Goal: Task Accomplishment & Management: Manage account settings

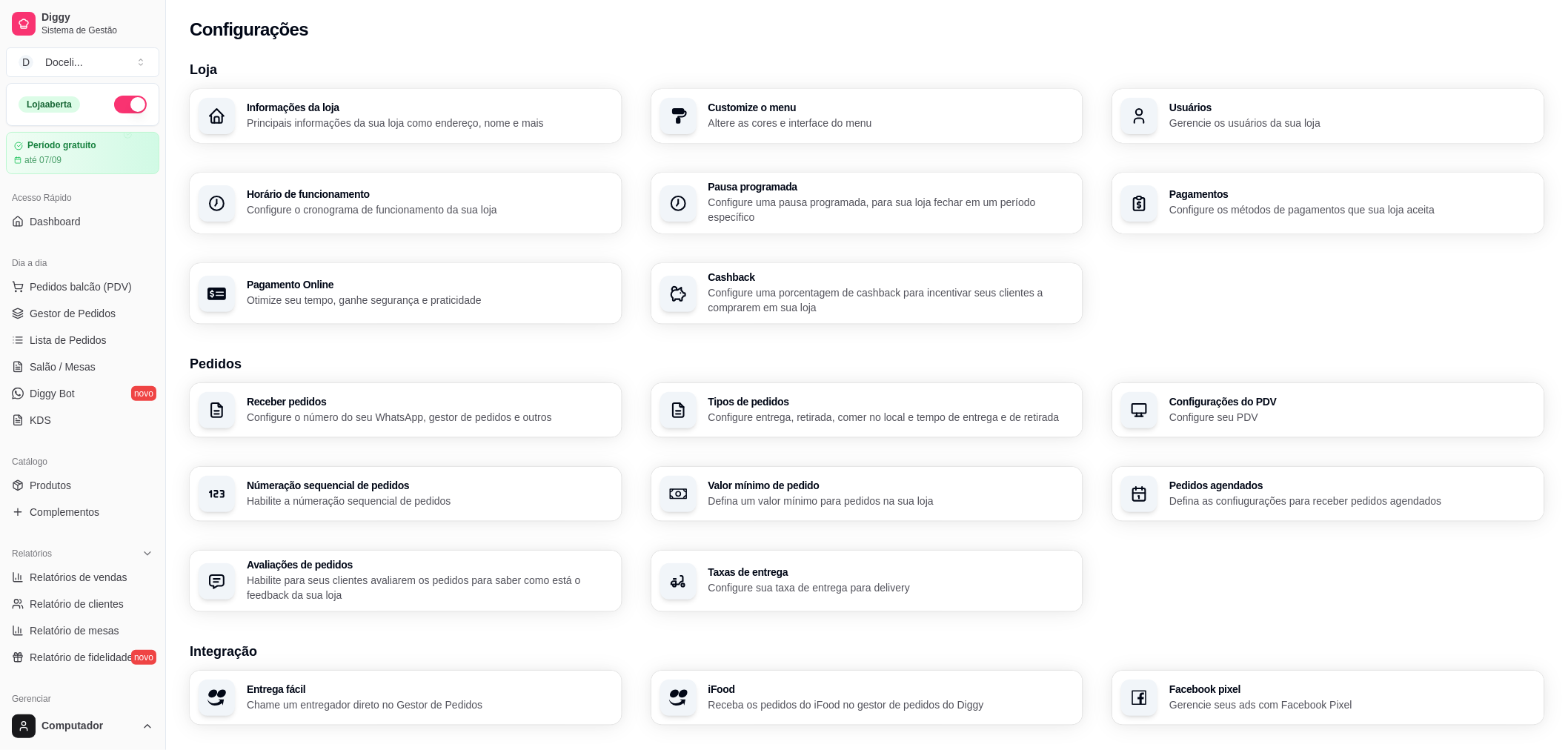
scroll to position [316, 0]
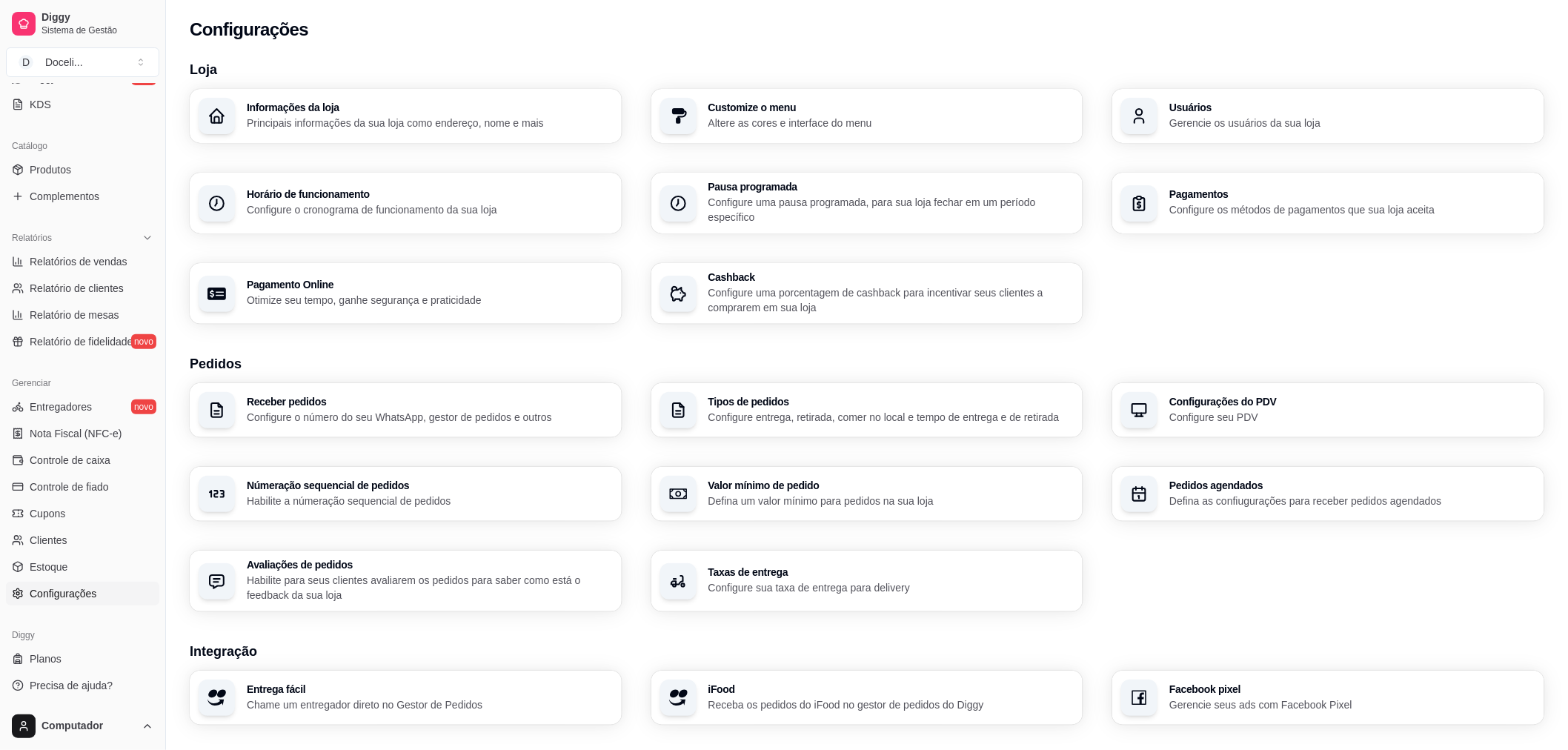
click at [1231, 405] on h3 "Configurações do PDV" at bounding box center [1352, 401] width 366 height 10
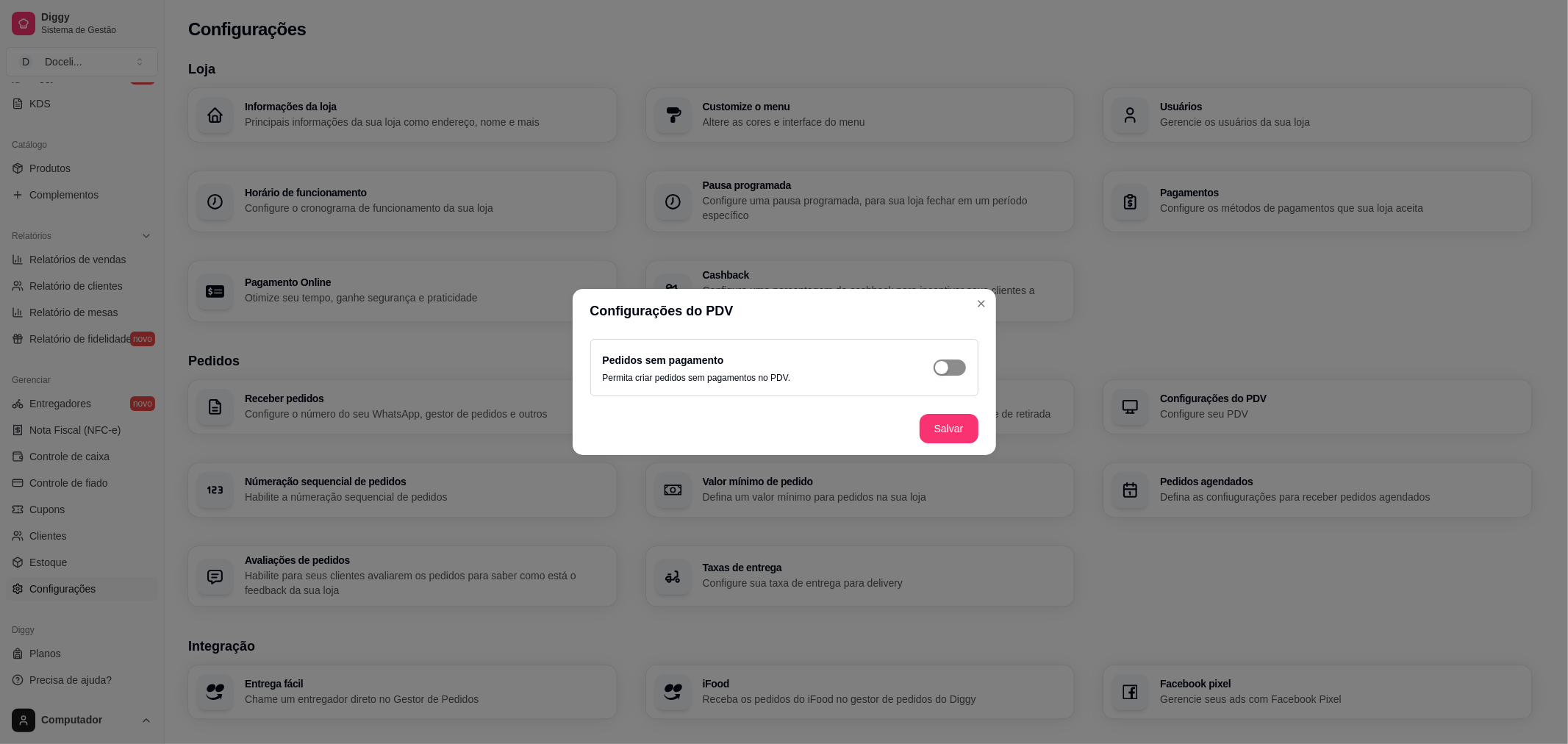
click at [944, 367] on div "button" at bounding box center [942, 367] width 14 height 14
click at [944, 426] on button "Salvar" at bounding box center [949, 428] width 59 height 29
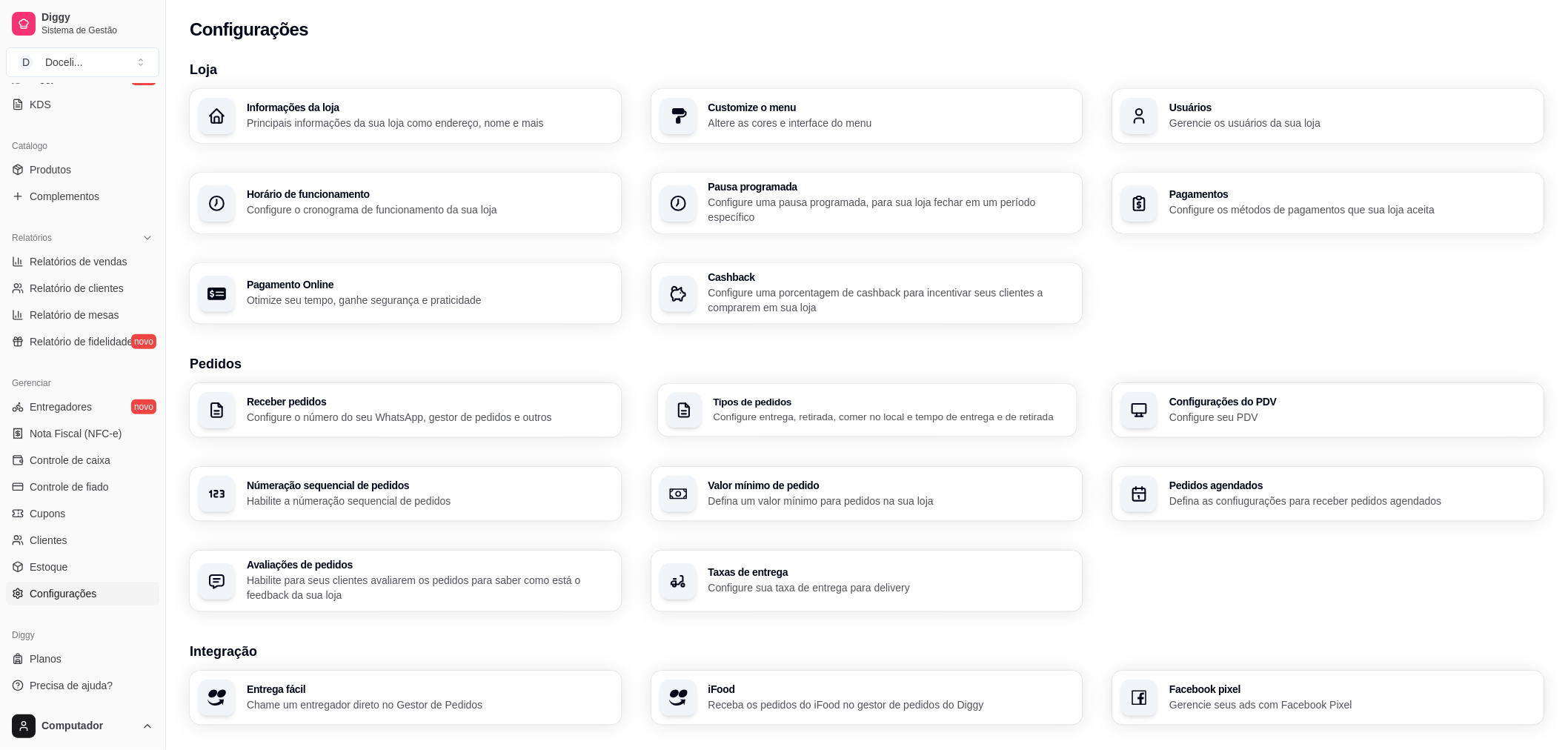
click at [833, 409] on p "Configure entrega, retirada, comer no local e tempo de entrega e de retirada" at bounding box center [889, 416] width 354 height 14
click at [1235, 408] on div "Configurações do PDV Configure seu PDV" at bounding box center [1351, 410] width 354 height 27
click at [297, 485] on h3 "Númeração sequencial de pedidos" at bounding box center [428, 484] width 354 height 10
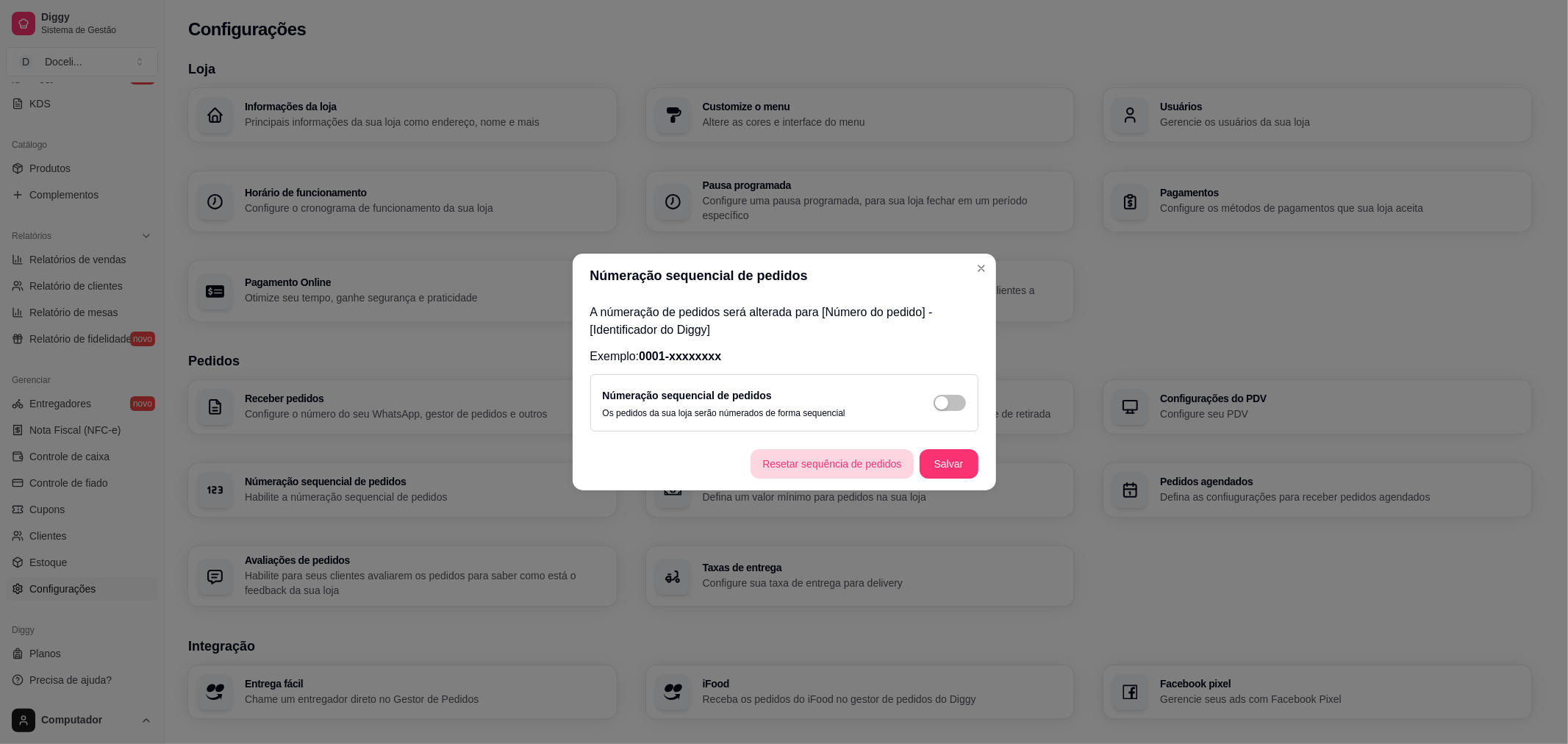
click at [852, 468] on button "Resetar sequência de pedidos" at bounding box center [832, 463] width 163 height 29
click at [944, 406] on div "button" at bounding box center [942, 402] width 14 height 14
click at [960, 460] on button "Salvar" at bounding box center [949, 463] width 59 height 29
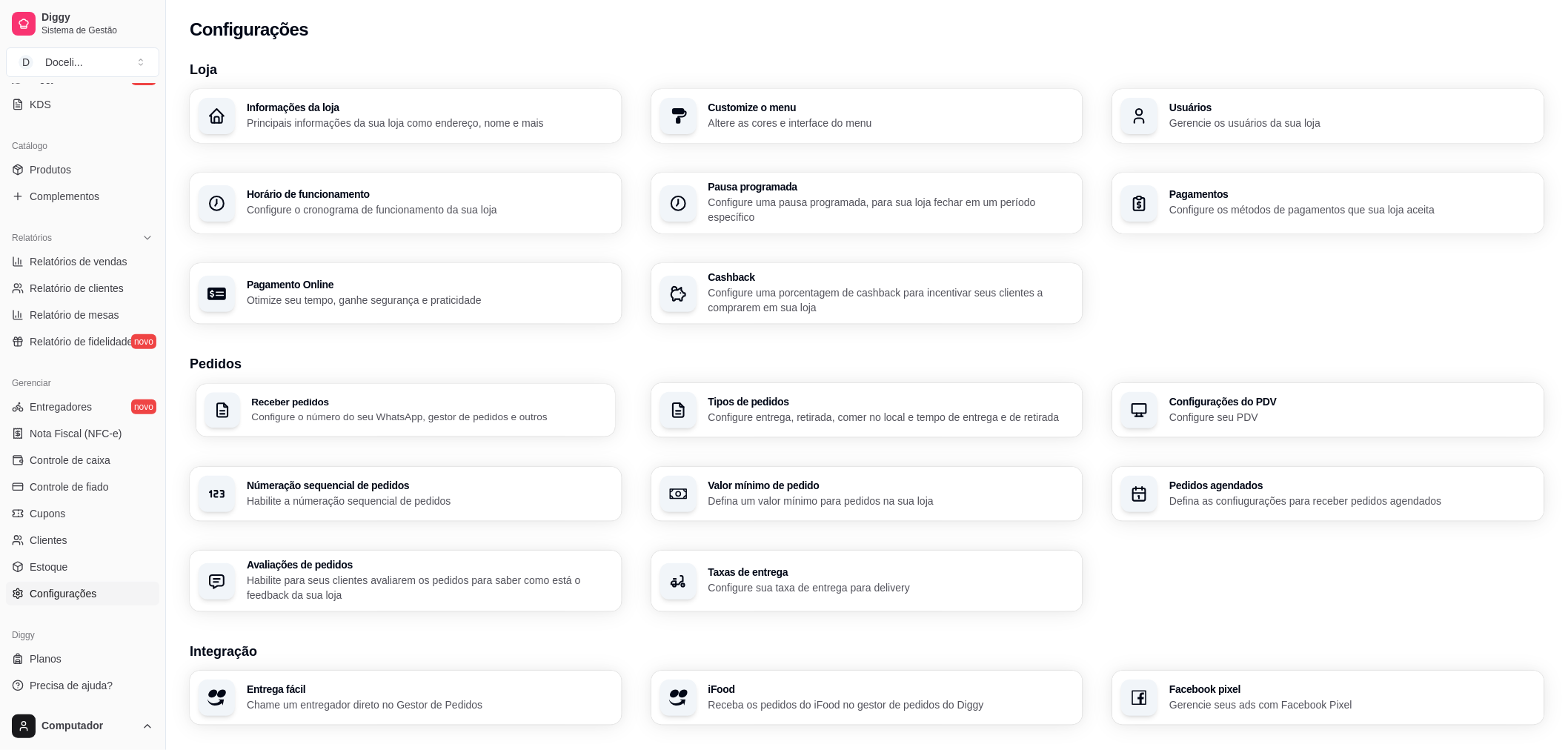
click at [310, 400] on h3 "Receber pedidos" at bounding box center [428, 401] width 354 height 10
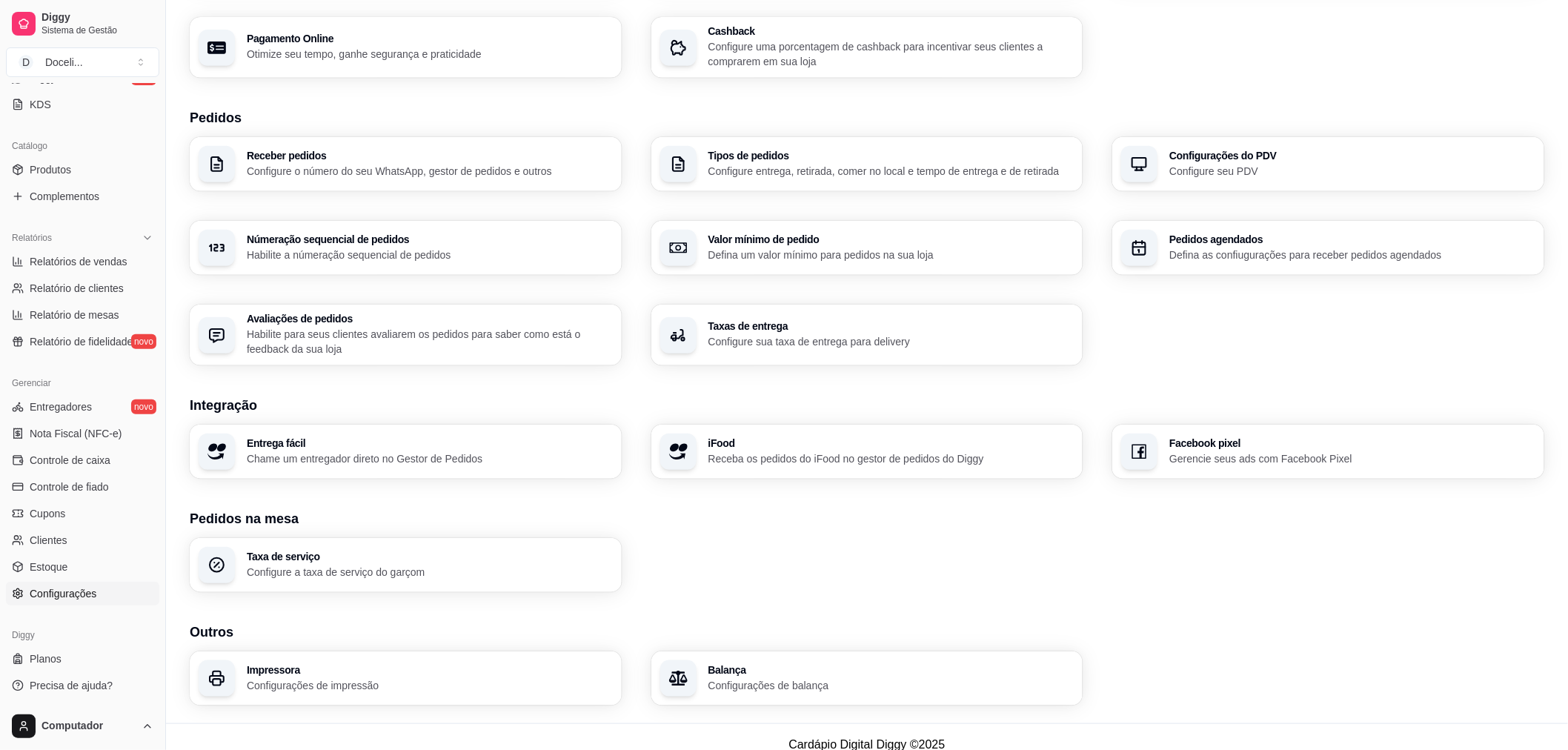
scroll to position [261, 0]
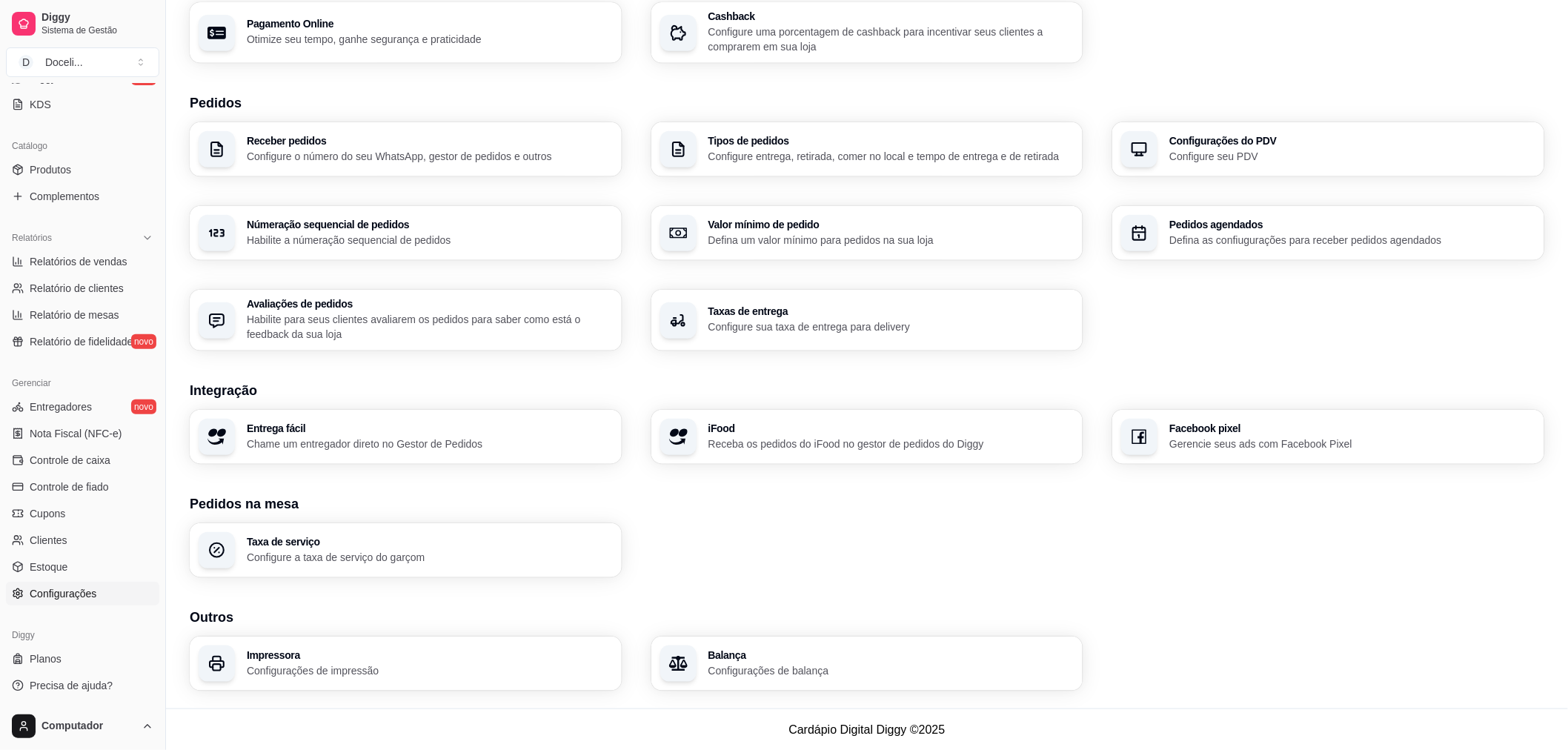
click at [766, 658] on h3 "Balança" at bounding box center [891, 654] width 366 height 10
click at [386, 668] on p "Configurações de impressão" at bounding box center [430, 670] width 366 height 15
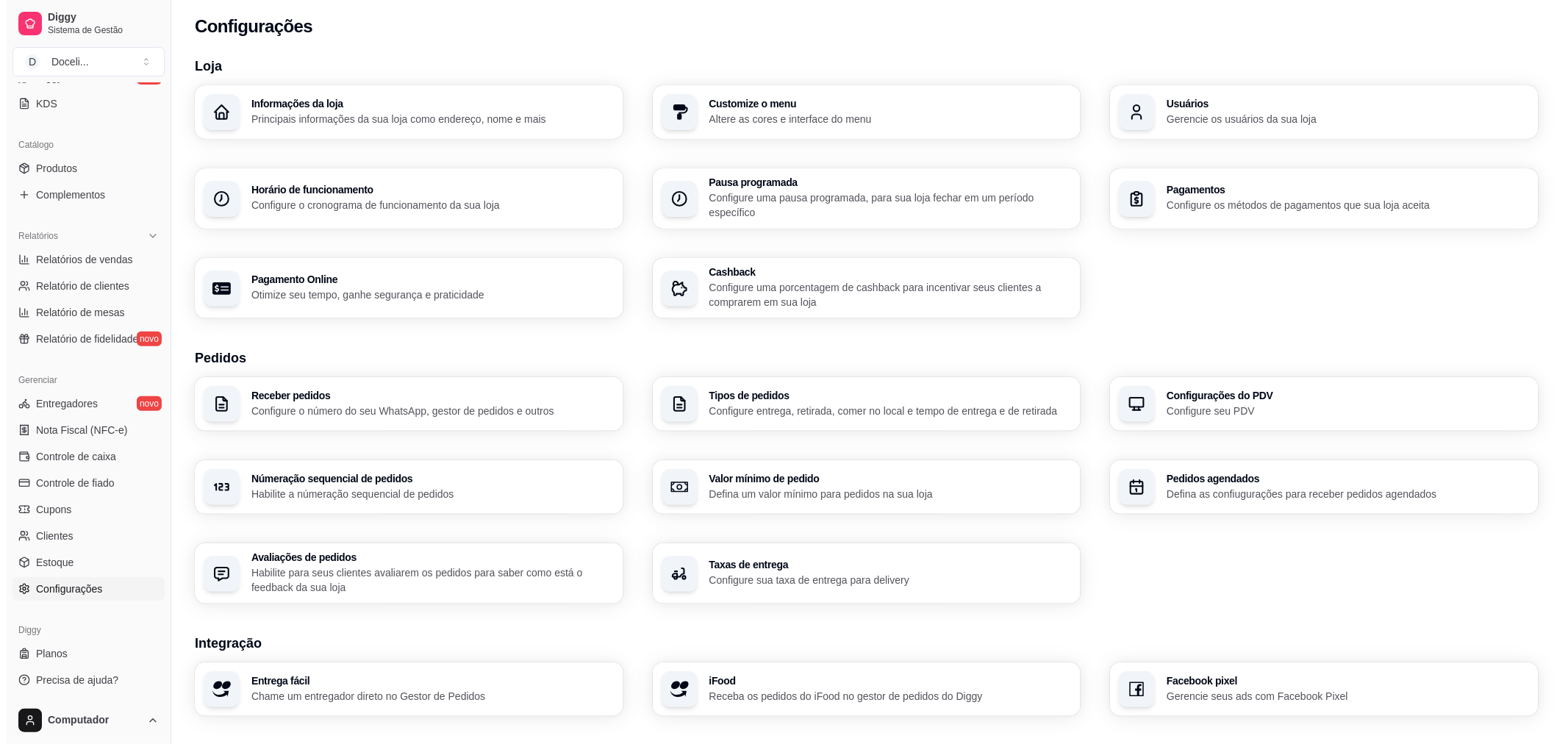
scroll to position [0, 0]
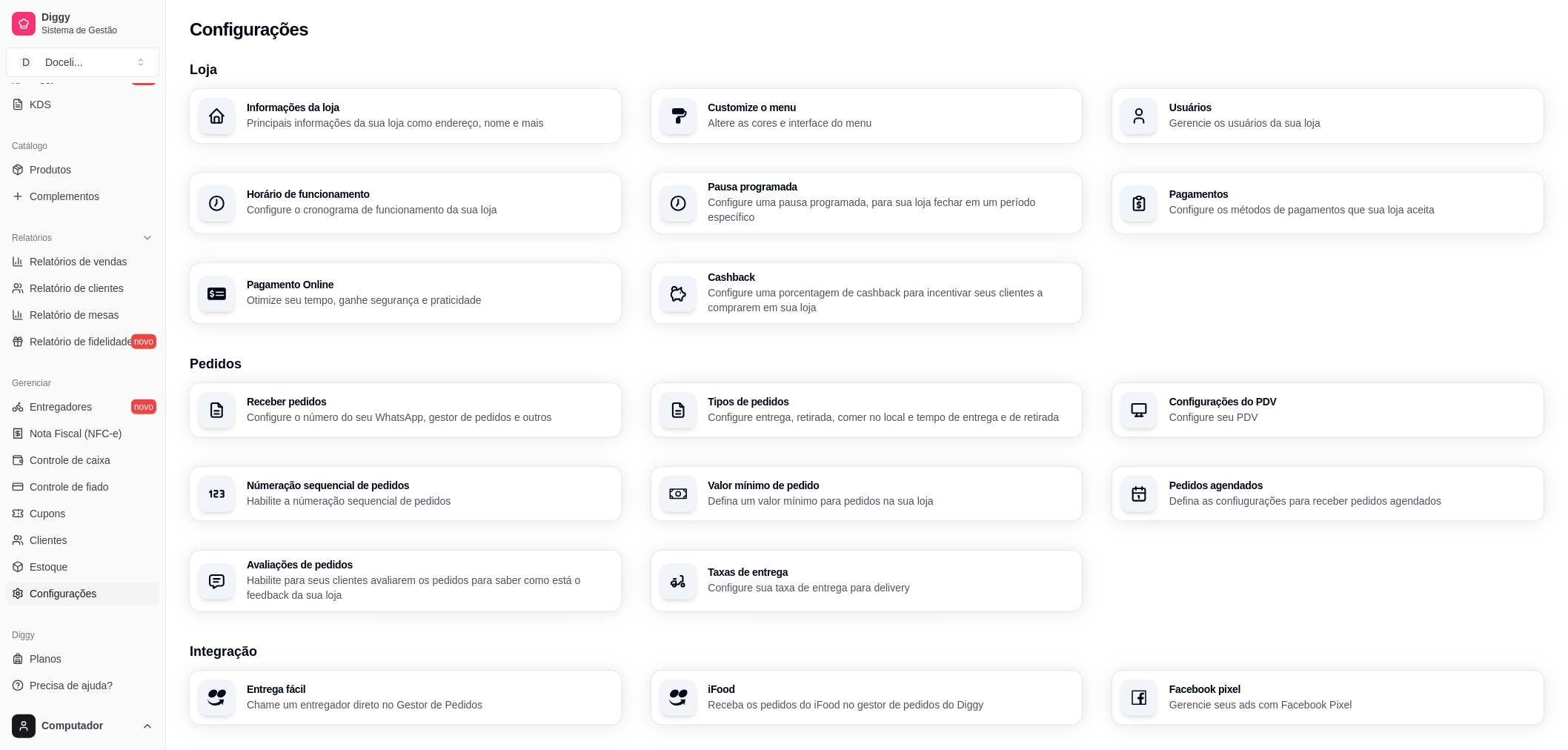
click at [498, 117] on p "Principais informações da sua loja como endereço, nome e mais" at bounding box center [430, 123] width 366 height 15
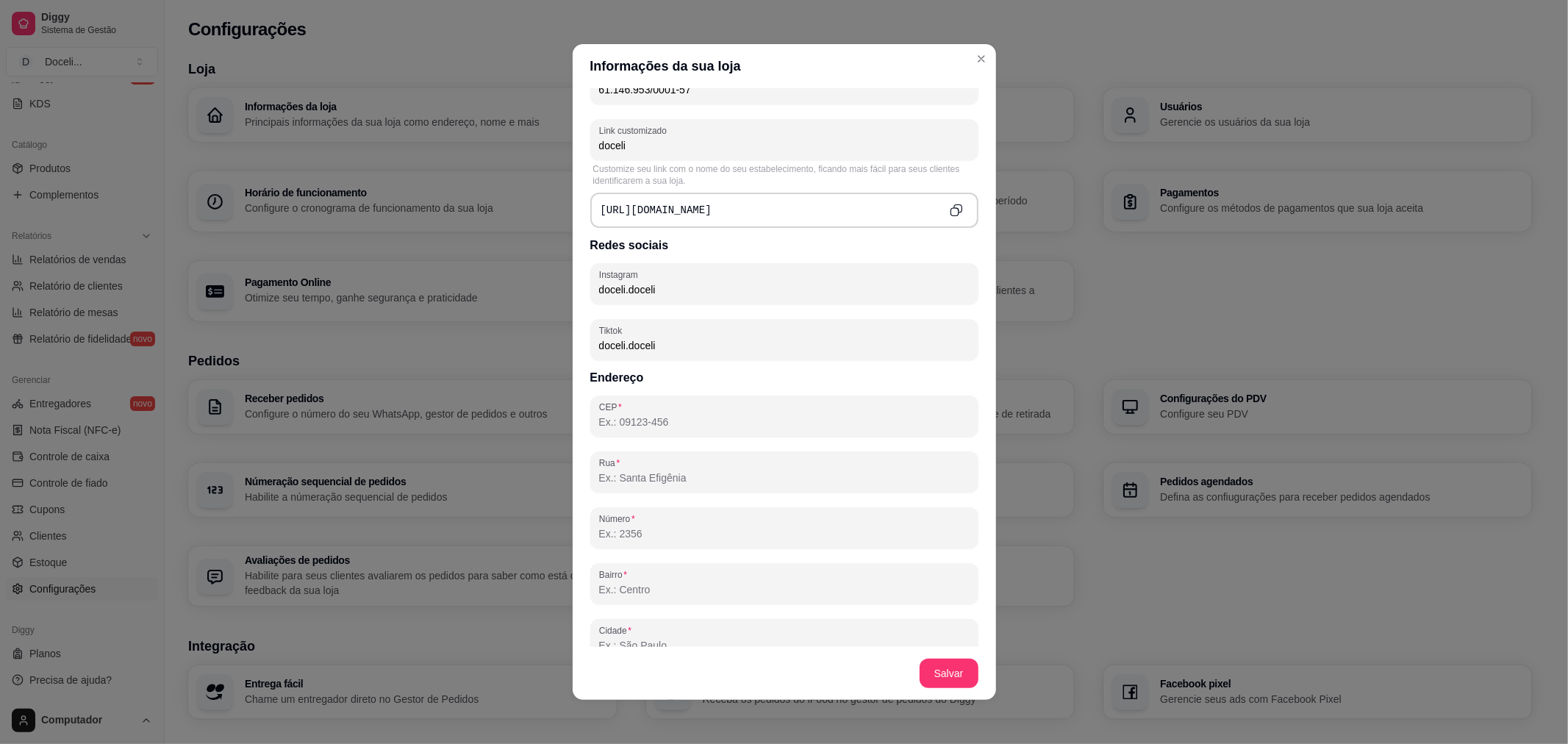
scroll to position [652, 0]
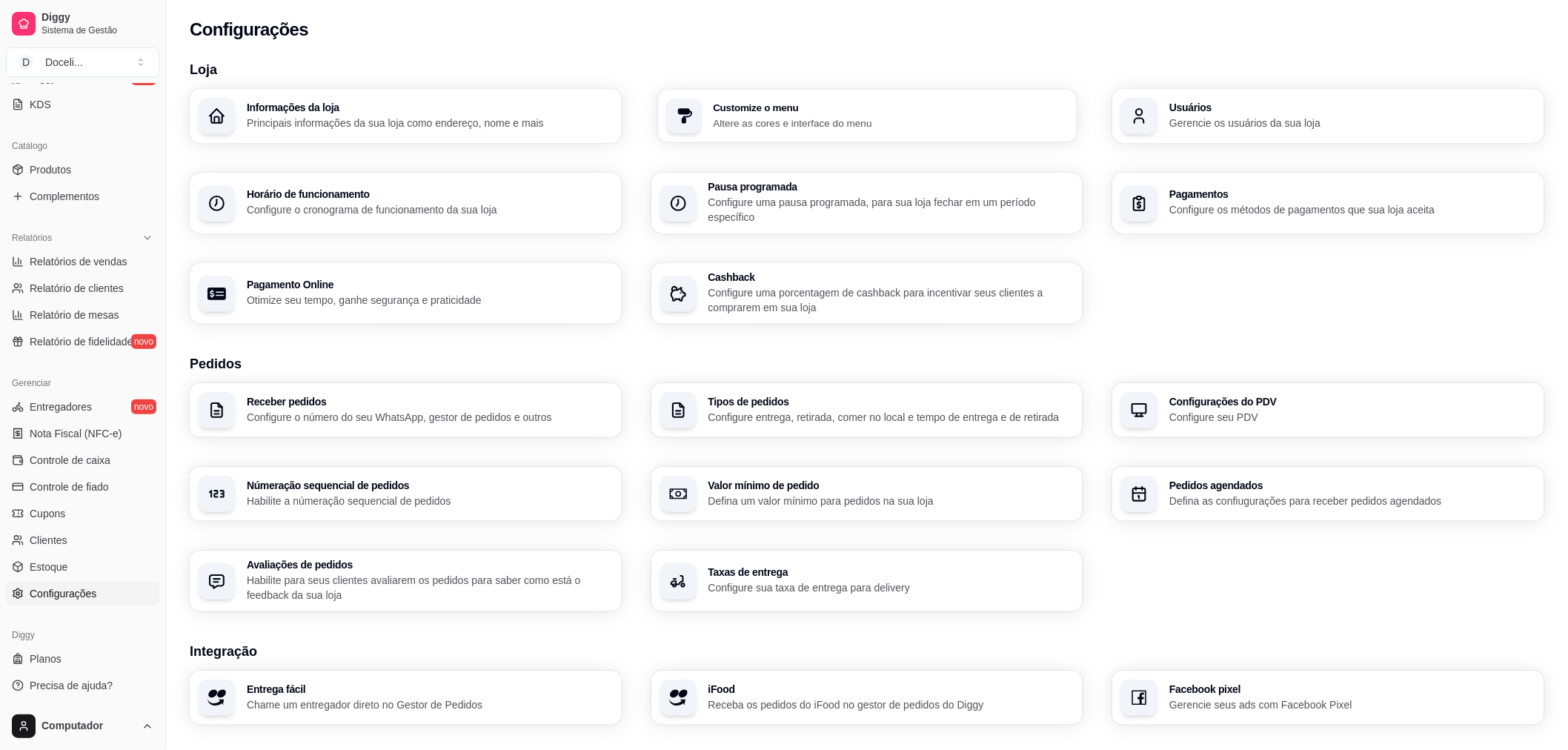
click at [835, 112] on h3 "Customize o menu" at bounding box center [889, 107] width 354 height 10
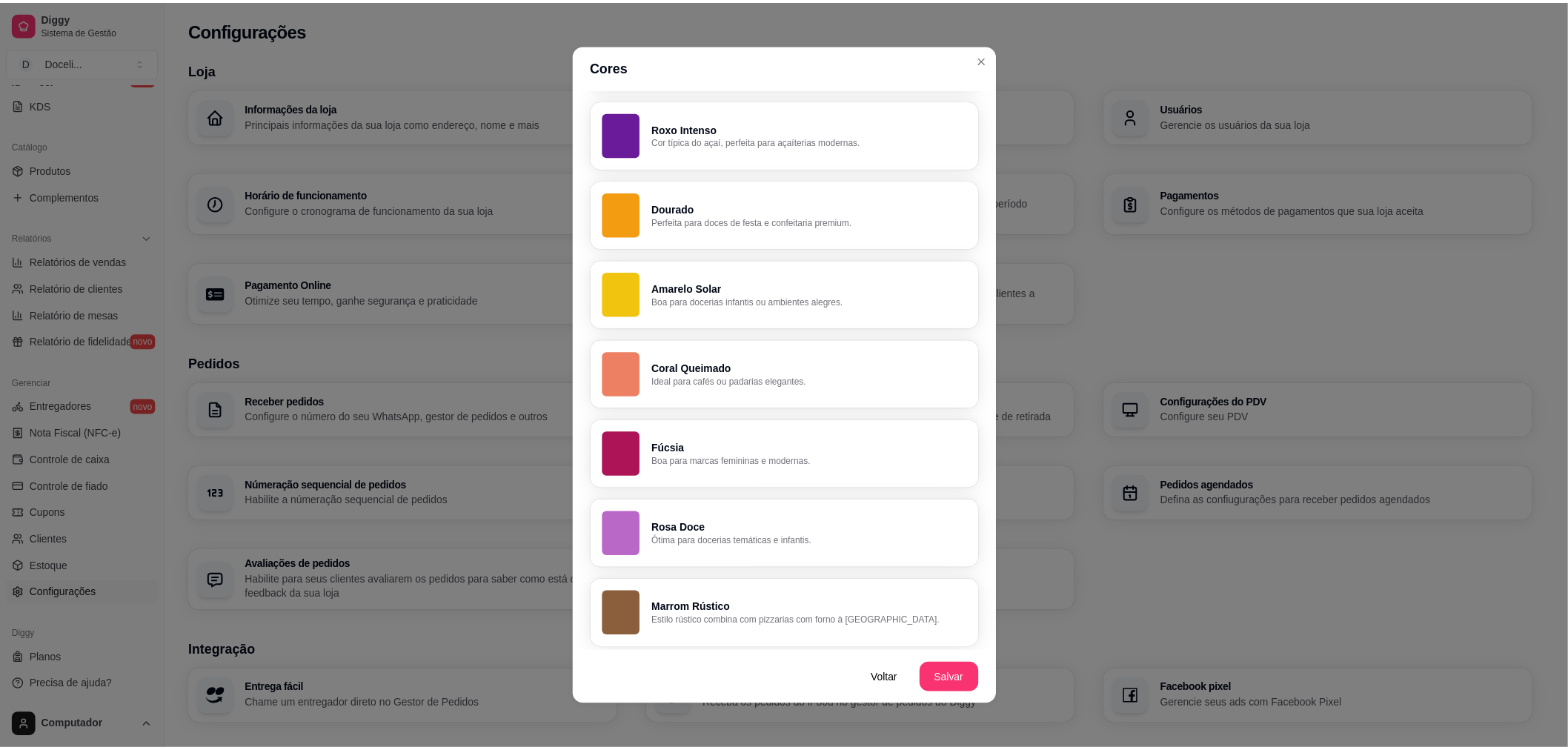
scroll to position [3, 0]
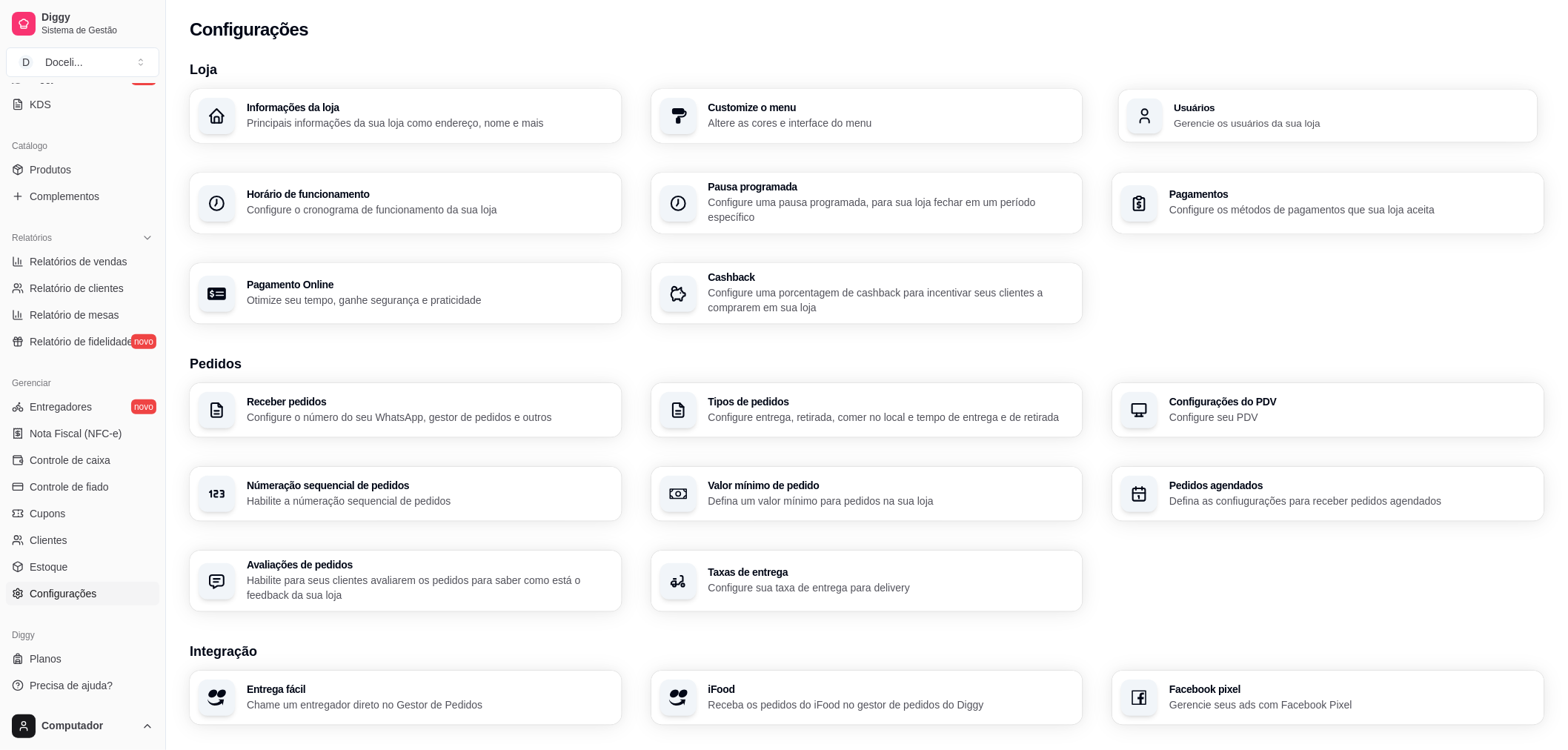
click at [1190, 117] on p "Gerencie os usuários da sua loja" at bounding box center [1351, 122] width 354 height 14
click at [1204, 122] on p "Gerencie os usuários da sua loja" at bounding box center [1352, 123] width 366 height 15
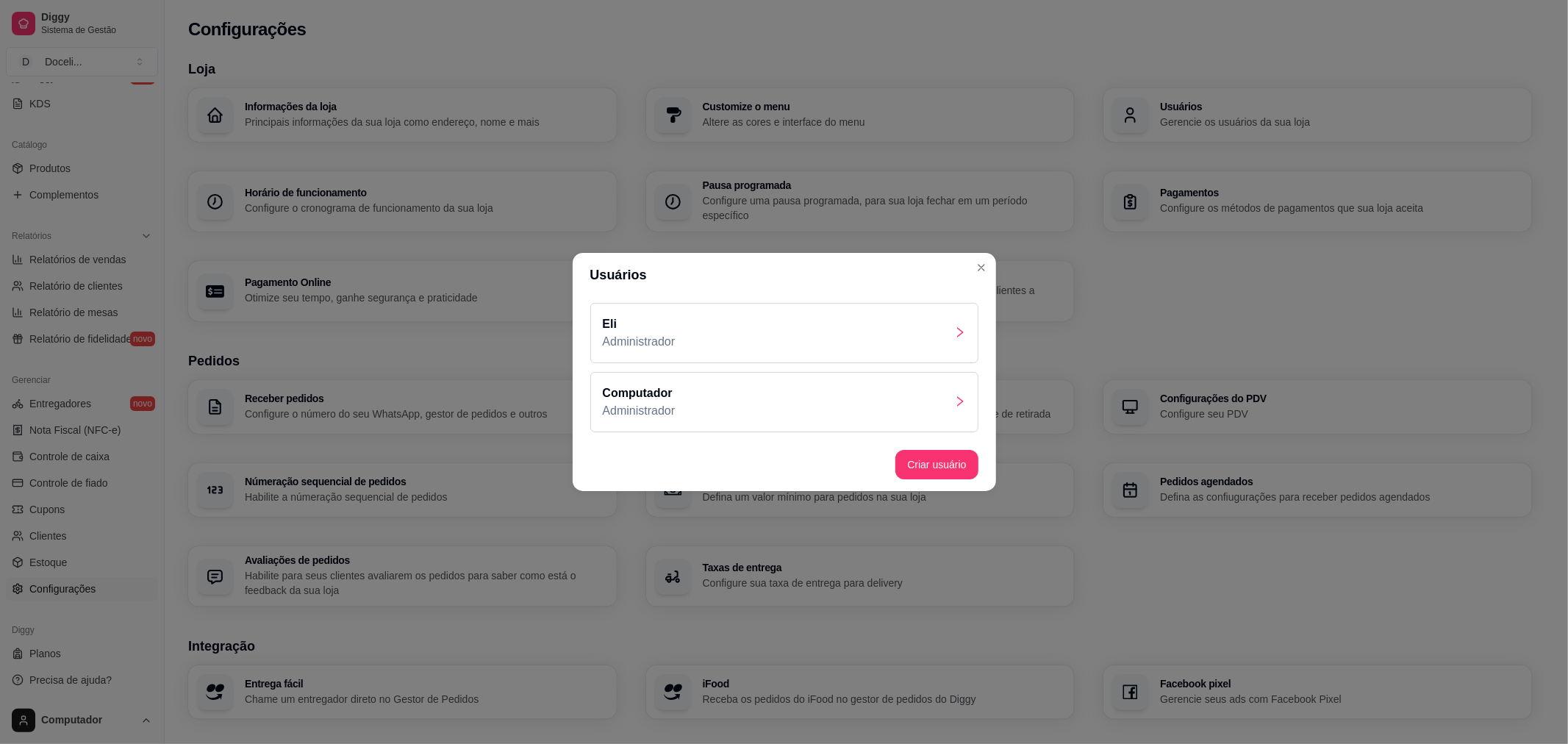
click at [807, 399] on div "Computador Administrador" at bounding box center [784, 402] width 388 height 60
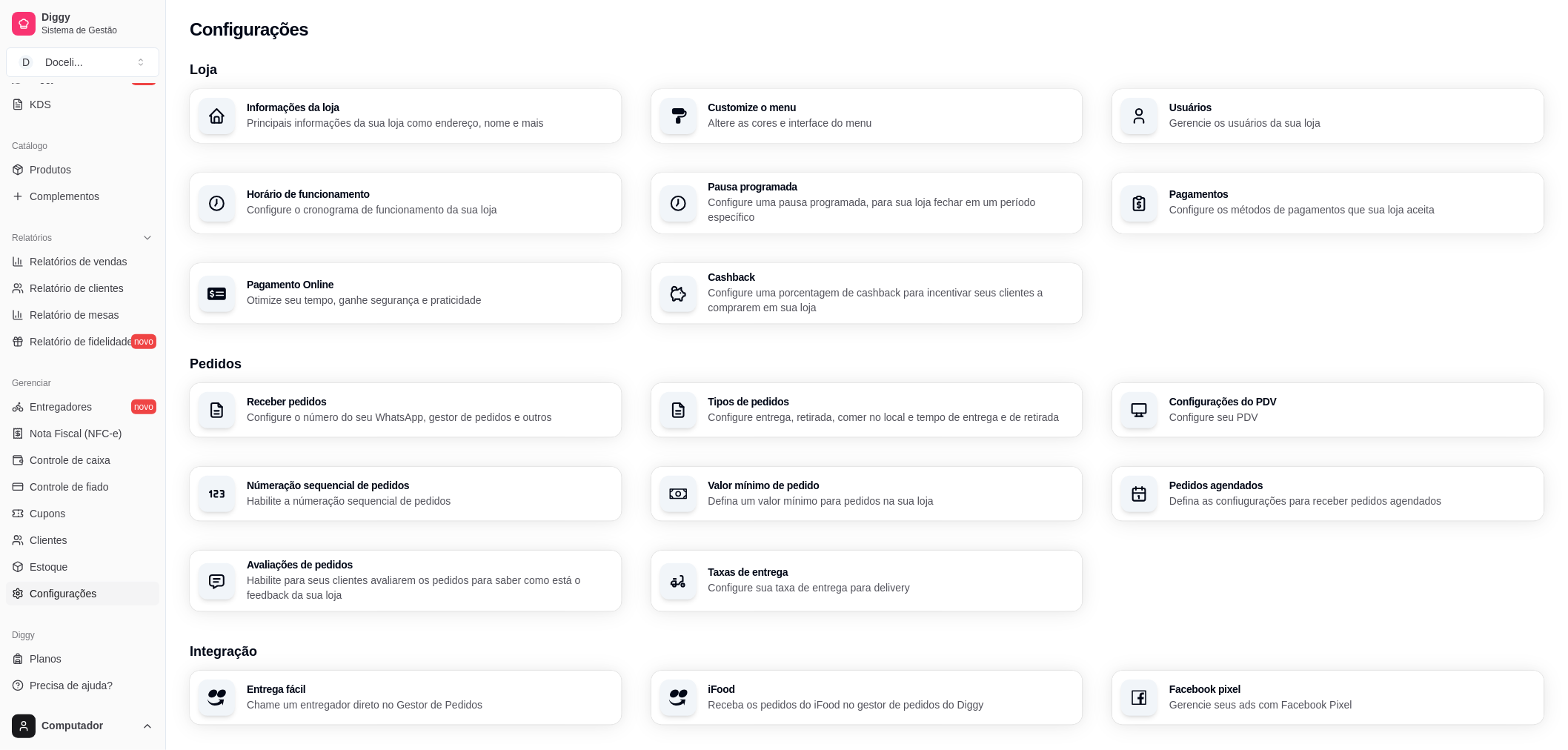
click at [490, 202] on p "Configure o cronograma de funcionamento da sua loja" at bounding box center [430, 210] width 366 height 15
click at [1202, 202] on p "Configure os métodos de pagamentos que sua loja aceita" at bounding box center [1351, 209] width 354 height 14
click at [496, 411] on p "Configure o número do seu WhatsApp, gestor de pedidos e outros" at bounding box center [430, 417] width 366 height 15
click at [74, 261] on span "Relatórios de vendas" at bounding box center [78, 261] width 98 height 15
select select "ALL"
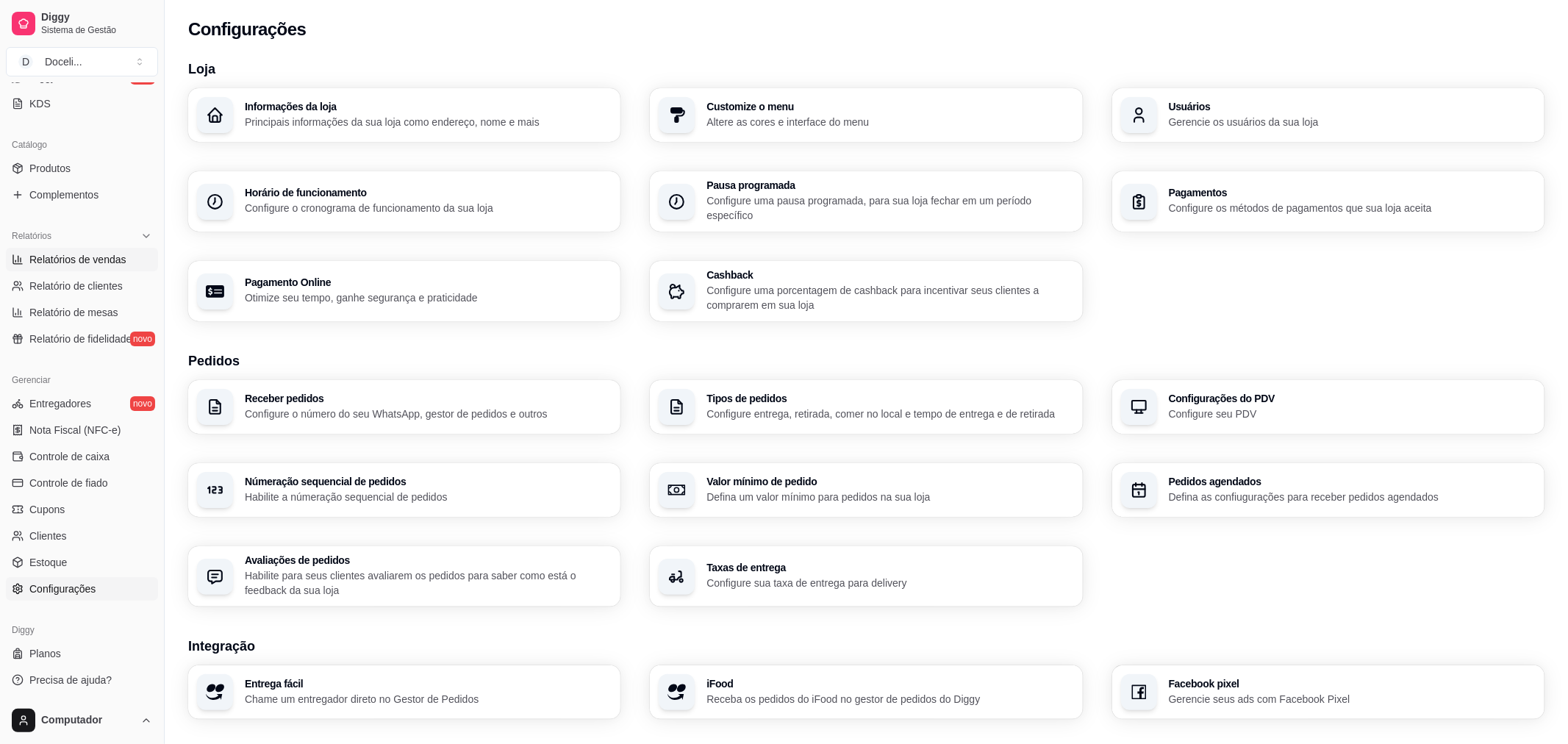
select select "ALL"
select select "0"
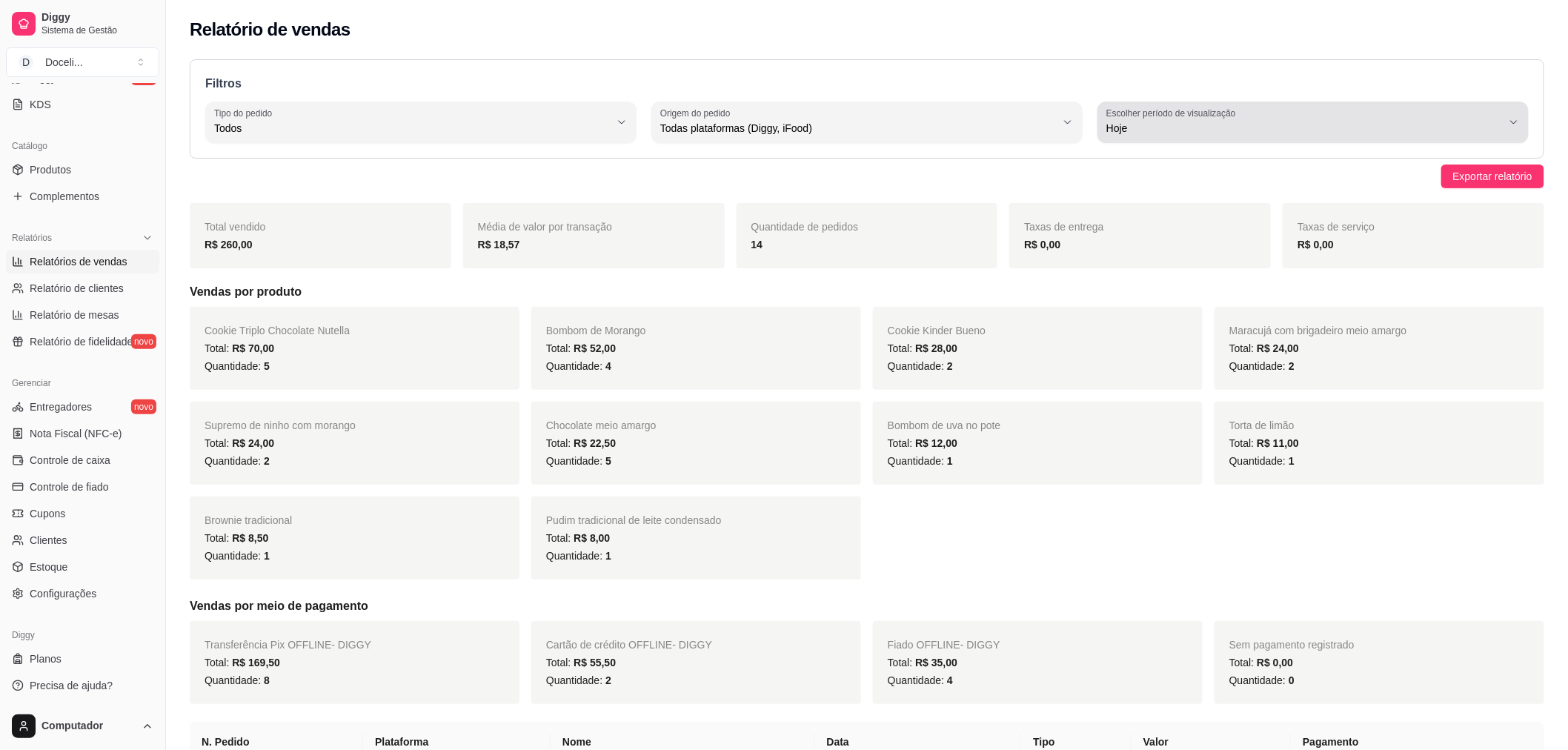
click at [1141, 134] on span "Hoje" at bounding box center [1304, 128] width 396 height 15
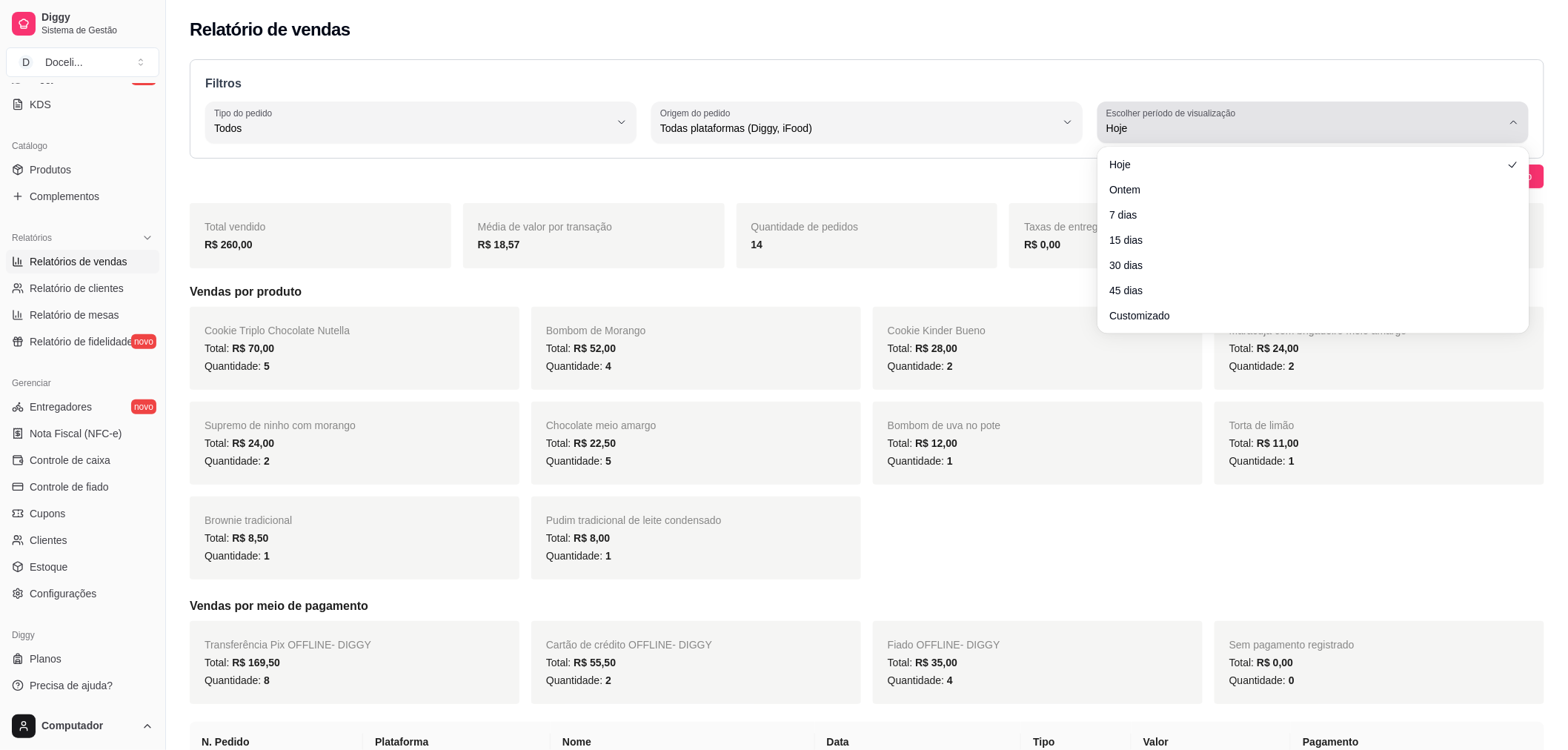
click at [1141, 132] on span "Hoje" at bounding box center [1304, 128] width 396 height 15
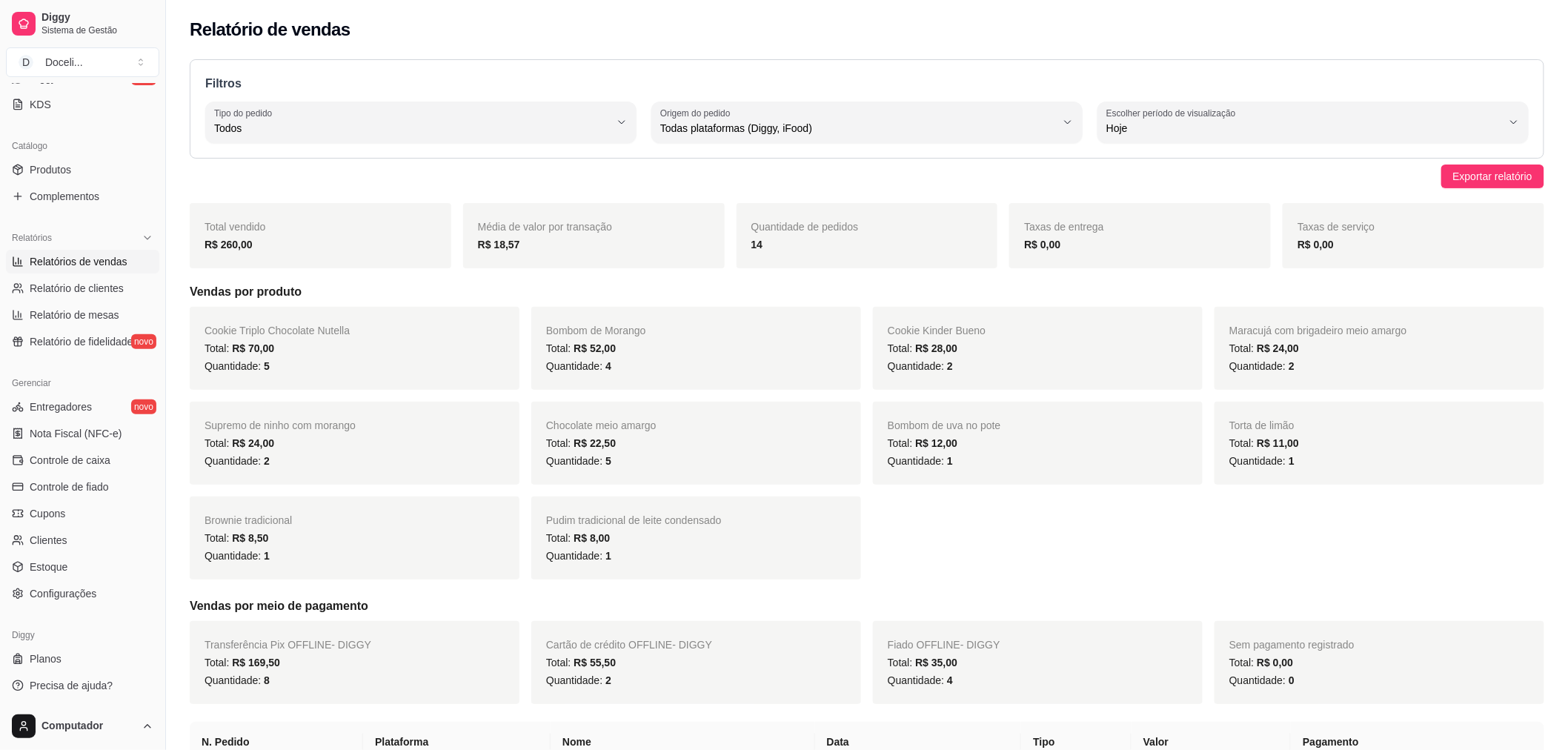
click at [904, 80] on p "Filtros" at bounding box center [866, 83] width 1323 height 17
click at [61, 290] on span "Relatório de clientes" at bounding box center [76, 288] width 94 height 15
select select "30"
select select "HIGHEST_TOTAL_SPENT_WITH_ORDERS"
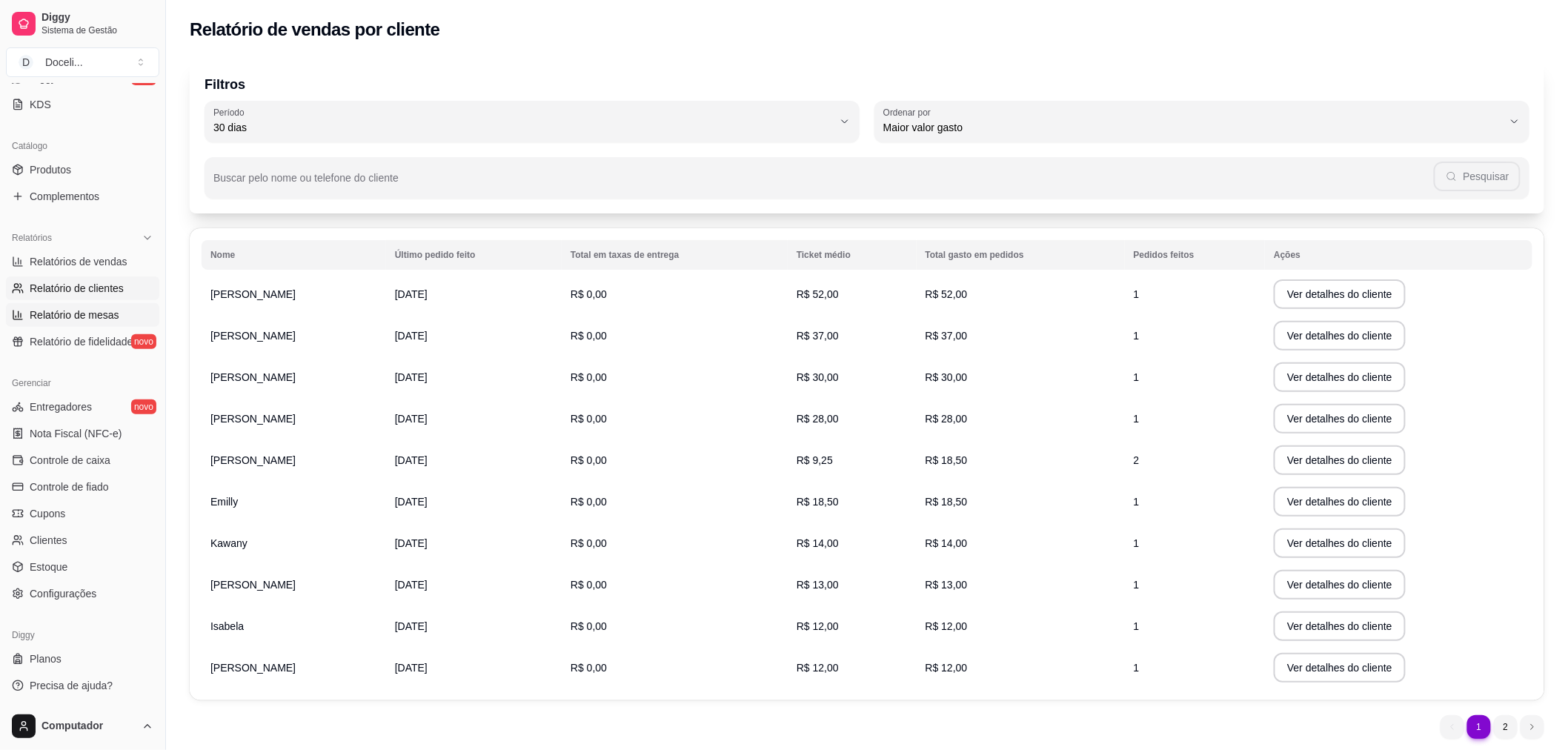
click at [91, 313] on span "Relatório de mesas" at bounding box center [74, 315] width 90 height 15
select select "TOTAL_OF_ORDERS"
select select "7"
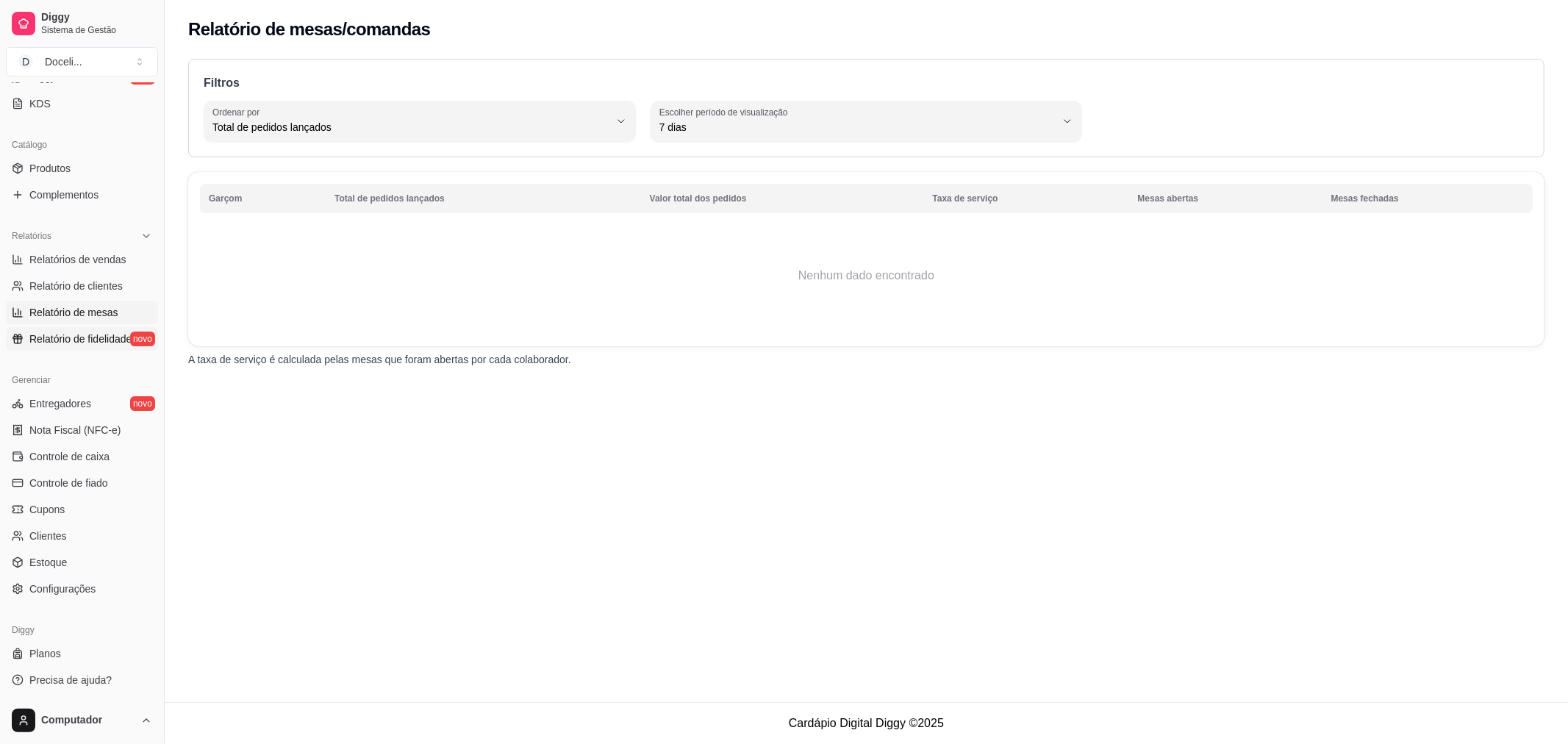
click at [95, 335] on span "Relatório de fidelidade" at bounding box center [80, 339] width 102 height 15
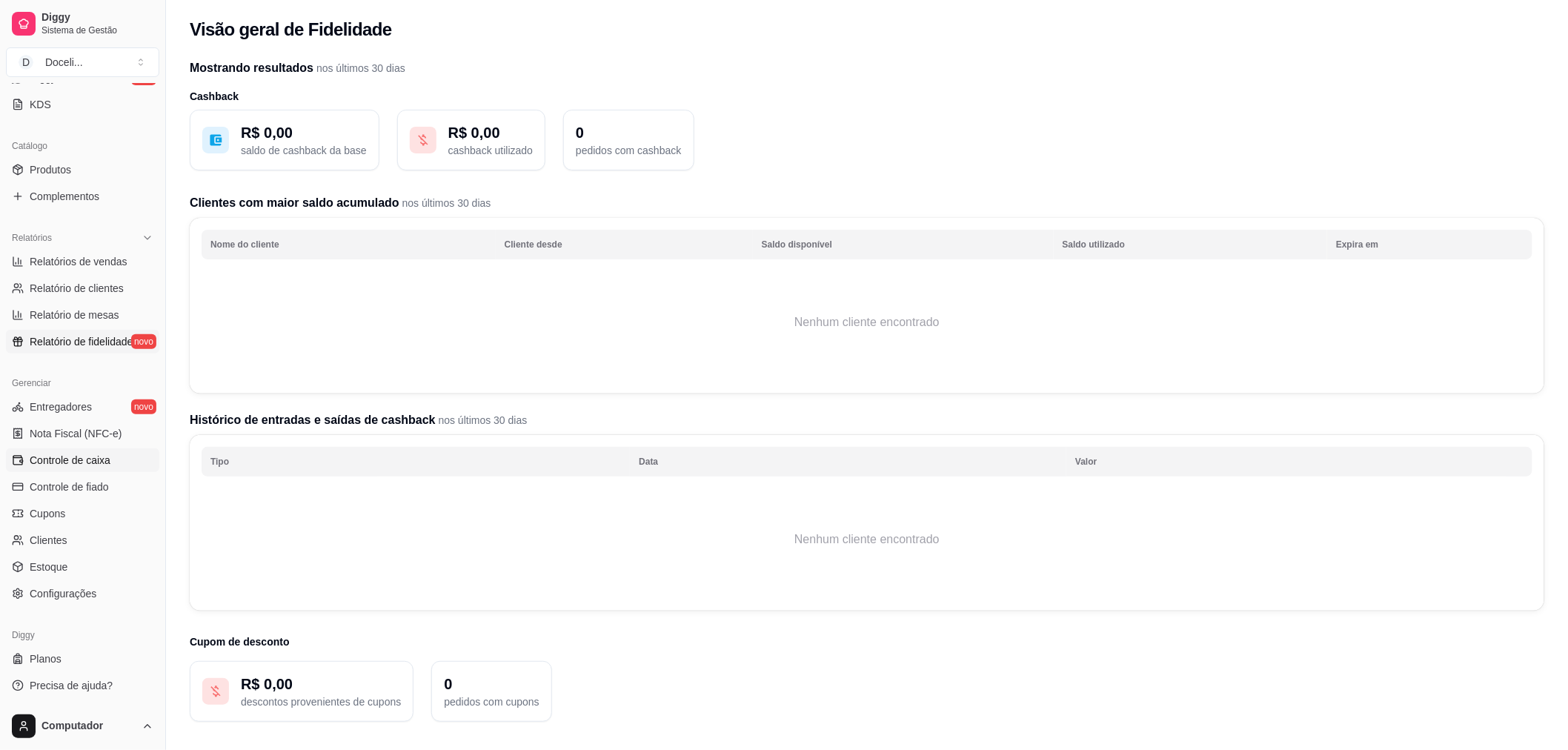
click at [62, 452] on span "Controle de caixa" at bounding box center [70, 460] width 81 height 15
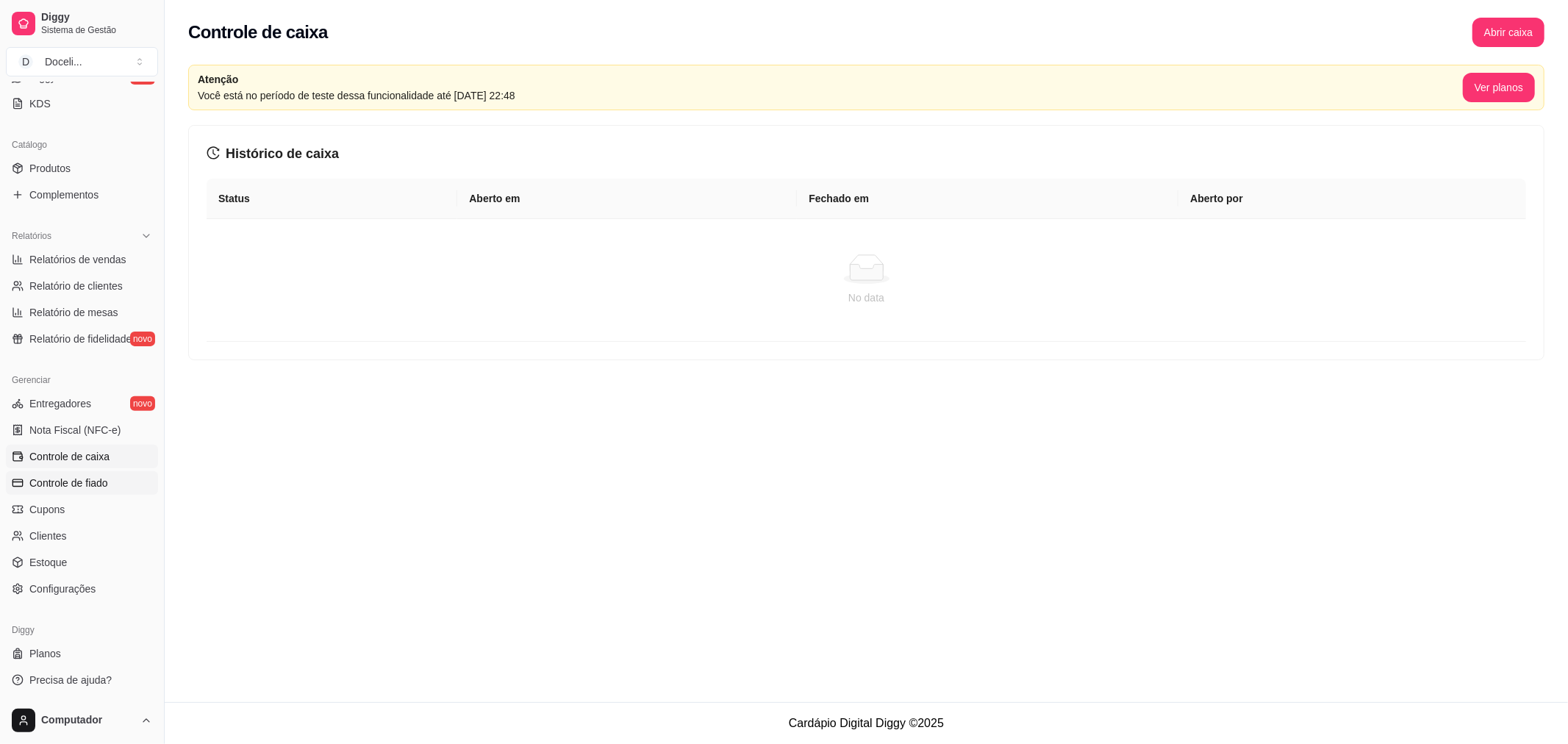
click at [90, 483] on span "Controle de fiado" at bounding box center [68, 482] width 79 height 15
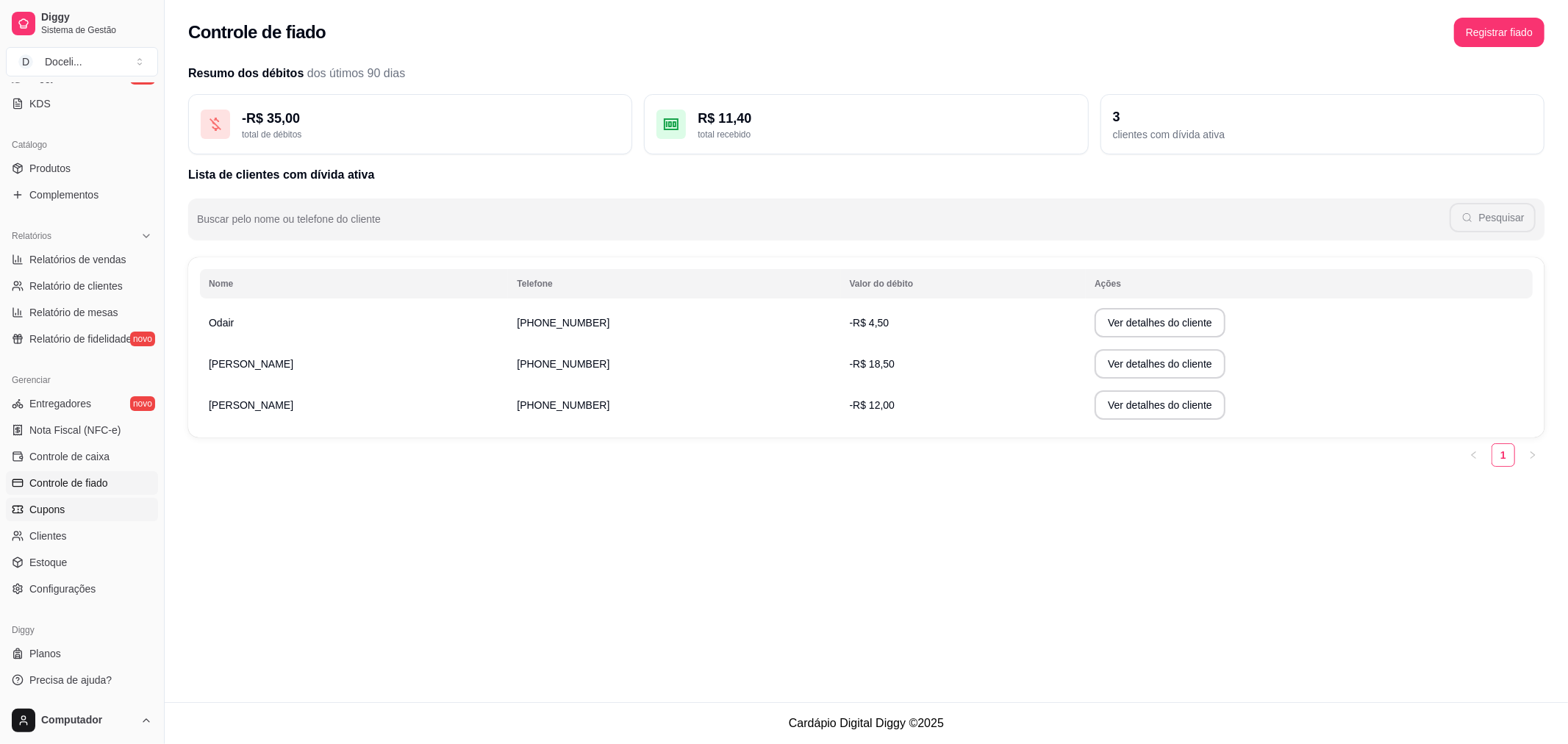
click at [36, 506] on span "Cupons" at bounding box center [46, 509] width 35 height 15
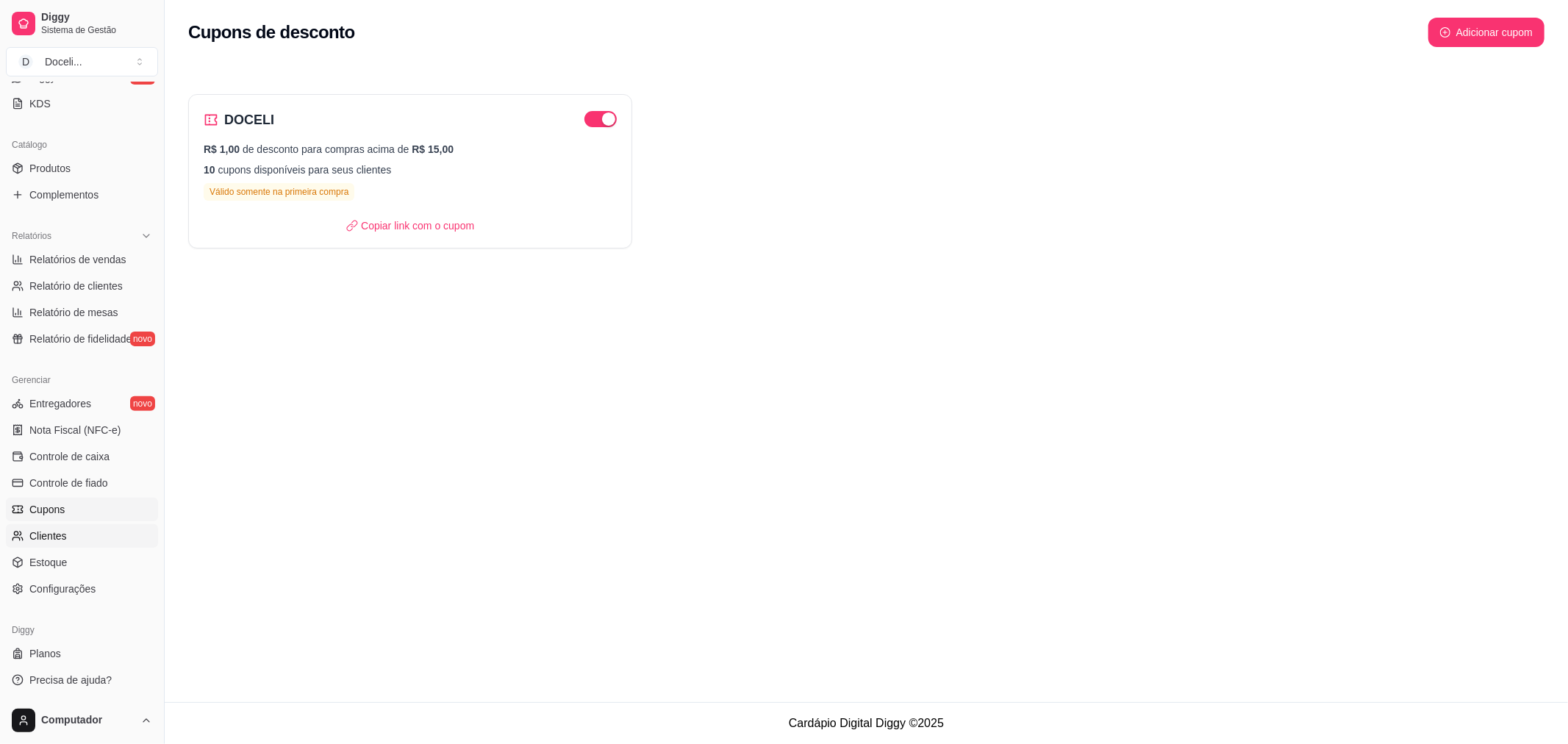
click at [45, 531] on span "Clientes" at bounding box center [47, 536] width 37 height 15
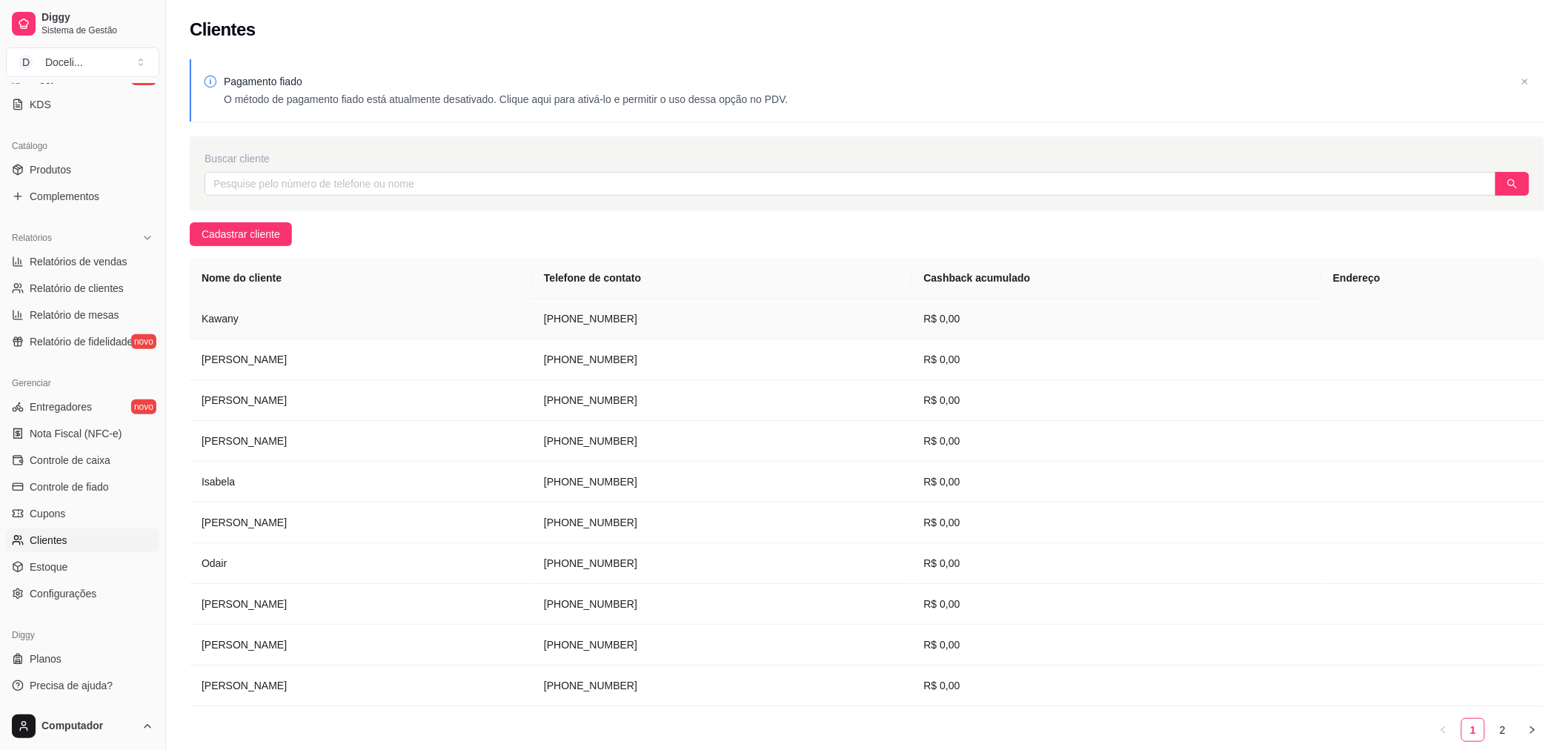
click at [625, 316] on td "[PHONE_NUMBER]" at bounding box center [722, 319] width 380 height 40
click at [47, 564] on span "Estoque" at bounding box center [48, 567] width 38 height 15
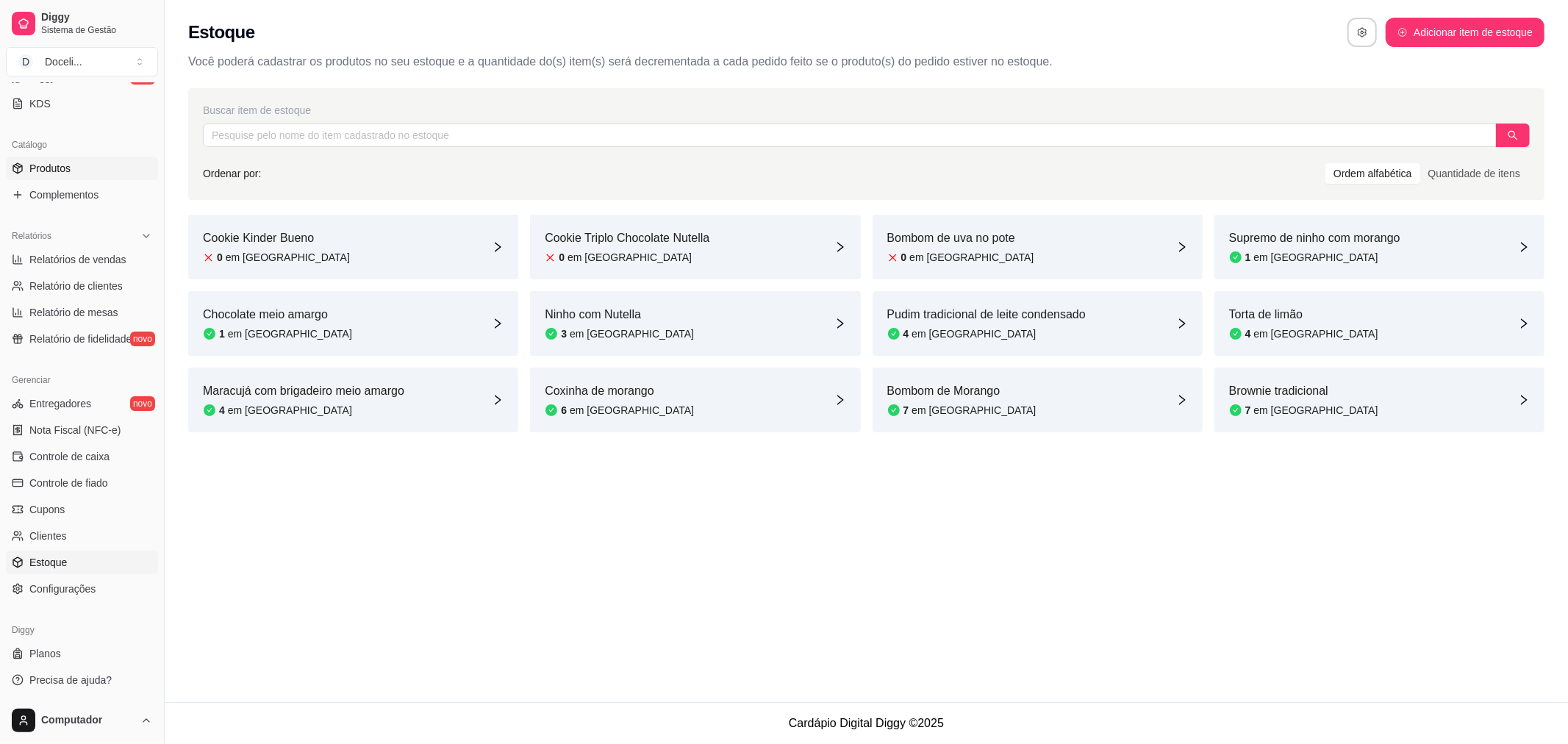
click at [61, 165] on span "Produtos" at bounding box center [49, 168] width 41 height 15
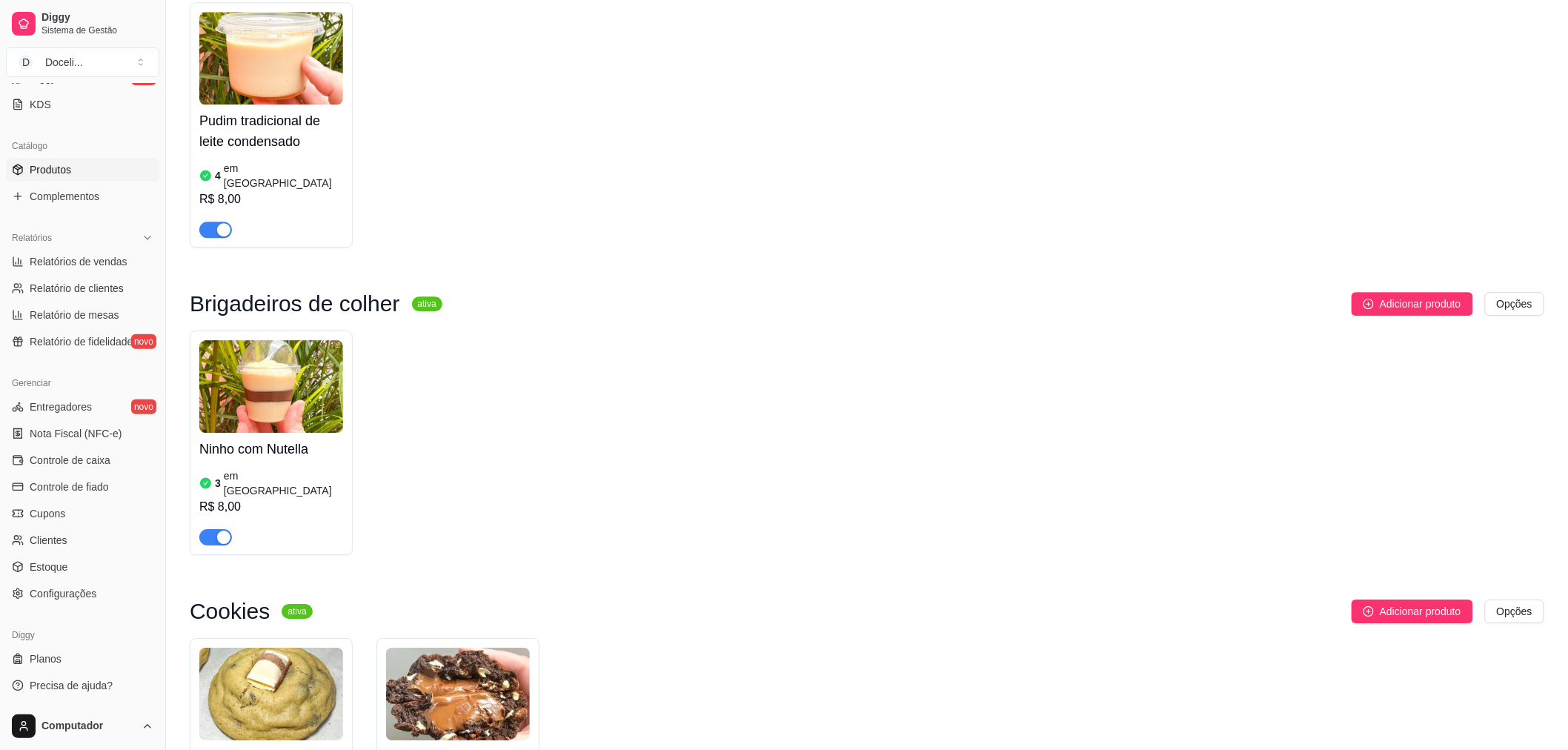
scroll to position [1755, 0]
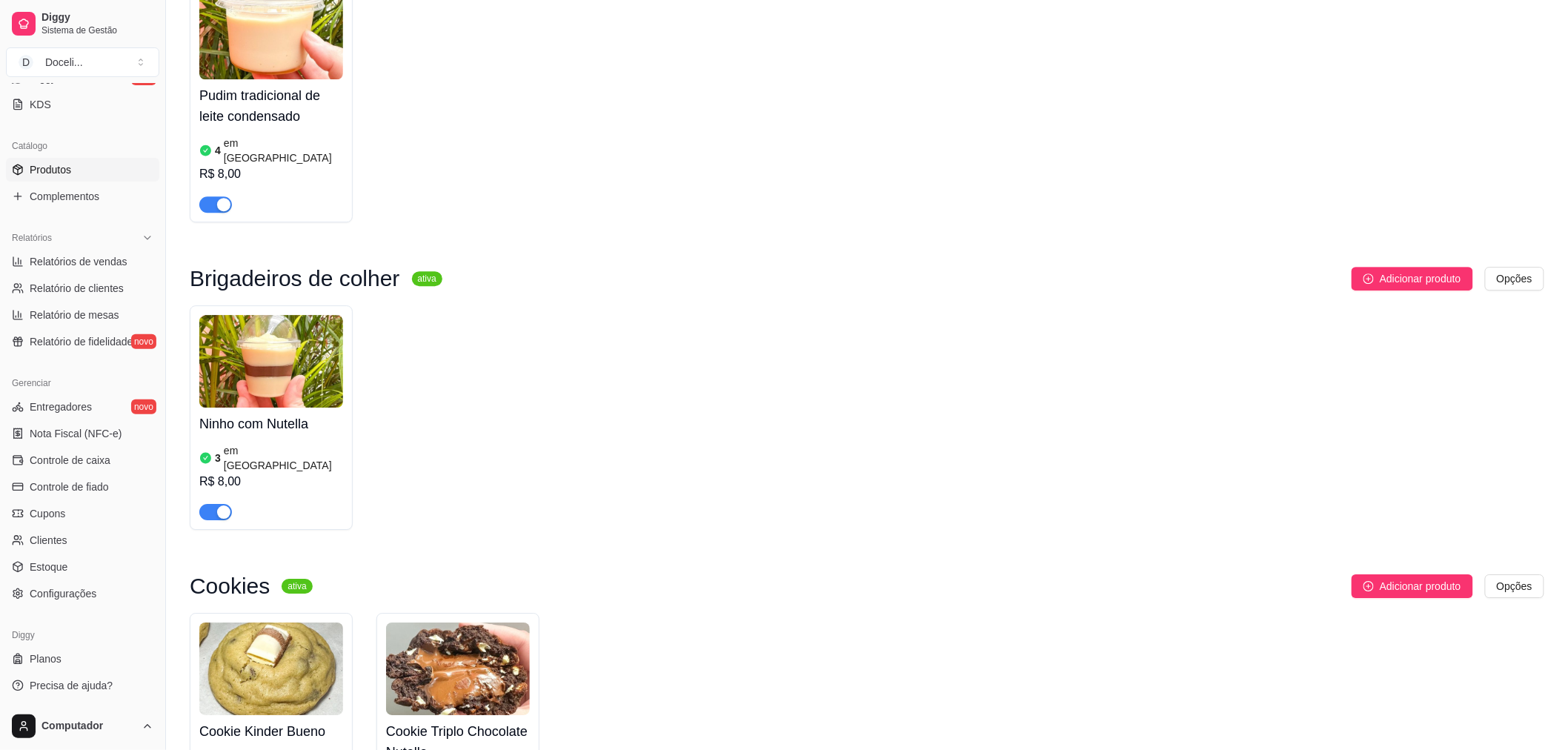
click at [288, 413] on h4 "Ninho com Nutella" at bounding box center [271, 423] width 144 height 21
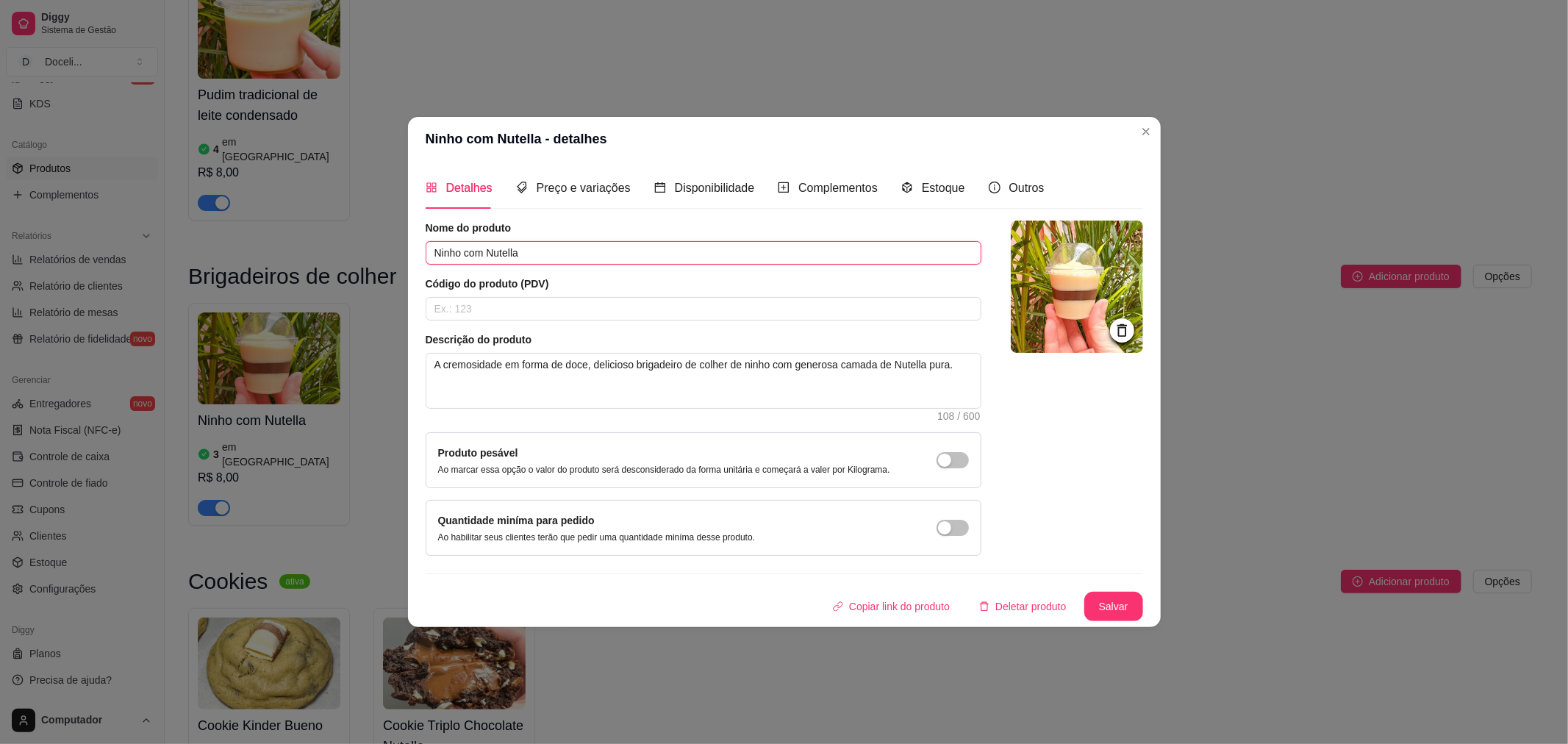
click at [482, 253] on input "Ninho com Nutella" at bounding box center [704, 253] width 556 height 24
type input "Brigadeiro de colher de Ninho com Nutella"
click at [585, 193] on span "Preço e variações" at bounding box center [584, 188] width 95 height 13
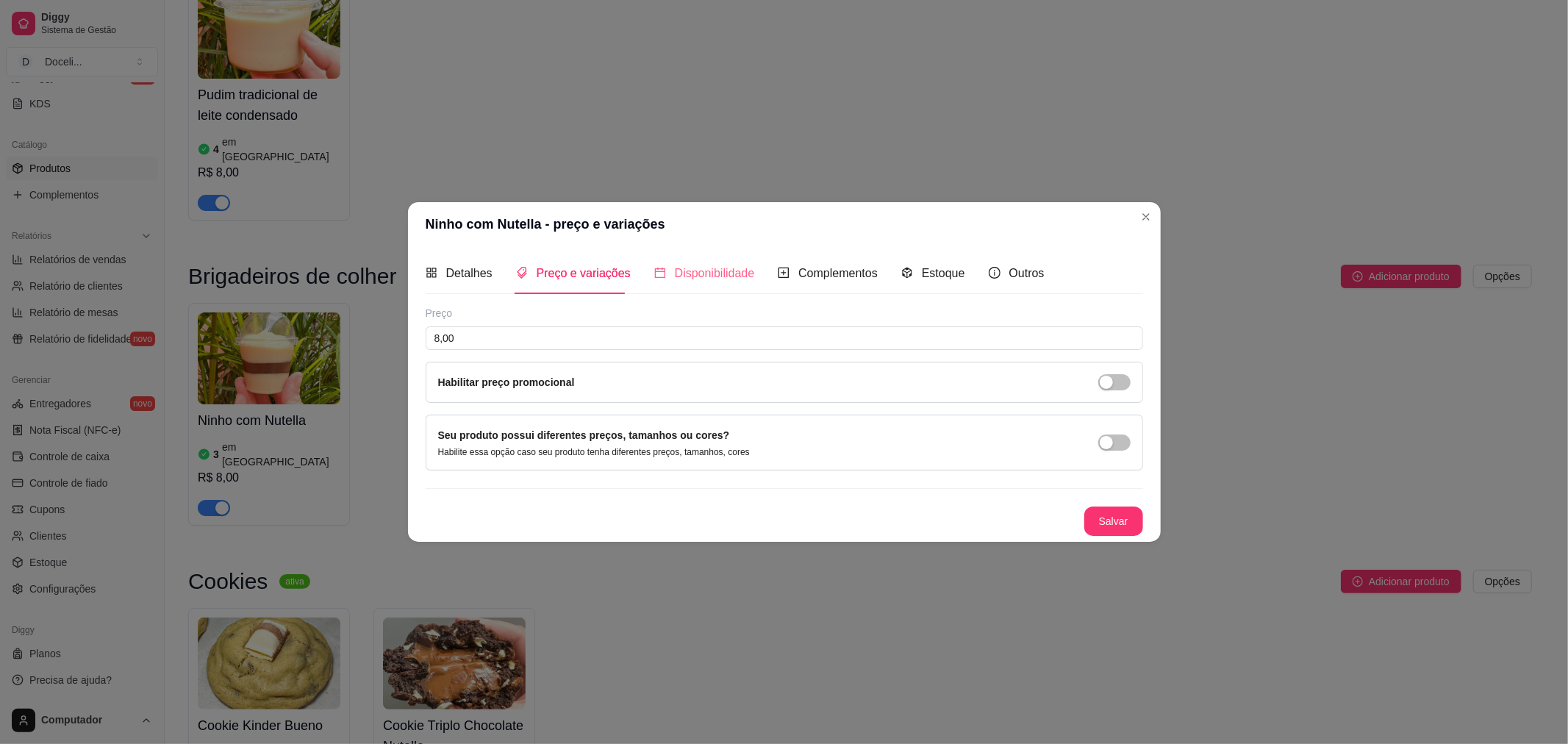
click at [719, 259] on div "Disponibilidade" at bounding box center [704, 273] width 101 height 42
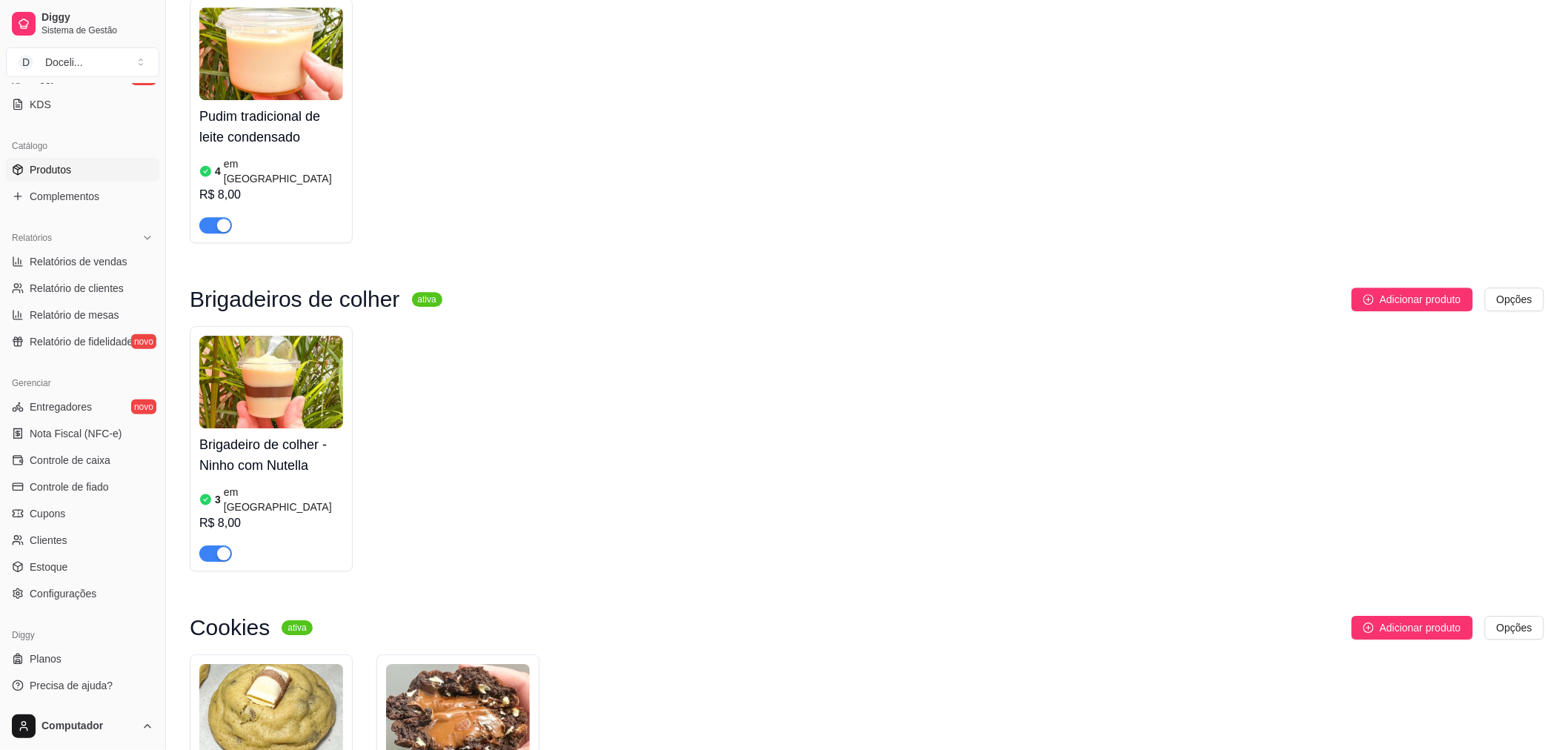
click at [868, 484] on div "Brigadeiro de colher - Ninho com Nutella 3 em estoque R$ 8,00" at bounding box center [866, 449] width 1355 height 245
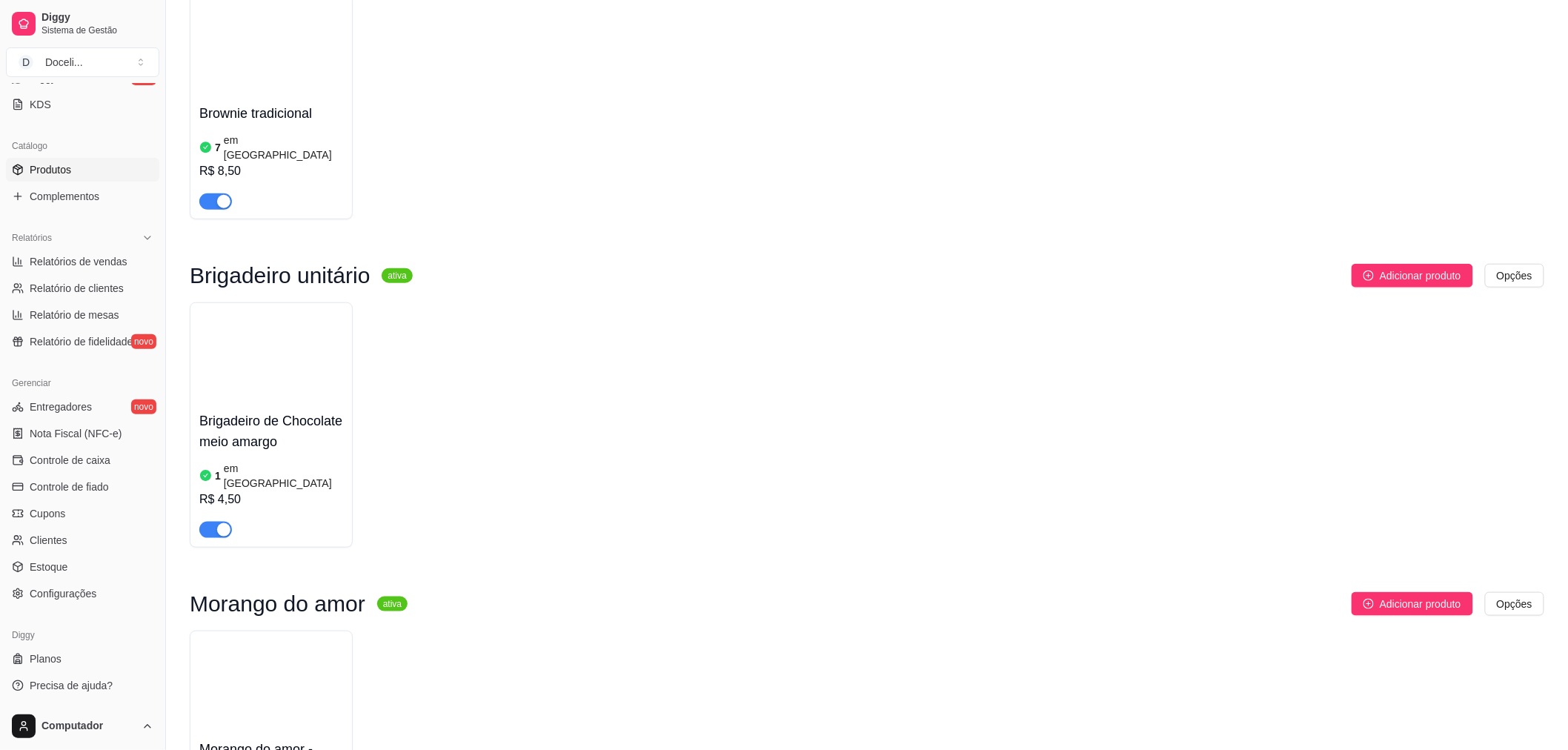
scroll to position [2786, 0]
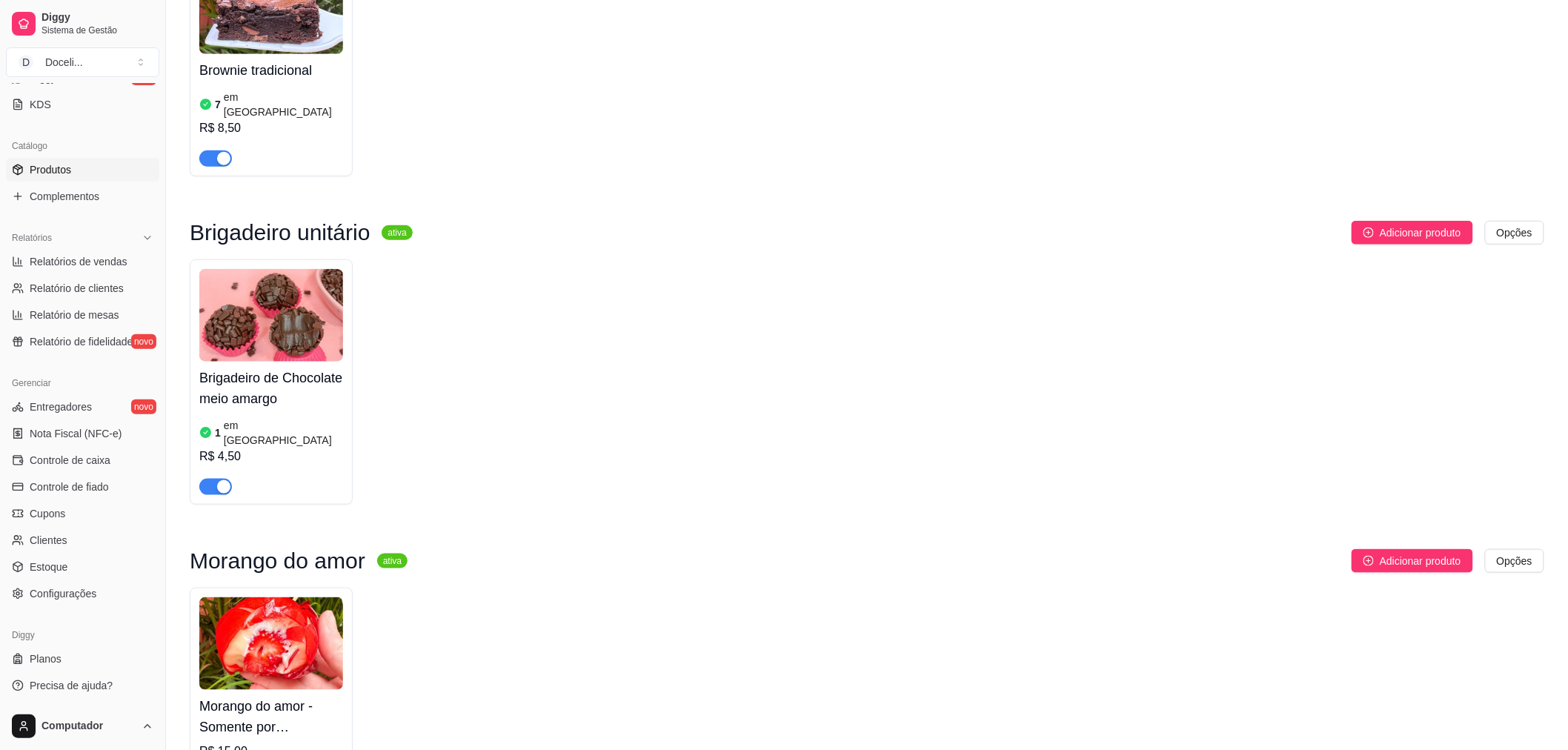
click at [261, 696] on h4 "Morango do amor - Somente por encomenda para sexta-feira" at bounding box center [271, 716] width 144 height 41
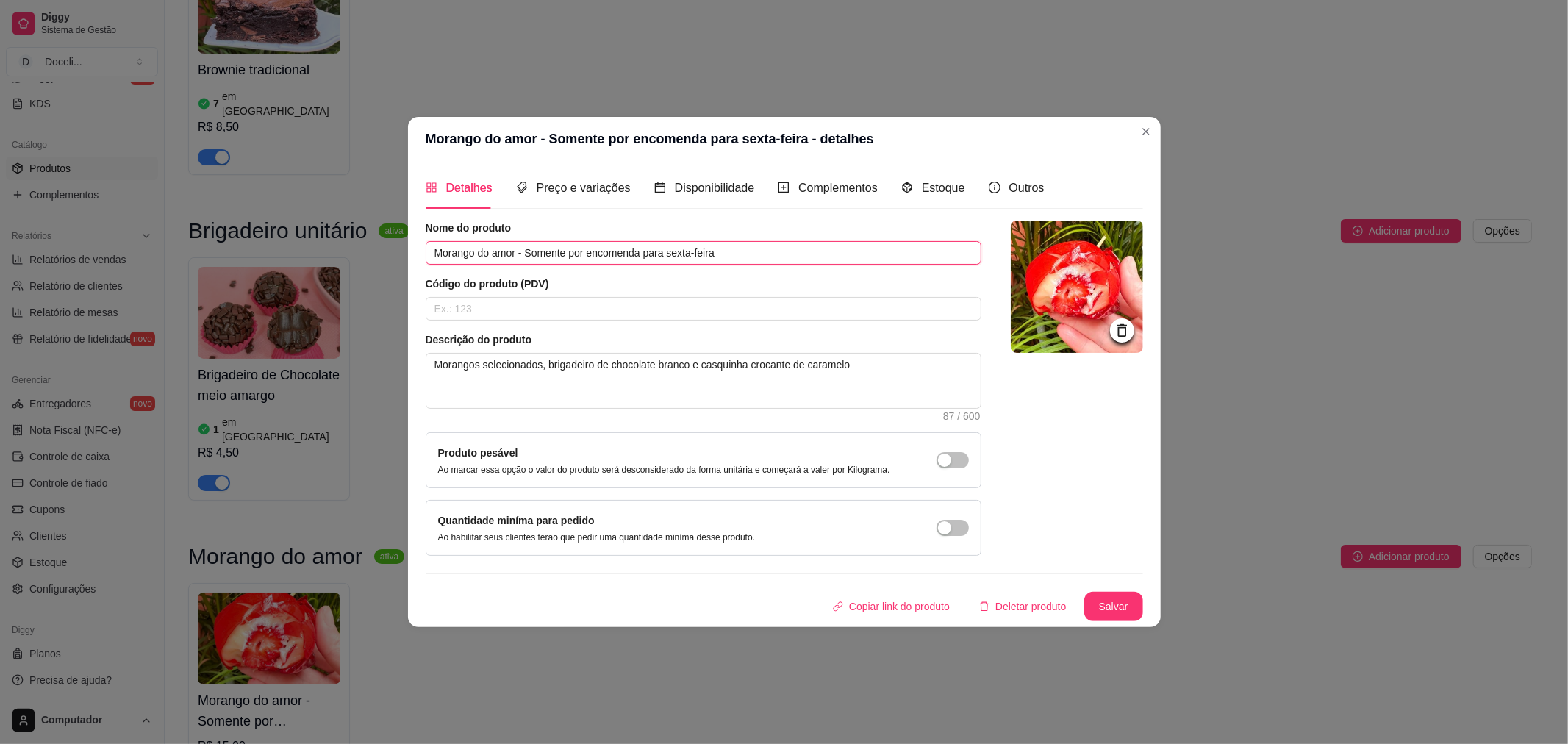
click at [591, 252] on input "Morango do amor - Somente por encomenda para sexta-feira" at bounding box center [704, 253] width 556 height 24
type input "Morango do amor - Sob encomenda para sexta-feira"
click at [591, 197] on div "Preço e variações" at bounding box center [574, 188] width 115 height 42
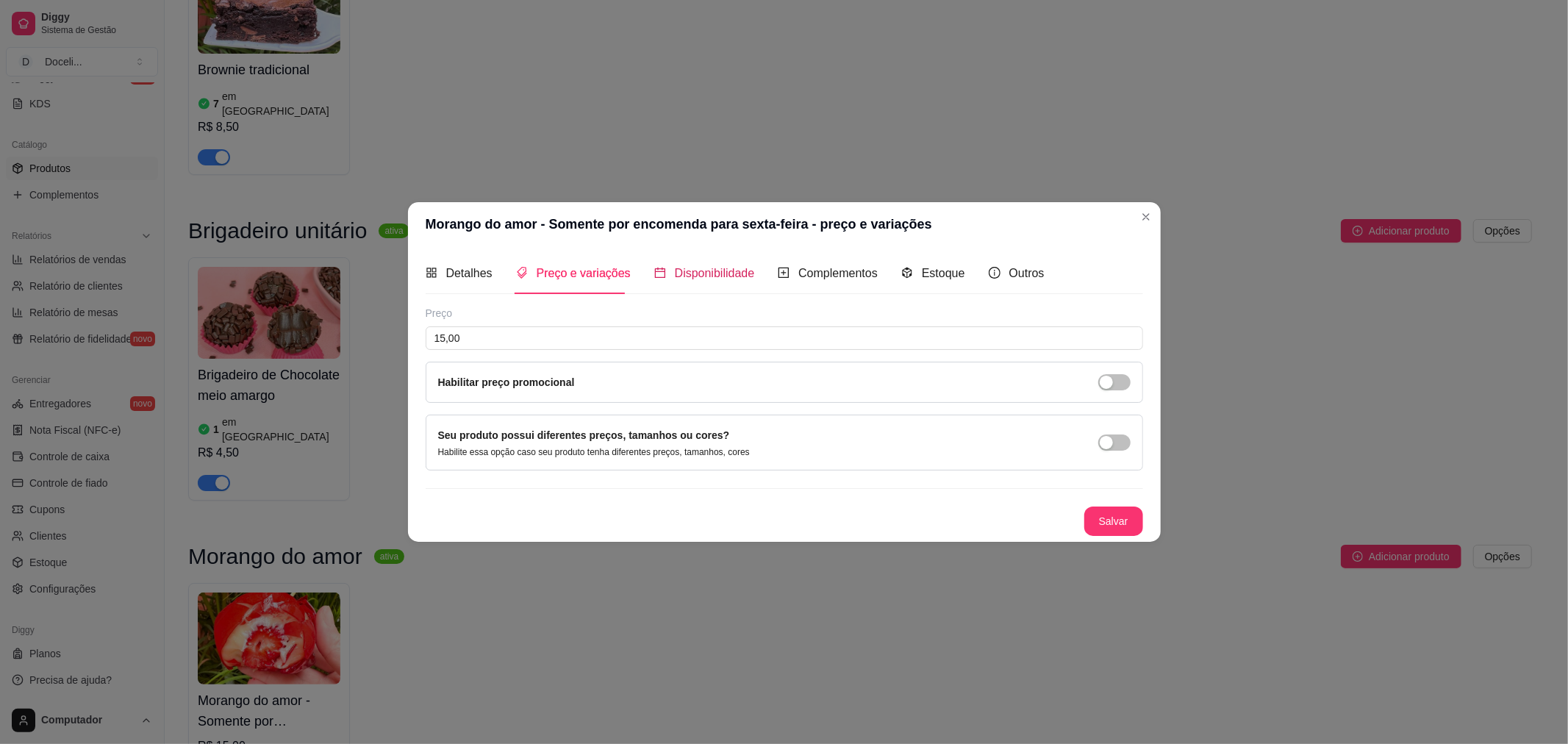
click at [715, 270] on span "Disponibilidade" at bounding box center [715, 273] width 80 height 13
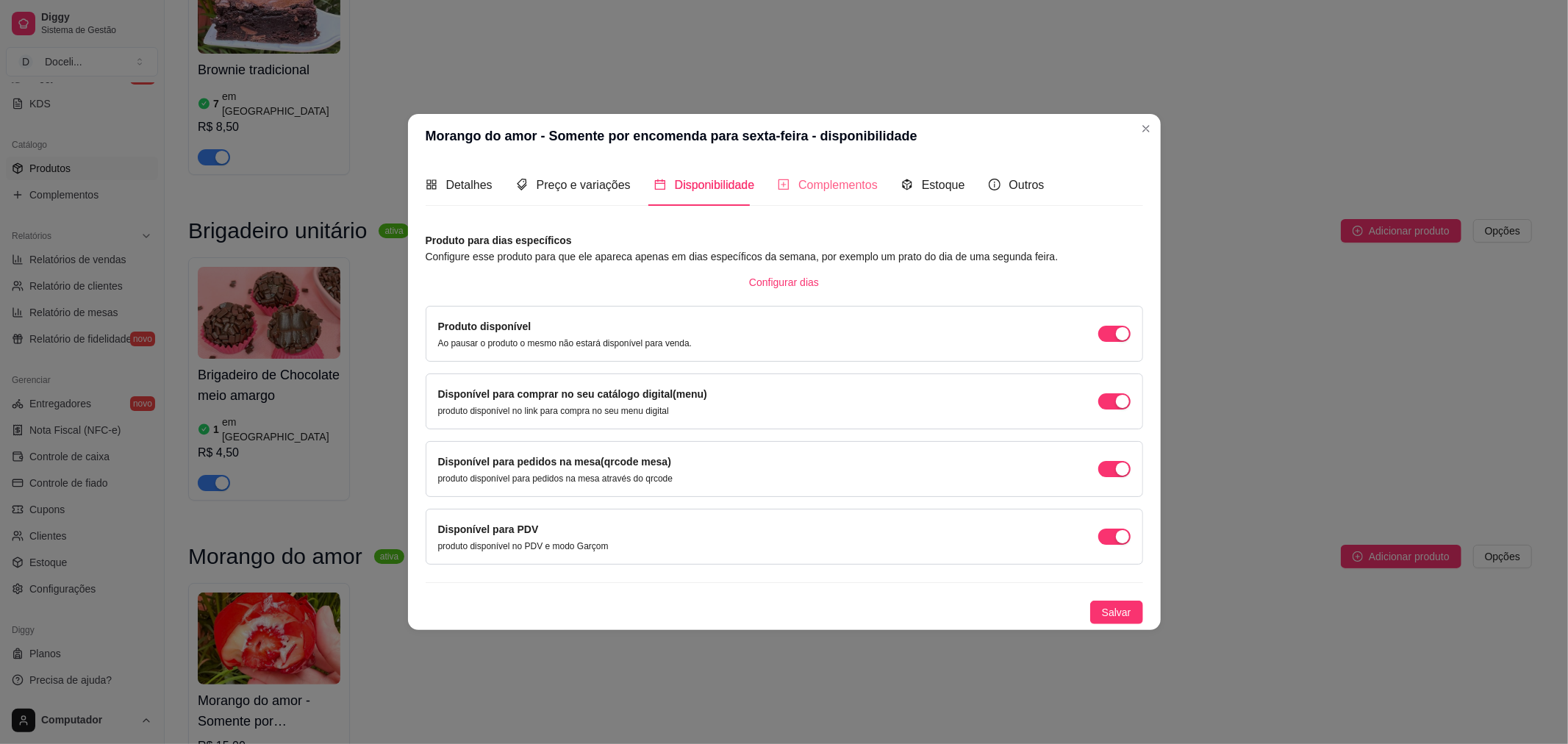
click at [834, 166] on div "Complementos" at bounding box center [828, 184] width 100 height 42
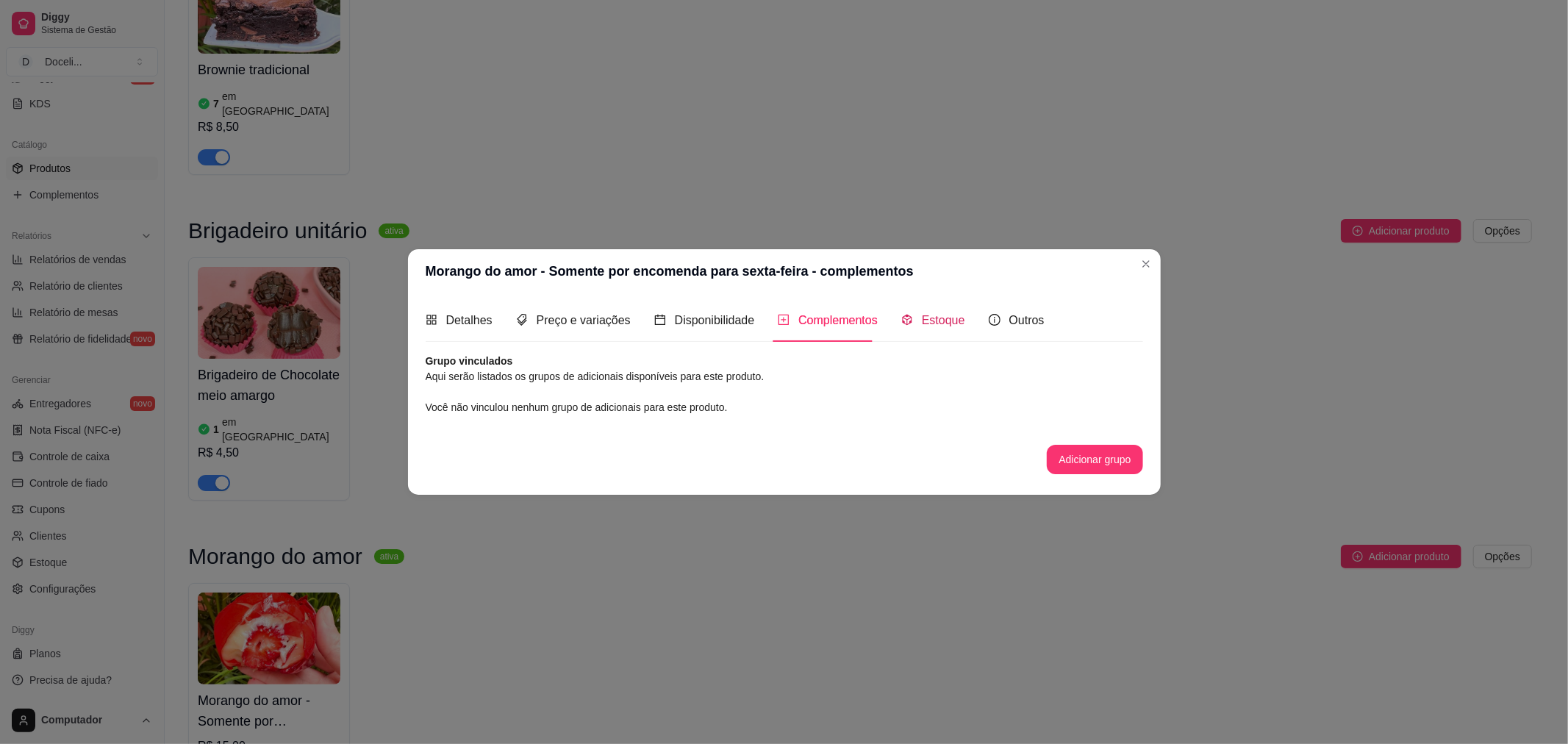
click at [922, 321] on span "Estoque" at bounding box center [944, 320] width 44 height 13
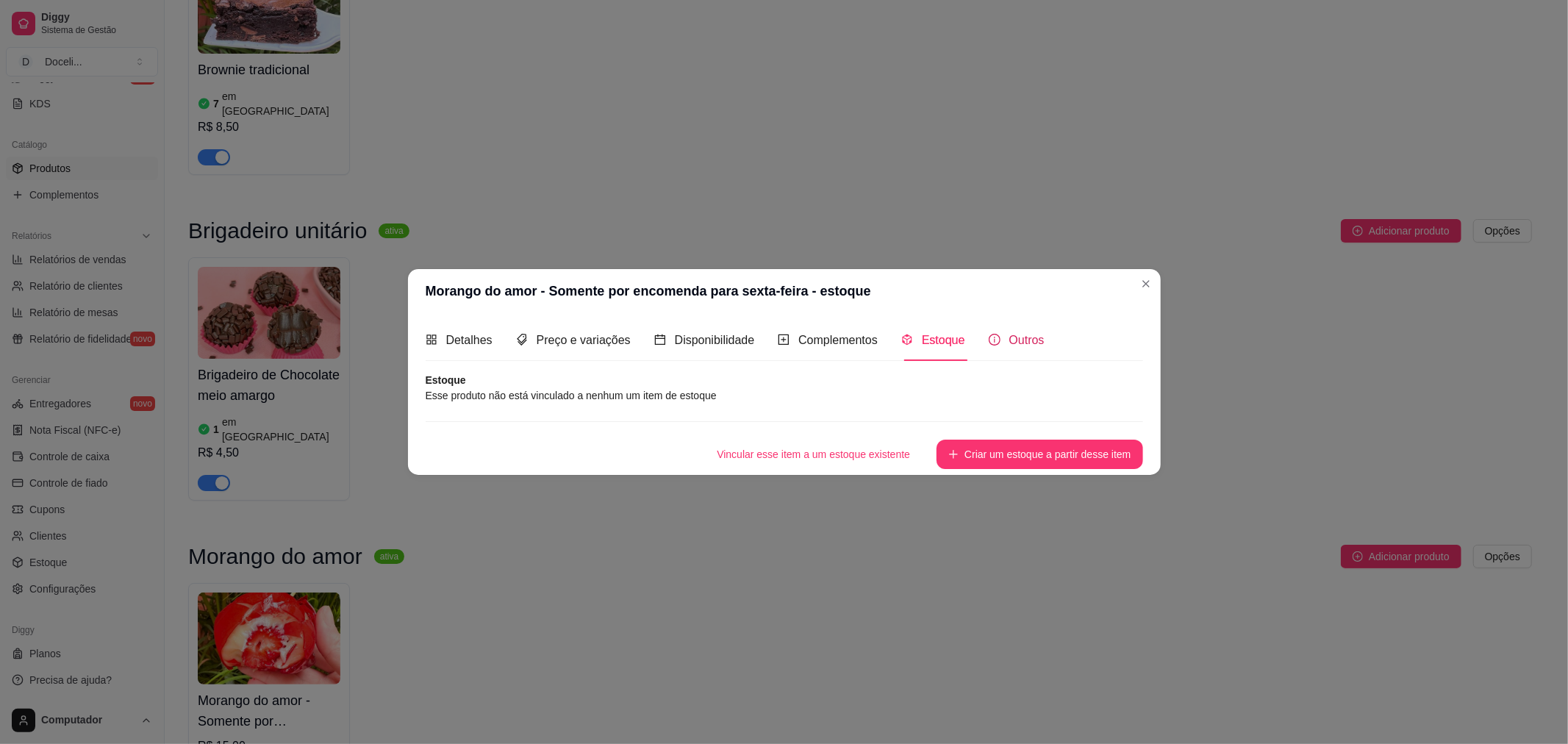
click at [1010, 335] on span "Outros" at bounding box center [1027, 340] width 35 height 13
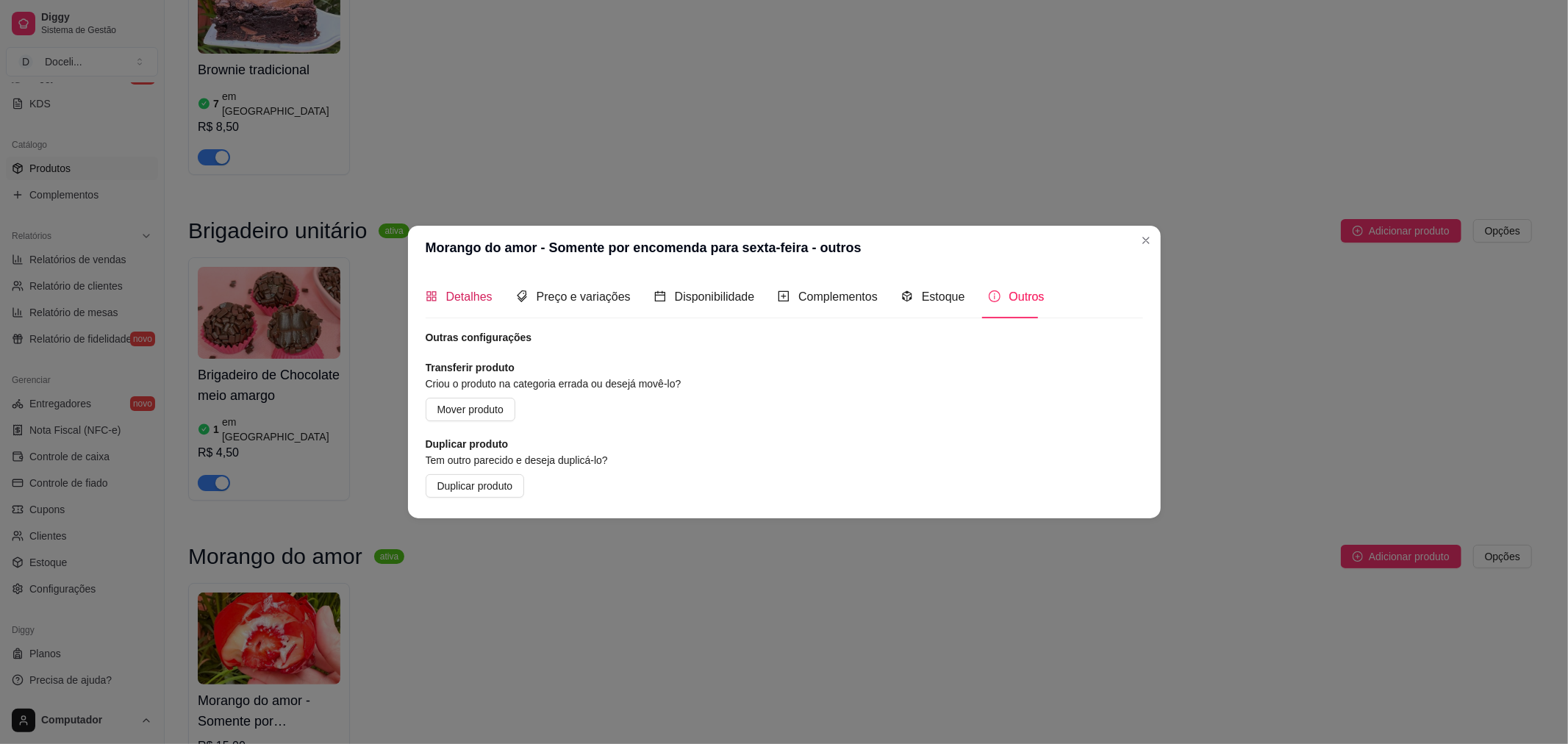
click at [467, 294] on span "Detalhes" at bounding box center [469, 297] width 46 height 13
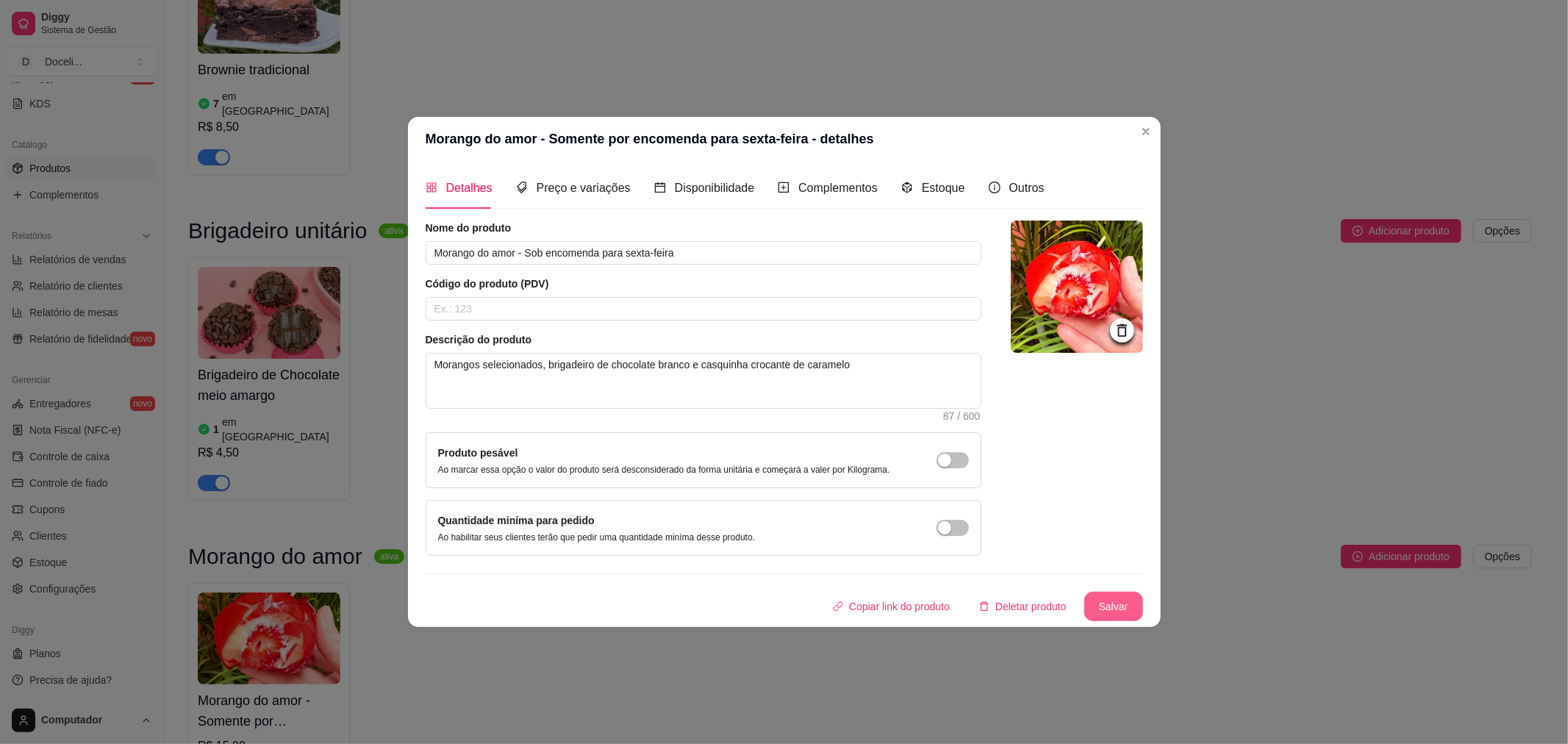
click at [1113, 610] on button "Salvar" at bounding box center [1114, 606] width 59 height 29
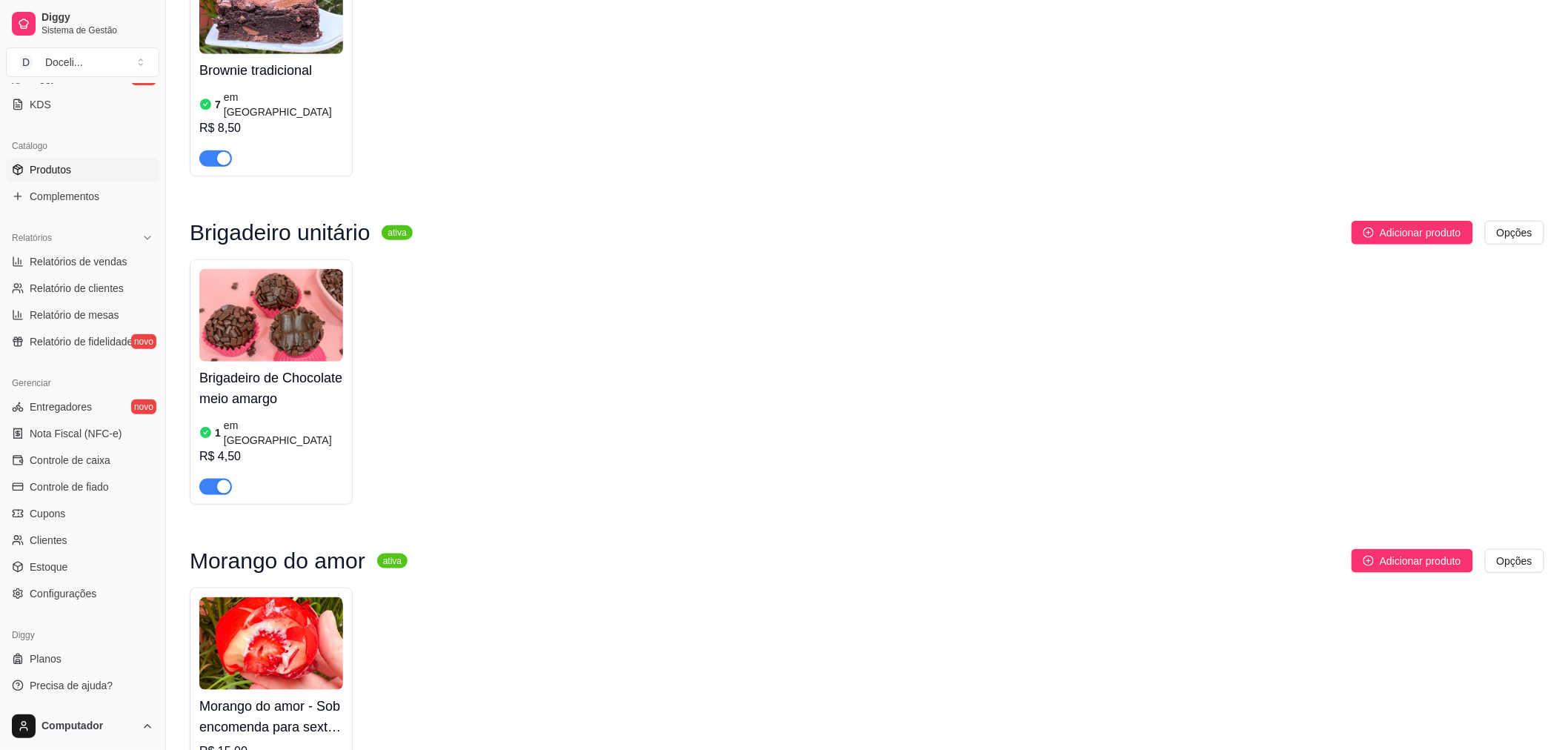
click at [243, 696] on h4 "Morango do amor - Sob encomenda para sexta-feira" at bounding box center [271, 716] width 144 height 41
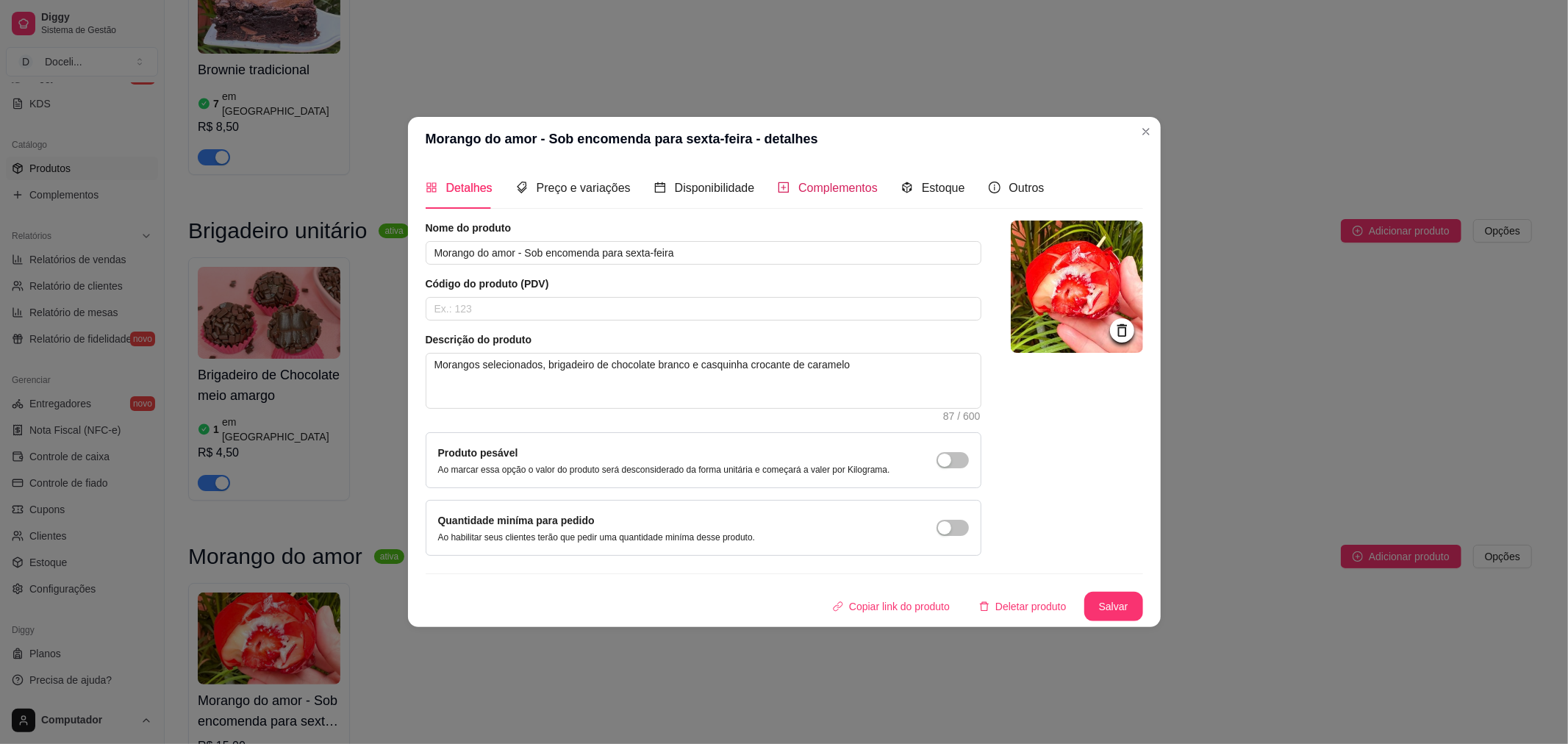
click at [856, 187] on span "Complementos" at bounding box center [837, 188] width 79 height 13
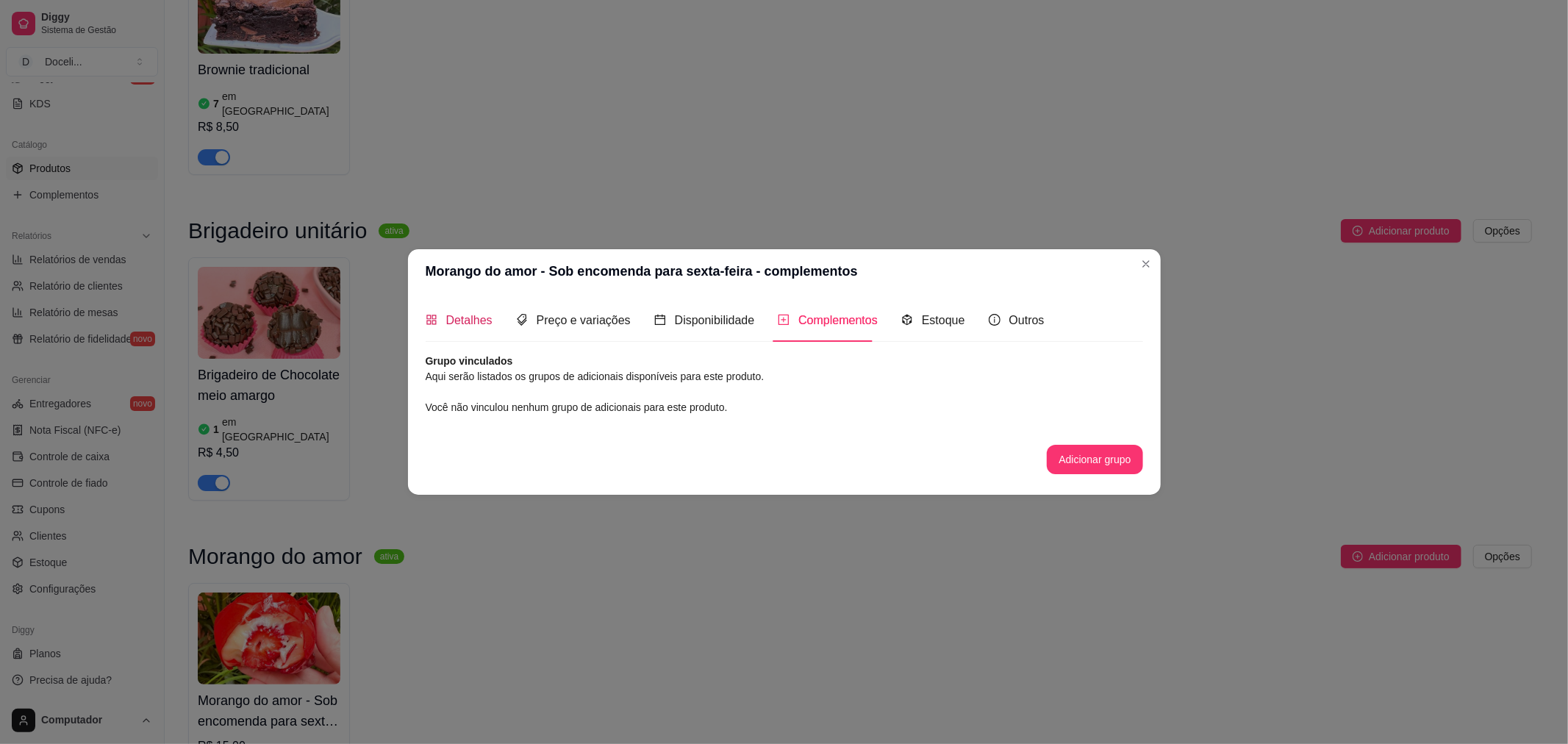
click at [474, 318] on span "Detalhes" at bounding box center [469, 320] width 46 height 13
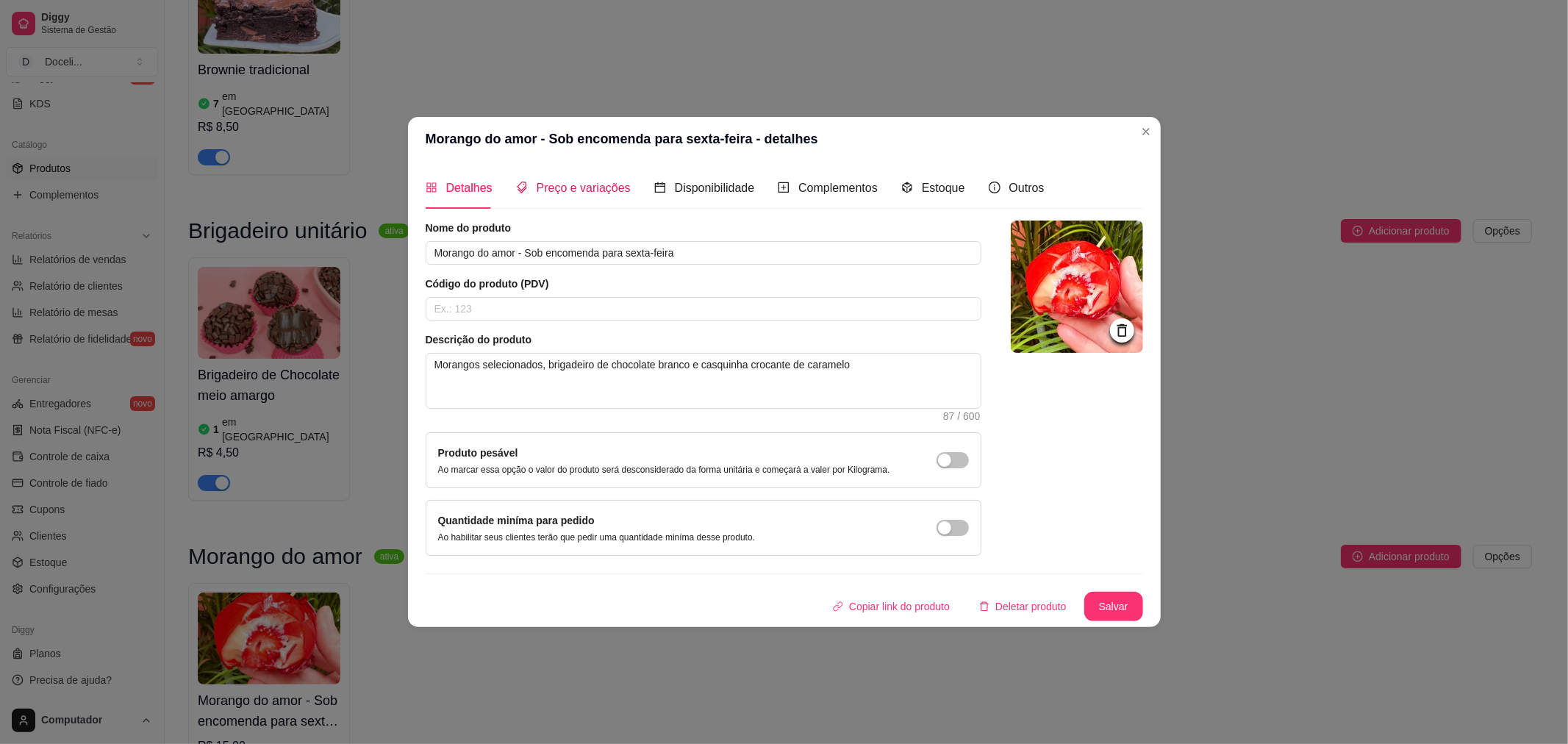
click at [575, 193] on span "Preço e variações" at bounding box center [584, 188] width 95 height 13
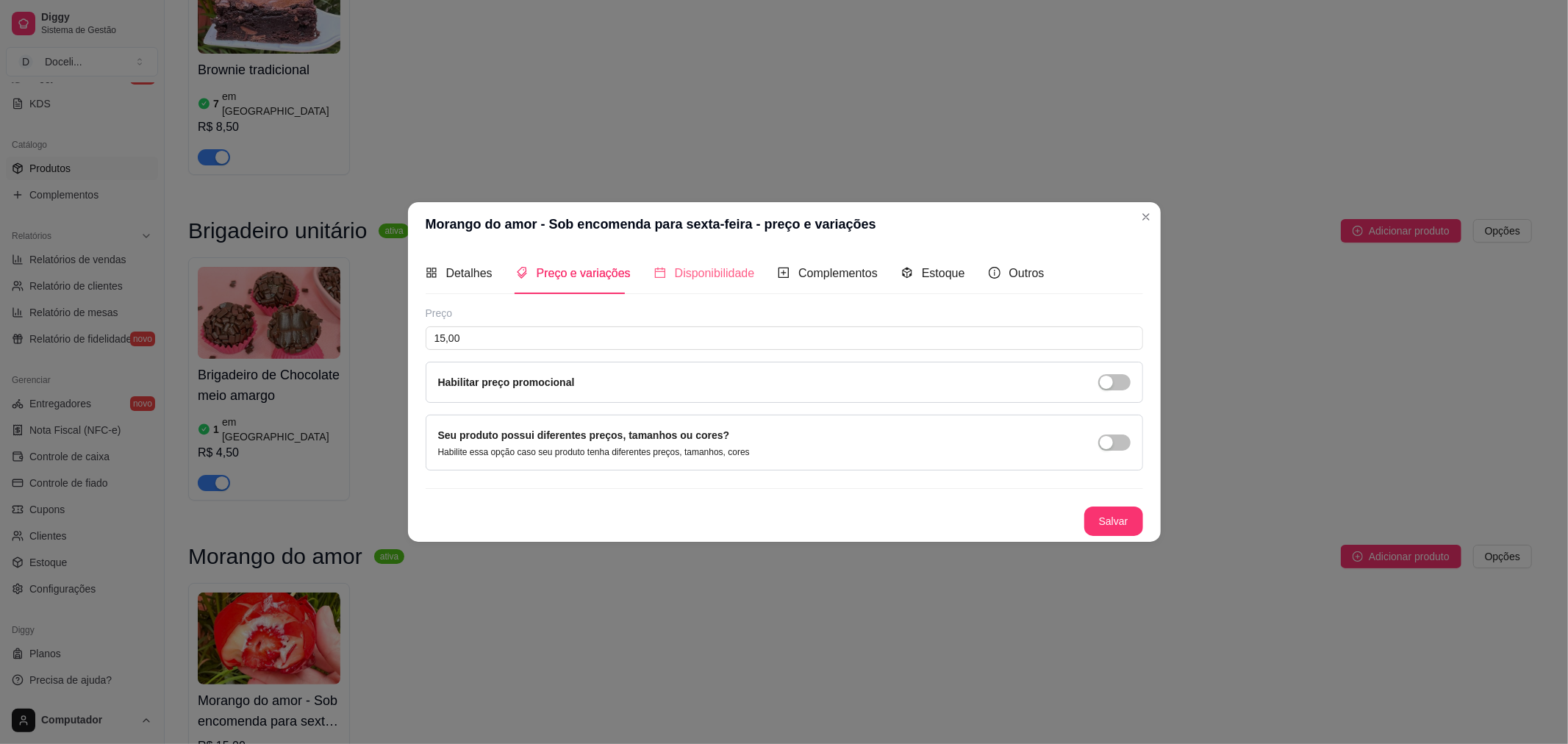
click at [710, 287] on div "Disponibilidade" at bounding box center [704, 273] width 101 height 42
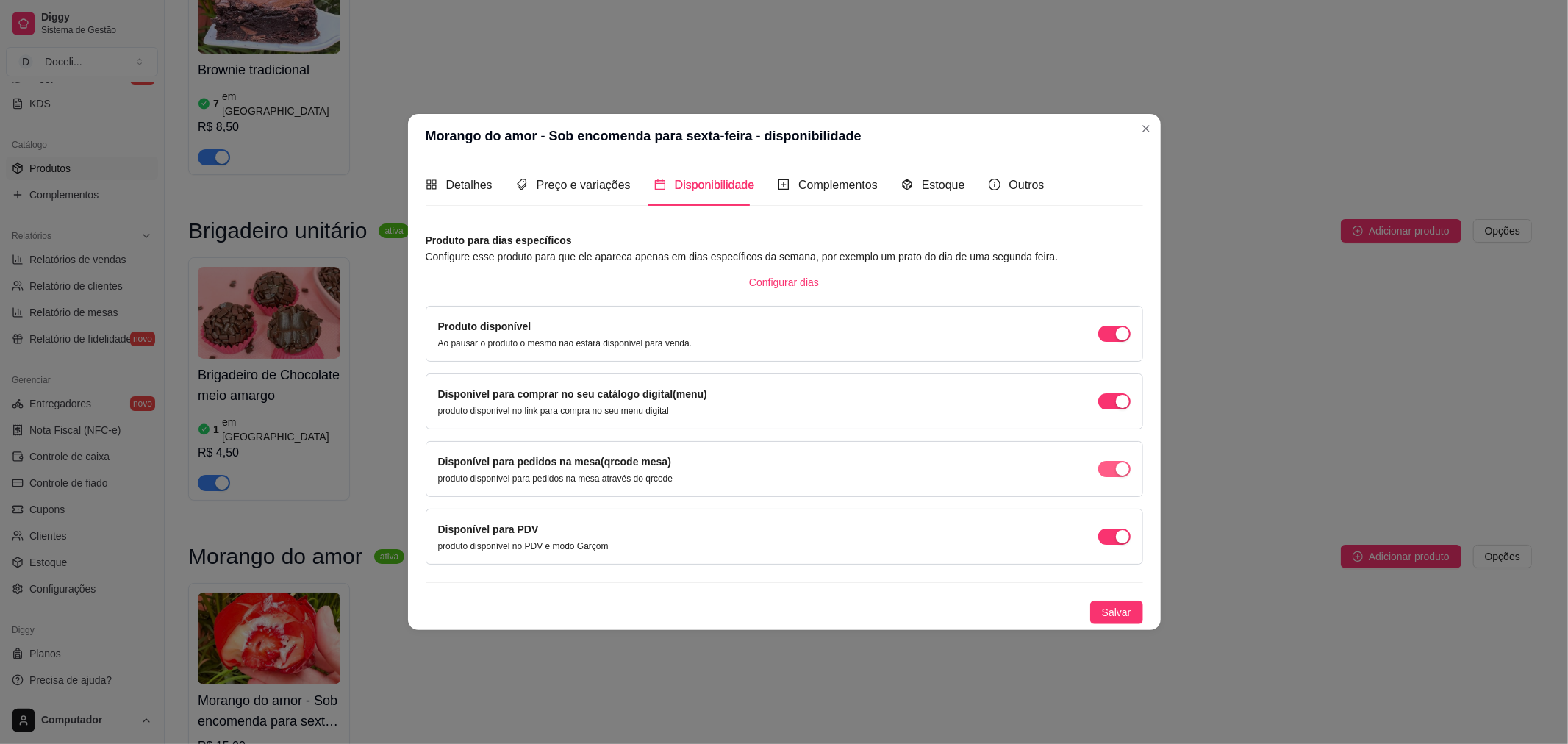
click at [1114, 342] on button "button" at bounding box center [1115, 333] width 33 height 16
click at [833, 179] on span "Complementos" at bounding box center [837, 185] width 79 height 13
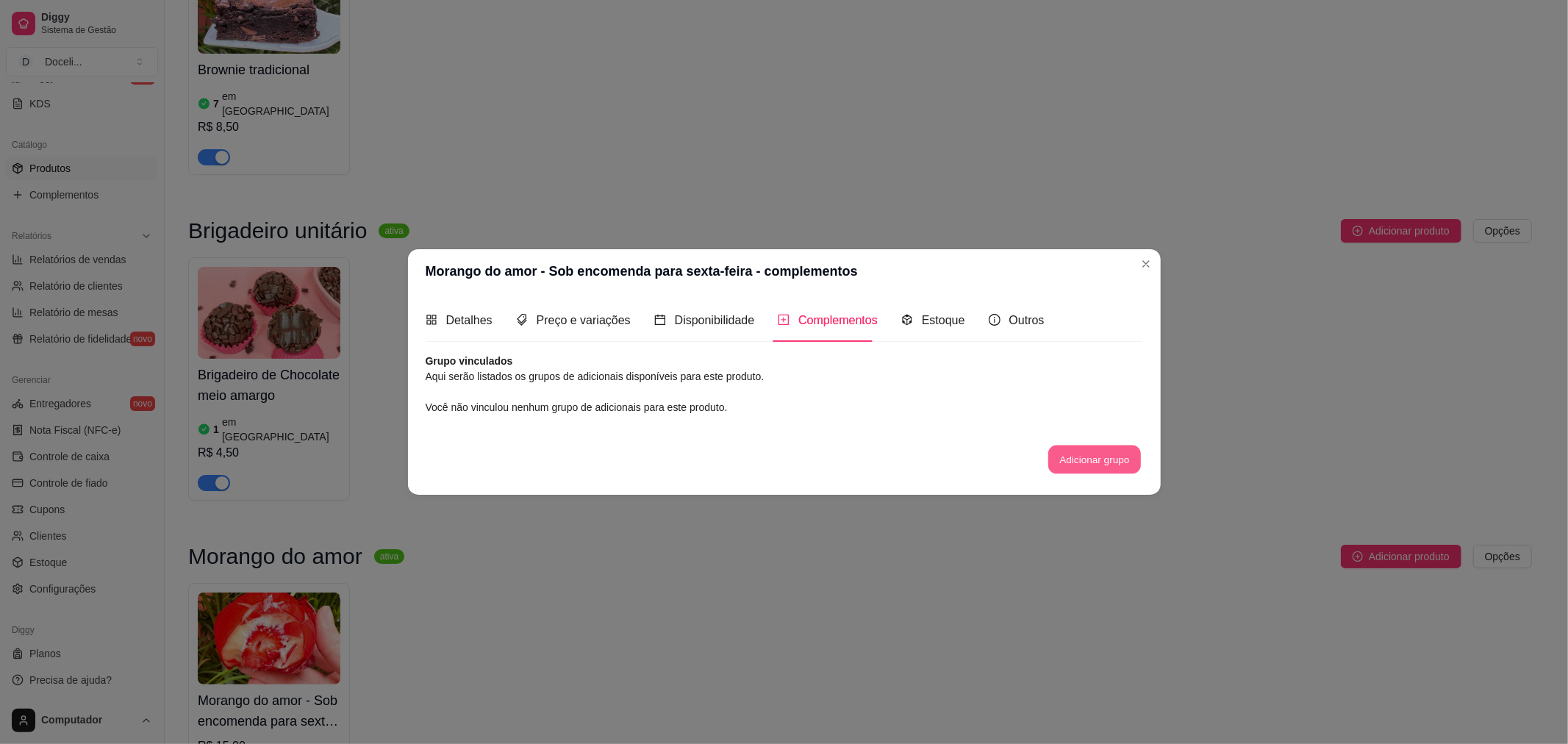
click at [1091, 458] on button "Adicionar grupo" at bounding box center [1095, 459] width 93 height 29
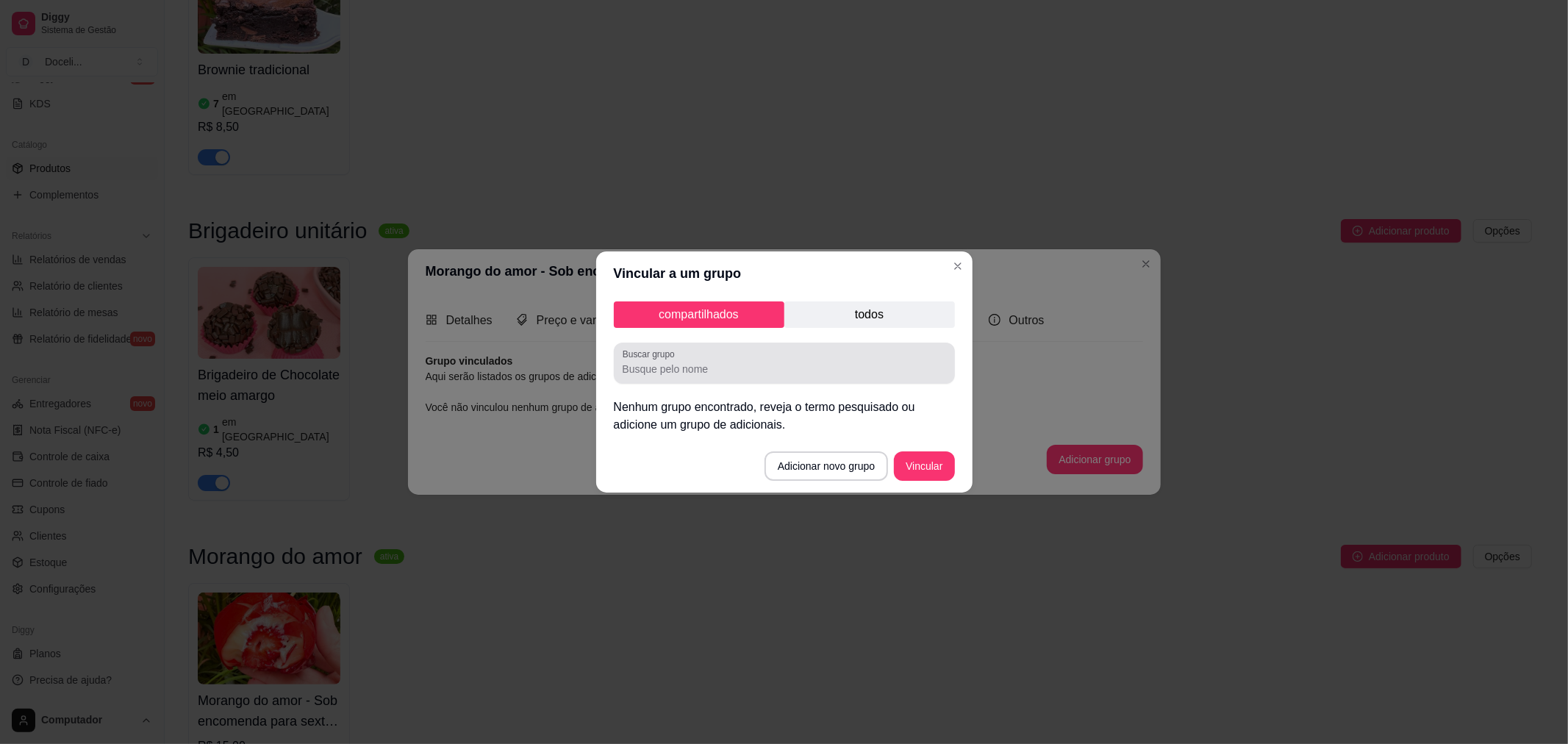
click at [694, 381] on div "Buscar grupo" at bounding box center [784, 362] width 341 height 41
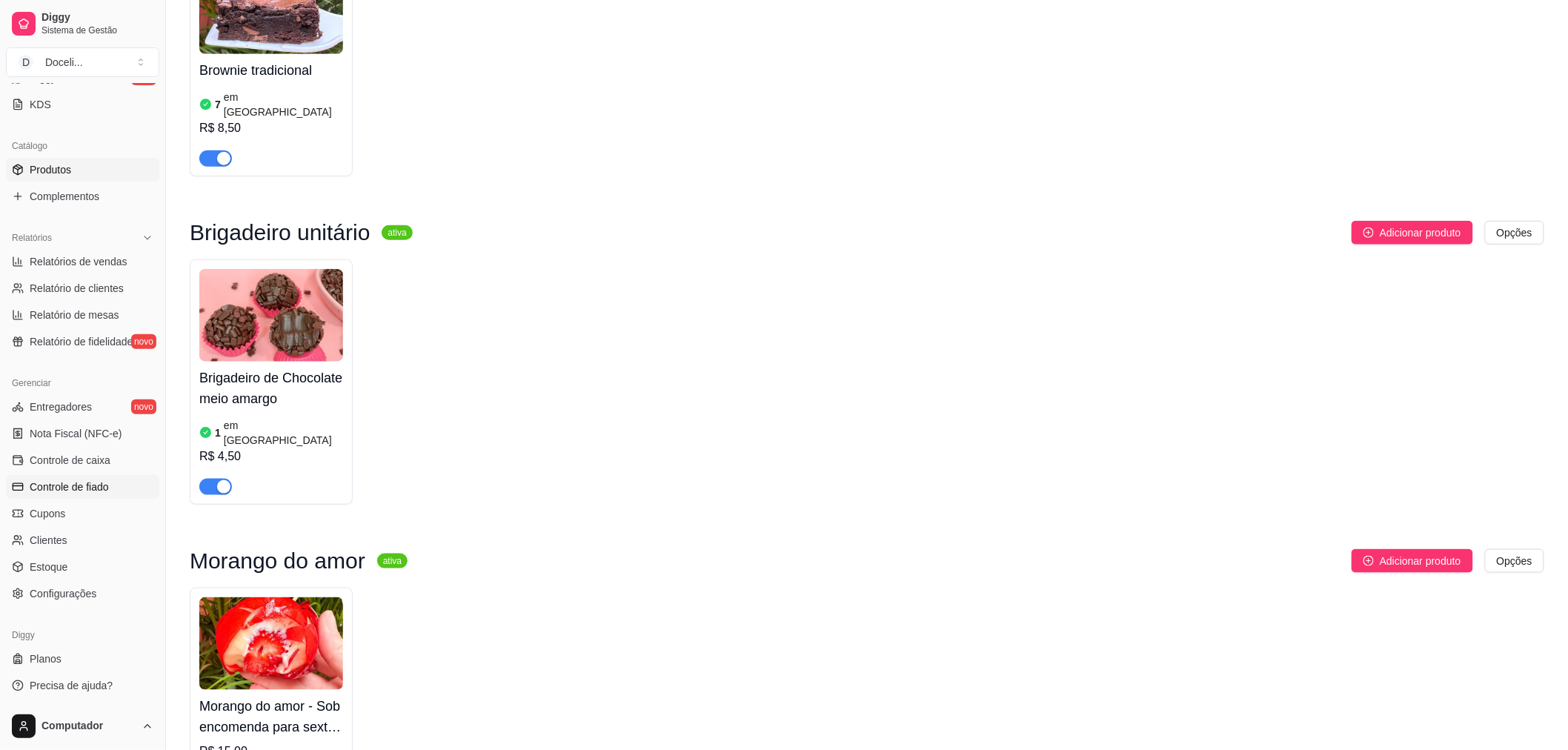
click at [67, 483] on span "Controle de fiado" at bounding box center [69, 486] width 80 height 15
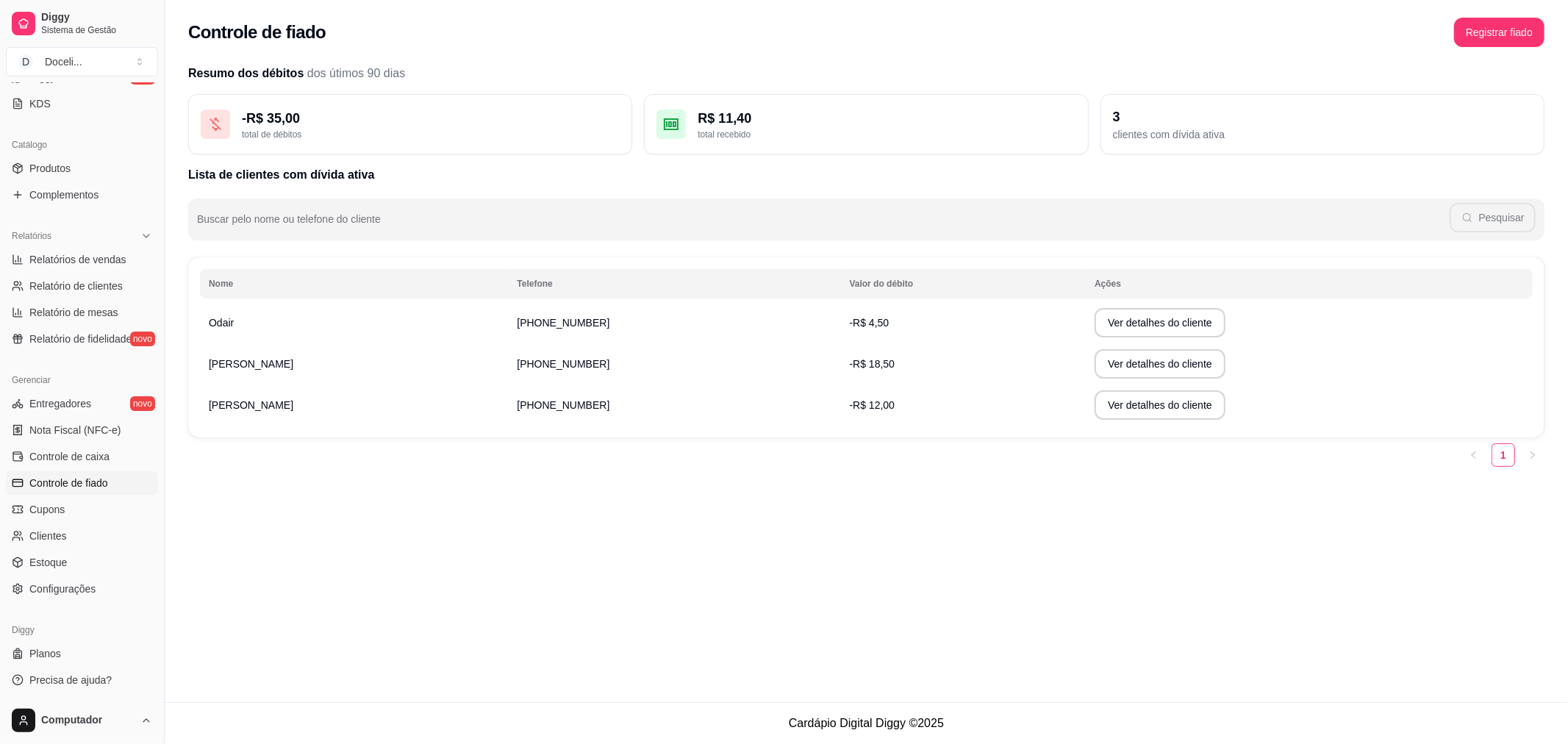
click at [413, 525] on div "Controle de fiado Registrar fiado Resumo dos débitos dos útimos 90 dias - R$ 35…" at bounding box center [866, 351] width 1403 height 702
click at [63, 110] on link "KDS" at bounding box center [81, 104] width 152 height 24
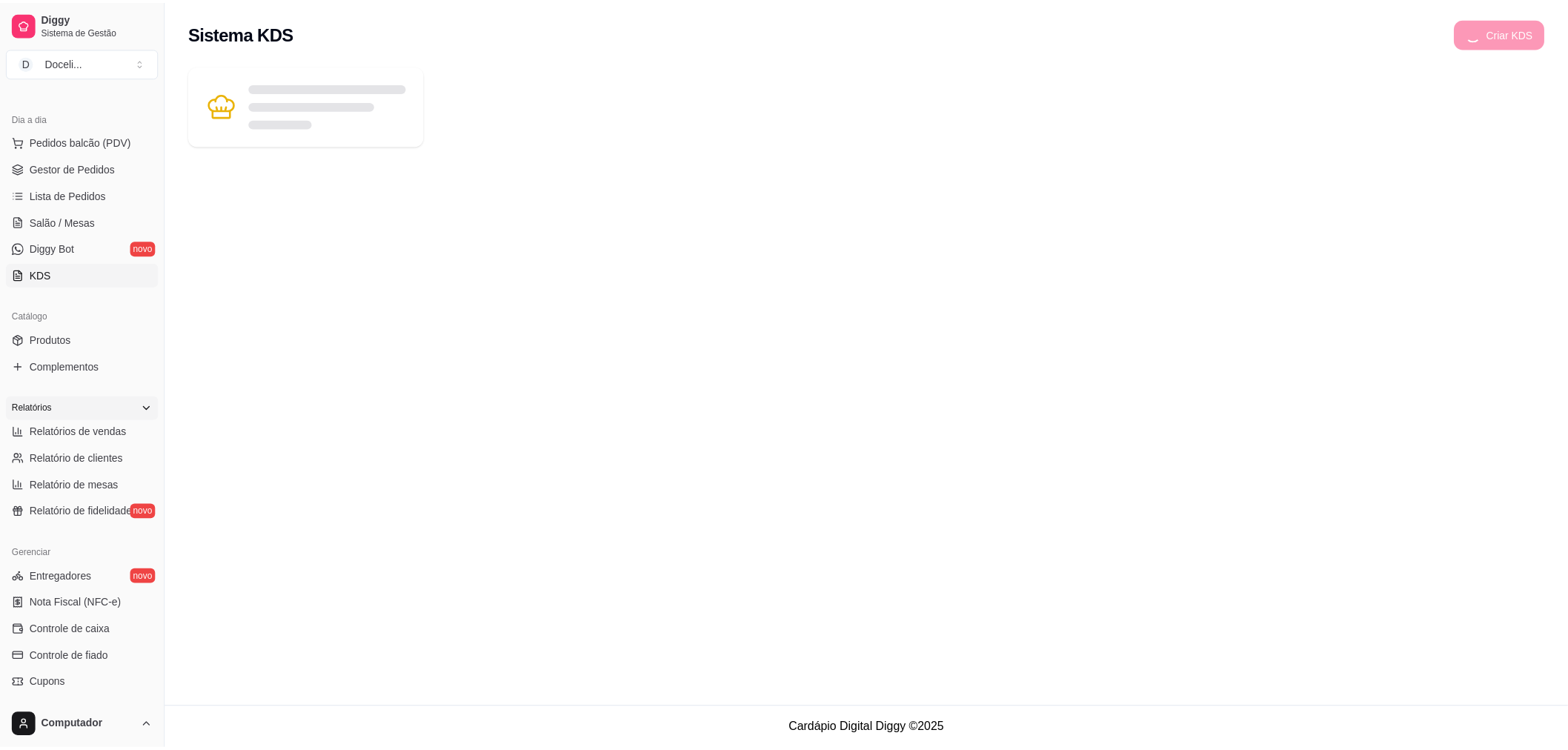
scroll to position [144, 0]
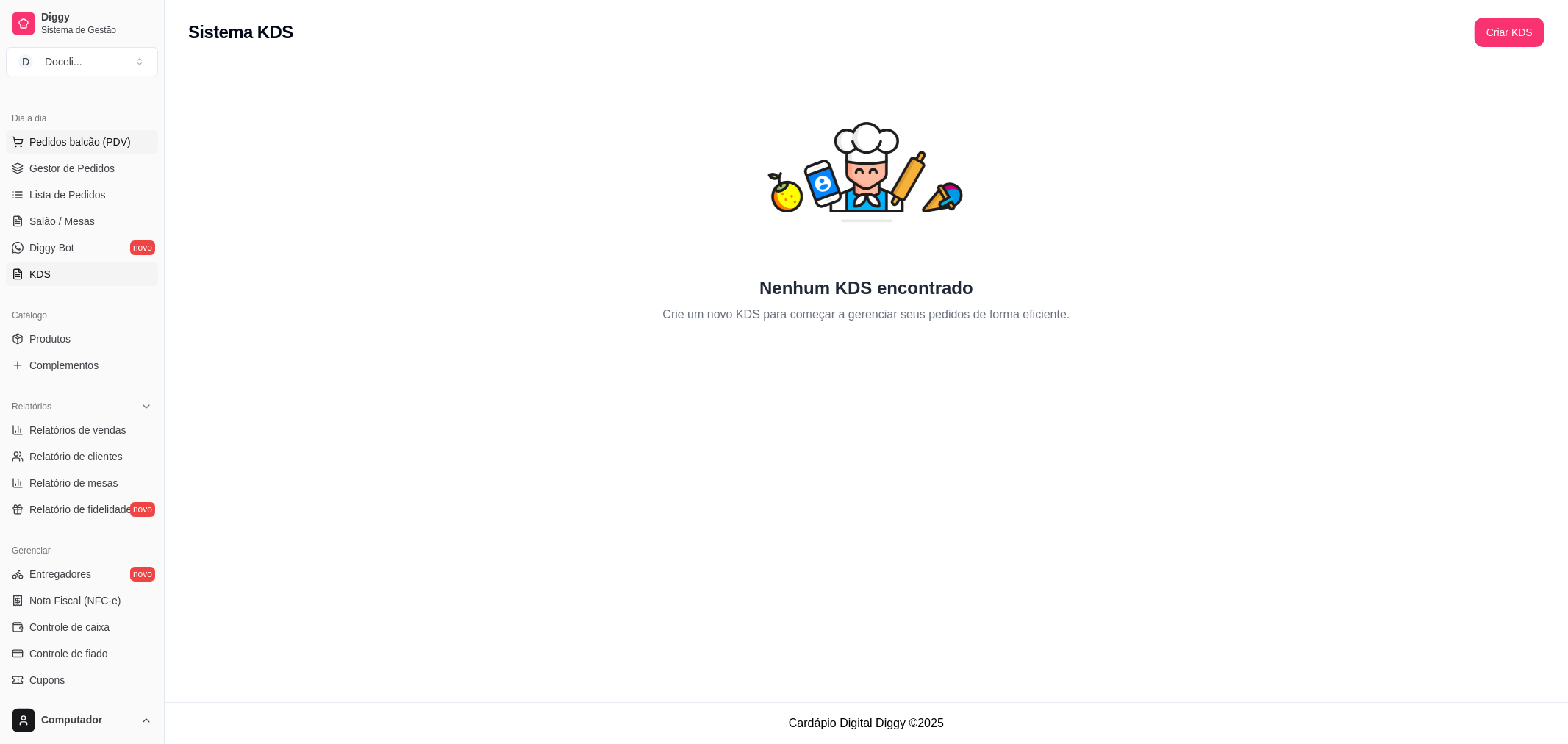
click at [72, 150] on button "Pedidos balcão (PDV)" at bounding box center [81, 142] width 152 height 24
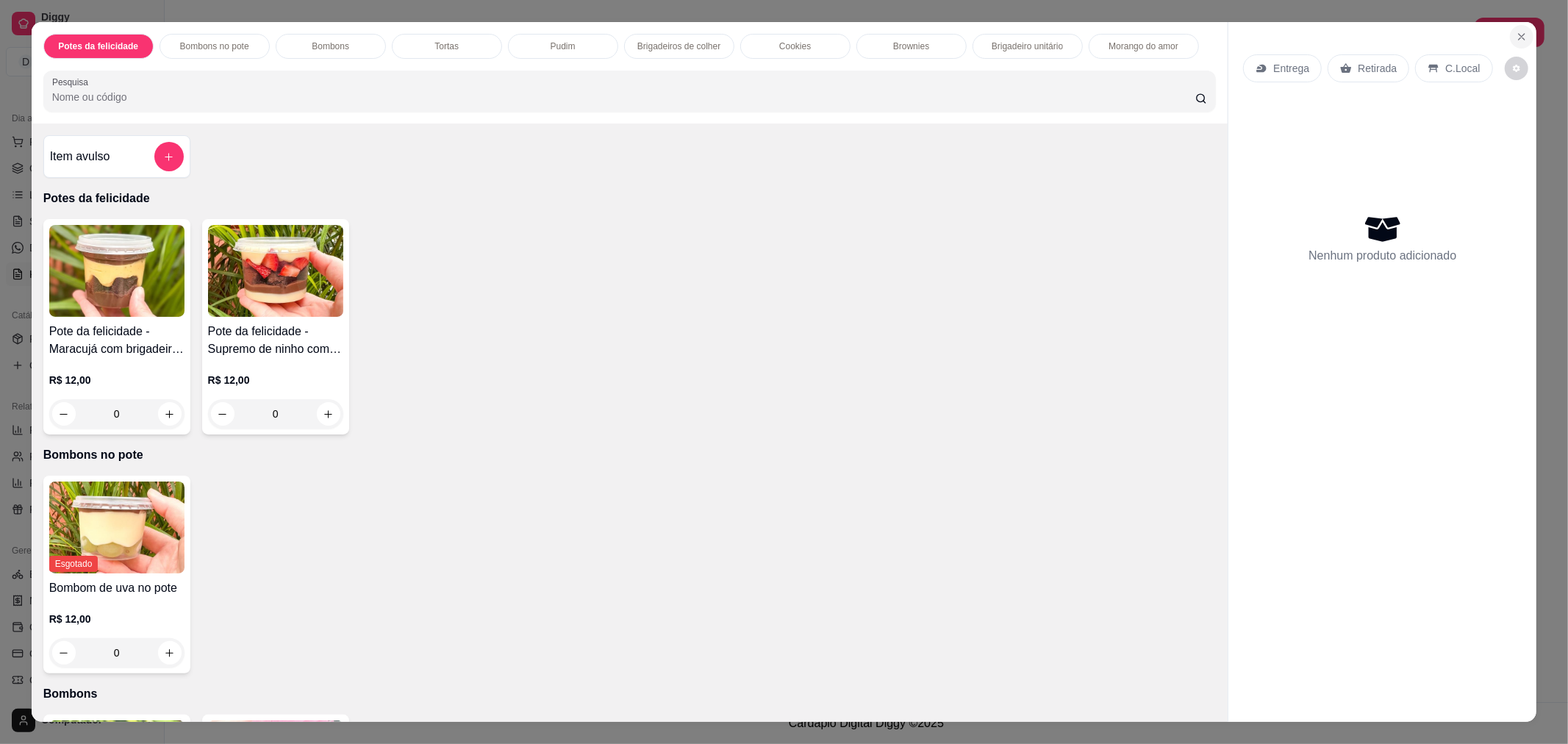
click at [1516, 33] on icon "Close" at bounding box center [1522, 36] width 12 height 12
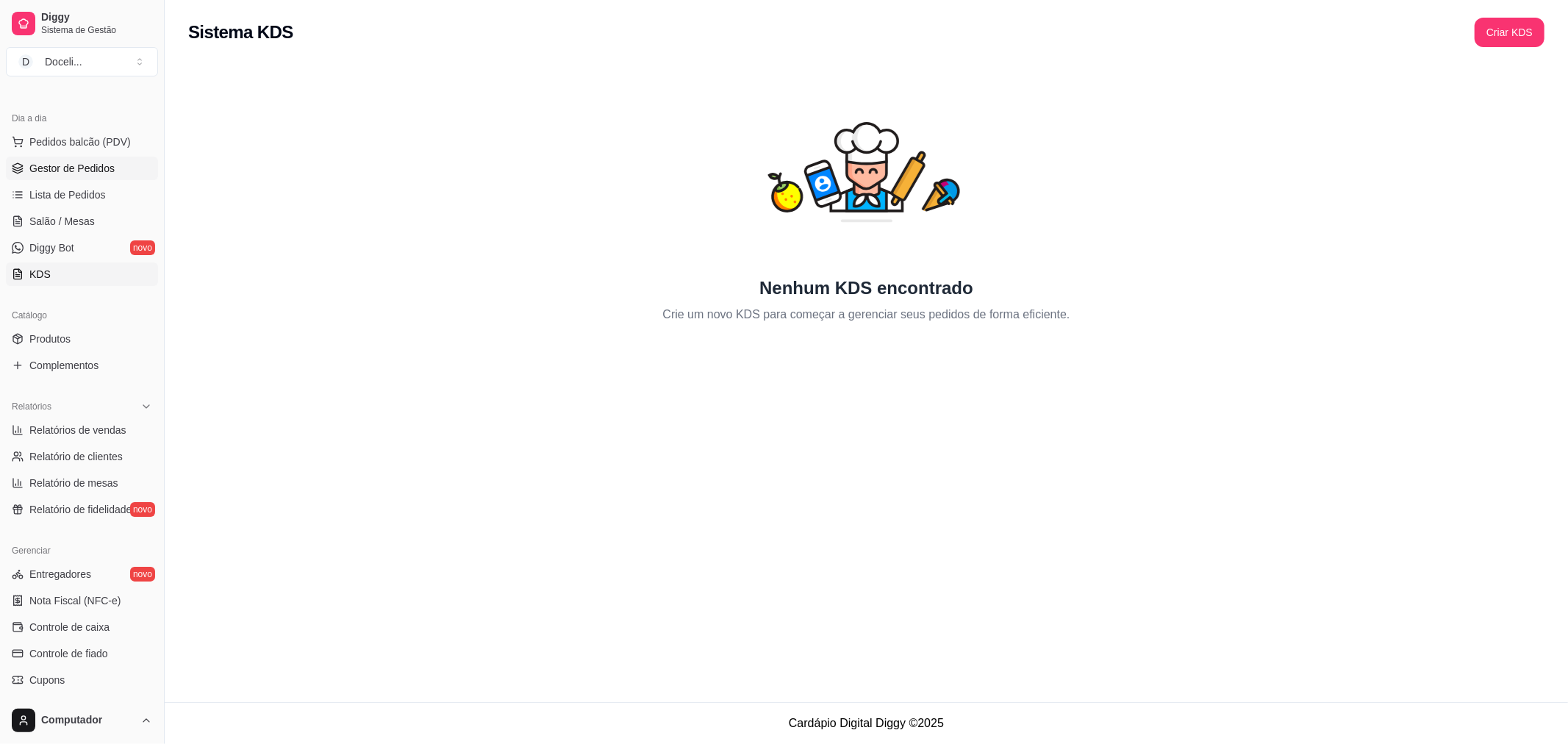
click at [70, 178] on link "Gestor de Pedidos" at bounding box center [81, 168] width 152 height 24
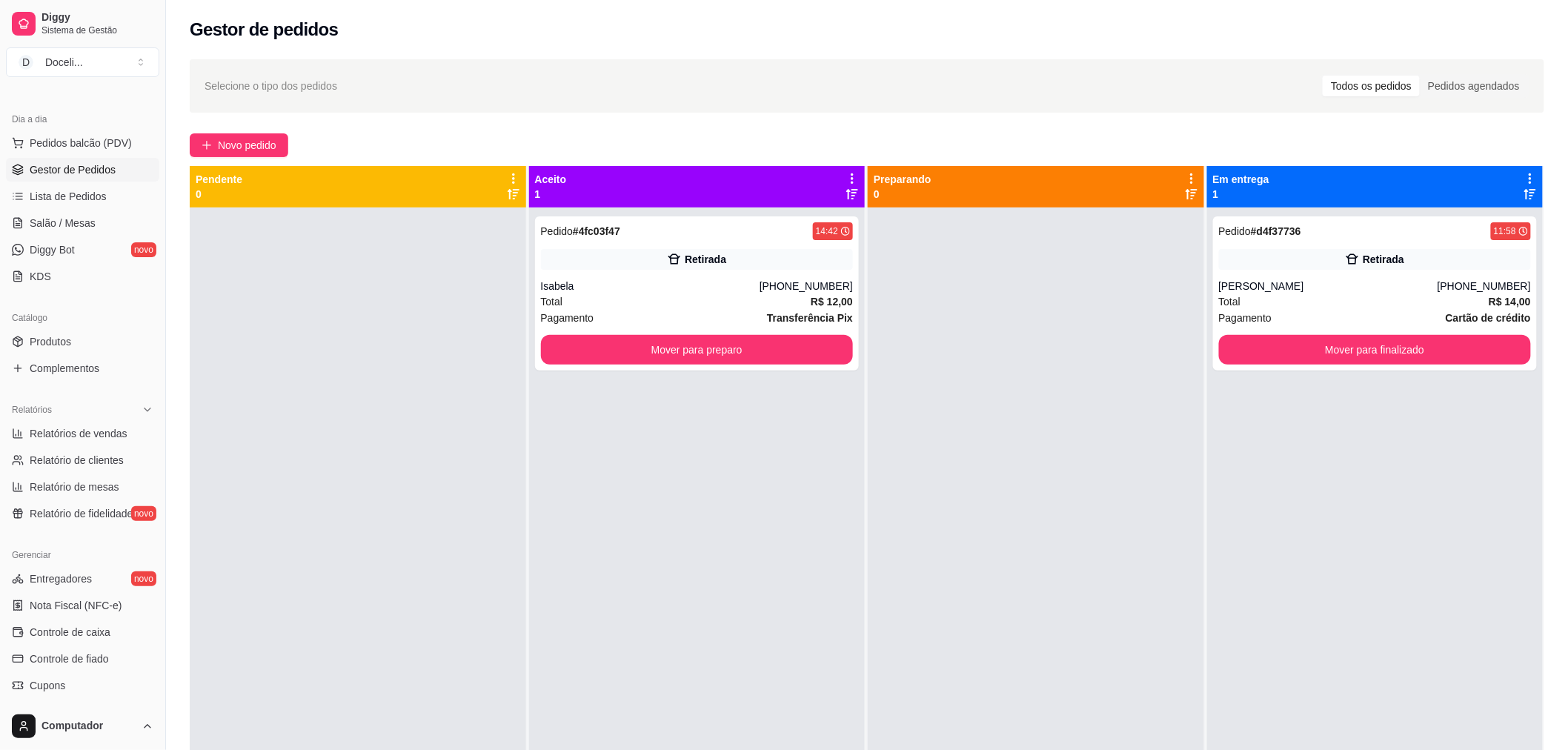
click at [71, 179] on link "Gestor de Pedidos" at bounding box center [82, 169] width 153 height 24
click at [71, 201] on span "Lista de Pedidos" at bounding box center [68, 196] width 77 height 15
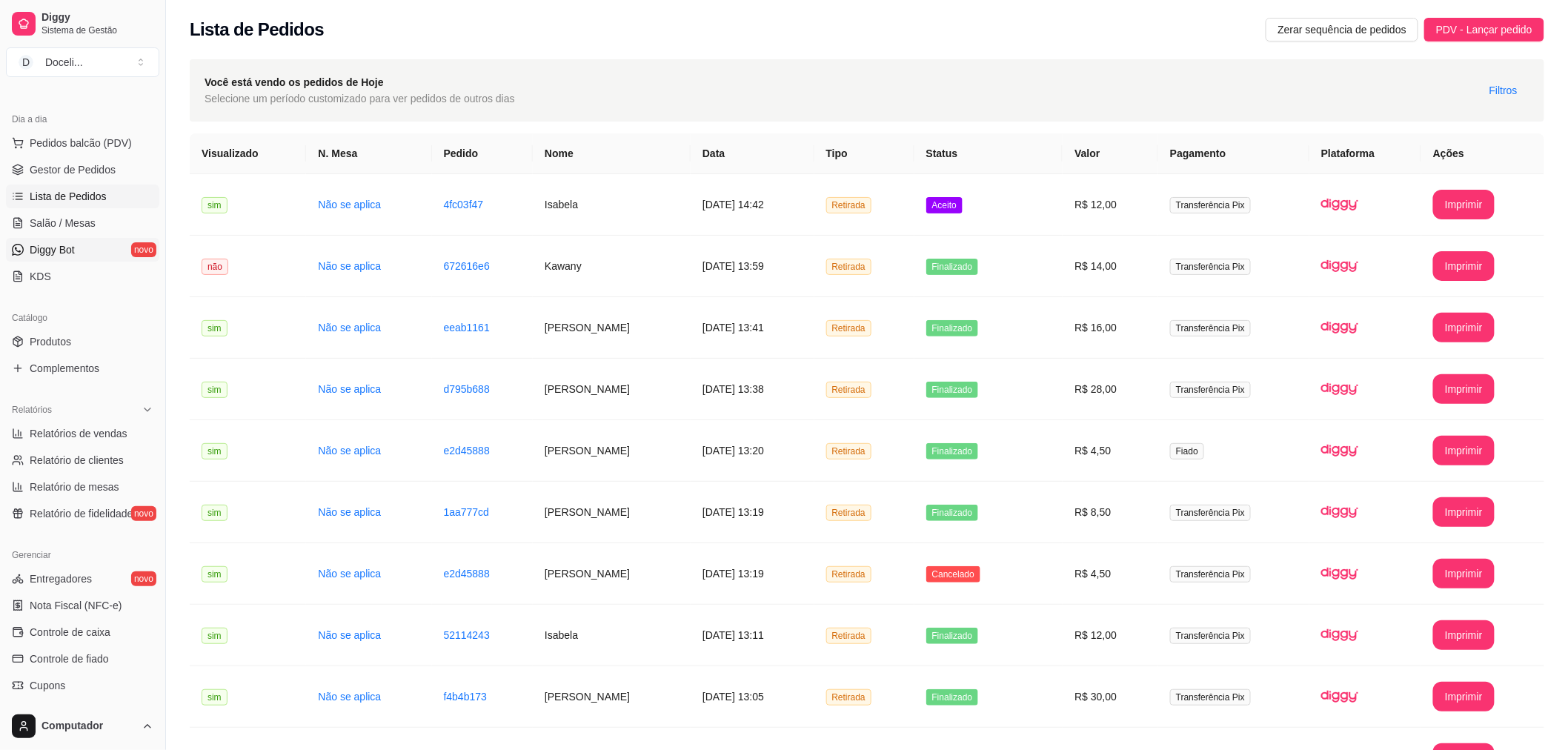
click at [70, 245] on span "Diggy Bot" at bounding box center [51, 250] width 45 height 15
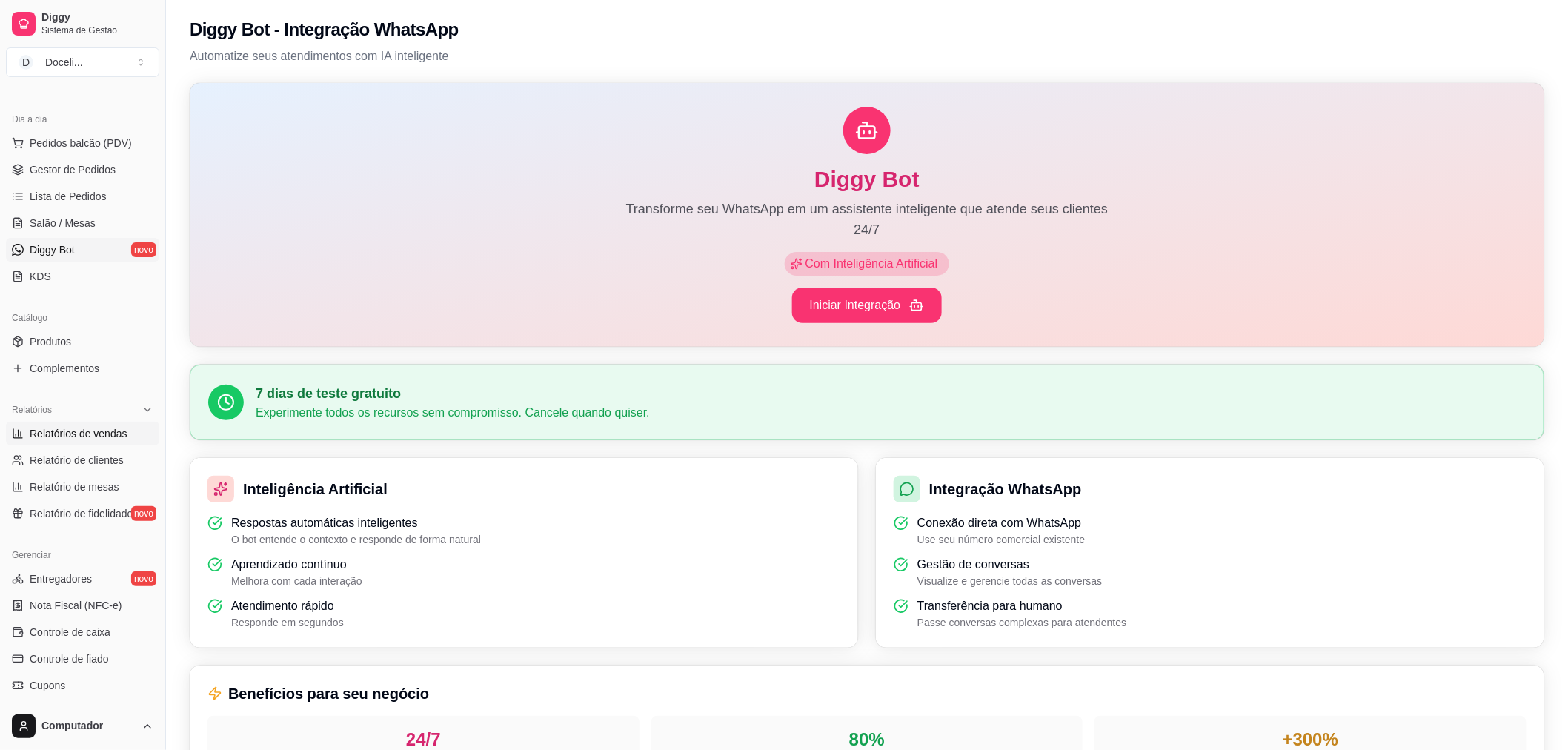
click at [57, 435] on span "Relatórios de vendas" at bounding box center [78, 433] width 98 height 15
select select "ALL"
select select "0"
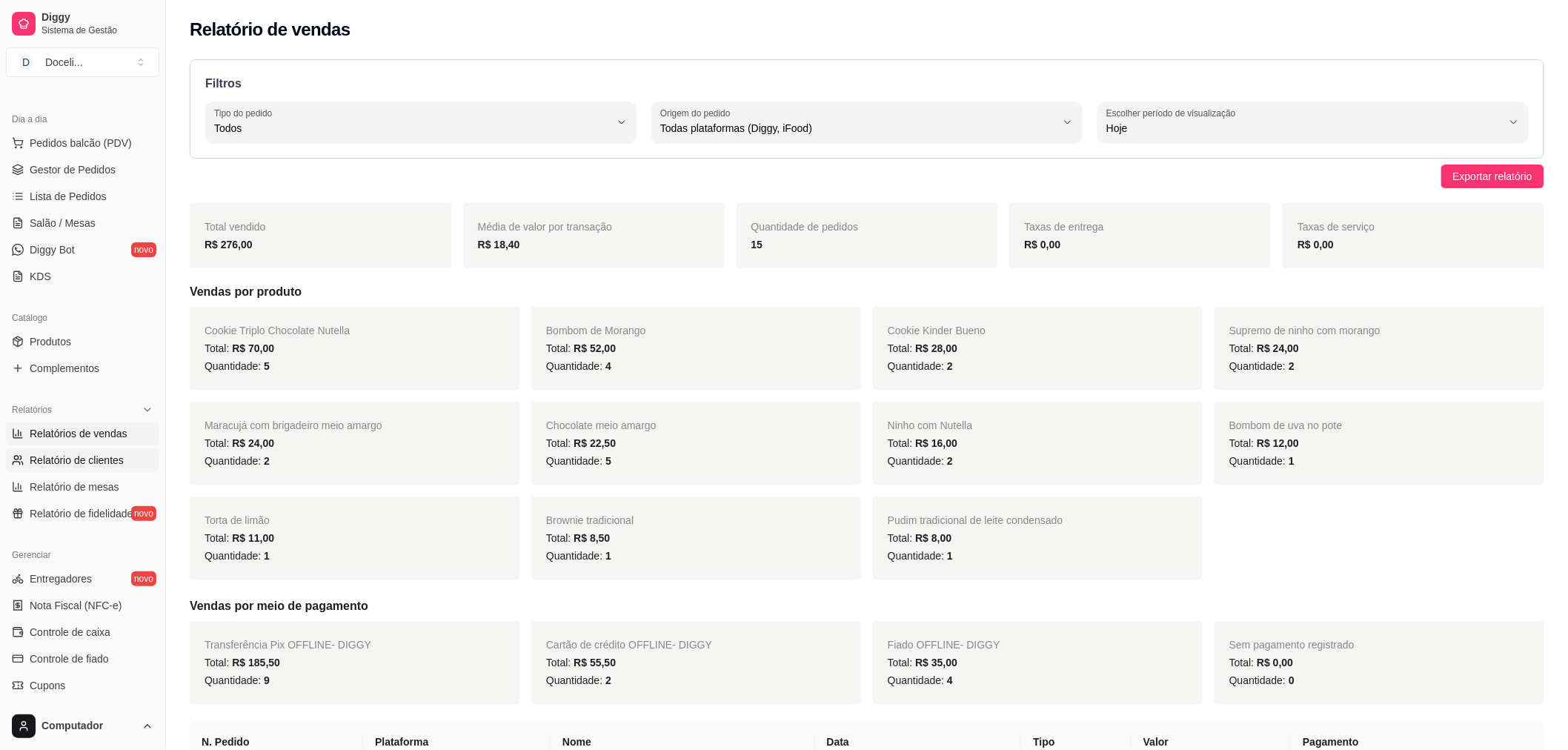
click at [64, 456] on span "Relatório de clientes" at bounding box center [76, 460] width 94 height 15
select select "30"
select select "HIGHEST_TOTAL_SPENT_WITH_ORDERS"
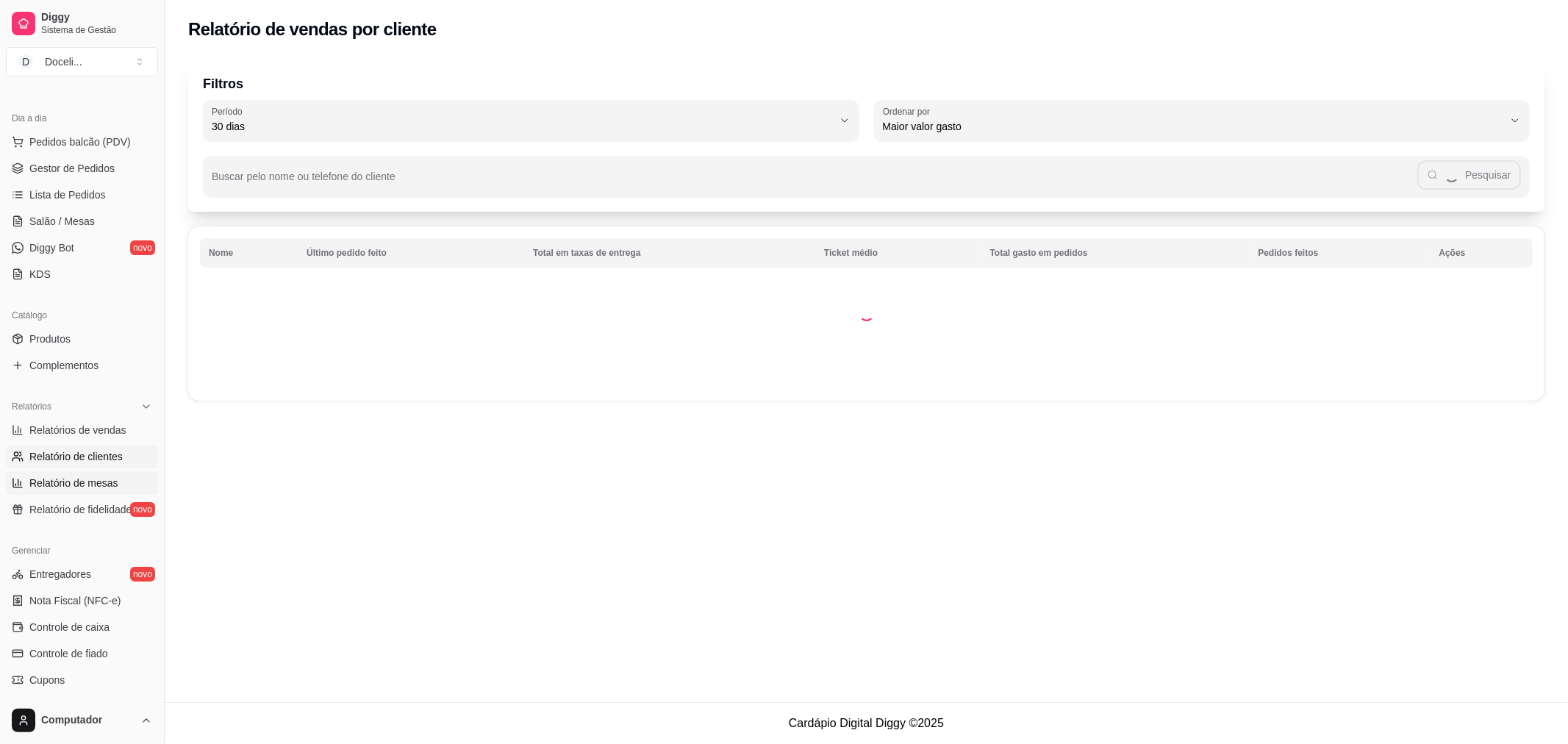
click at [71, 487] on span "Relatório de mesas" at bounding box center [74, 482] width 89 height 15
select select "TOTAL_OF_ORDERS"
select select "7"
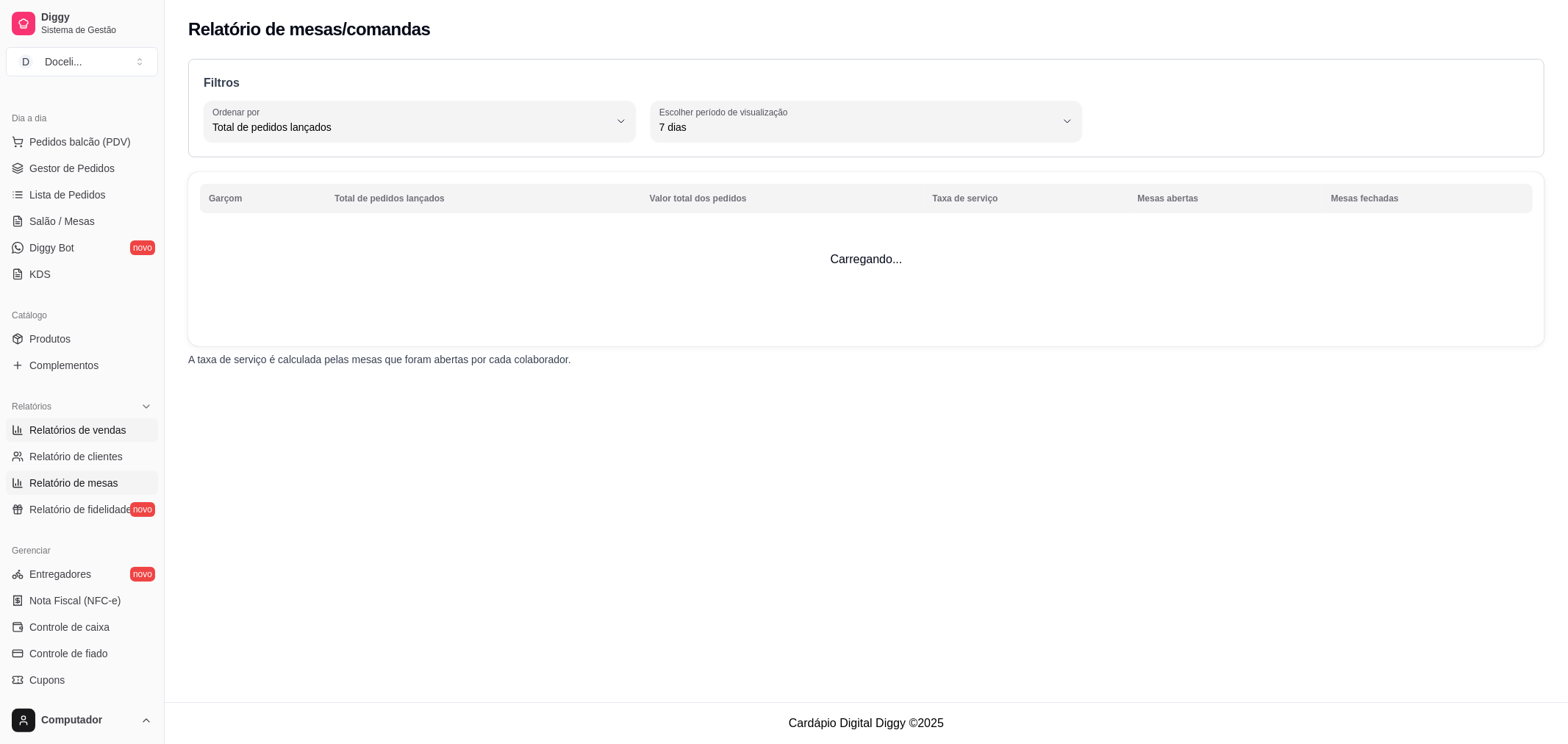
click at [72, 436] on span "Relatórios de vendas" at bounding box center [77, 430] width 97 height 15
select select "ALL"
select select "0"
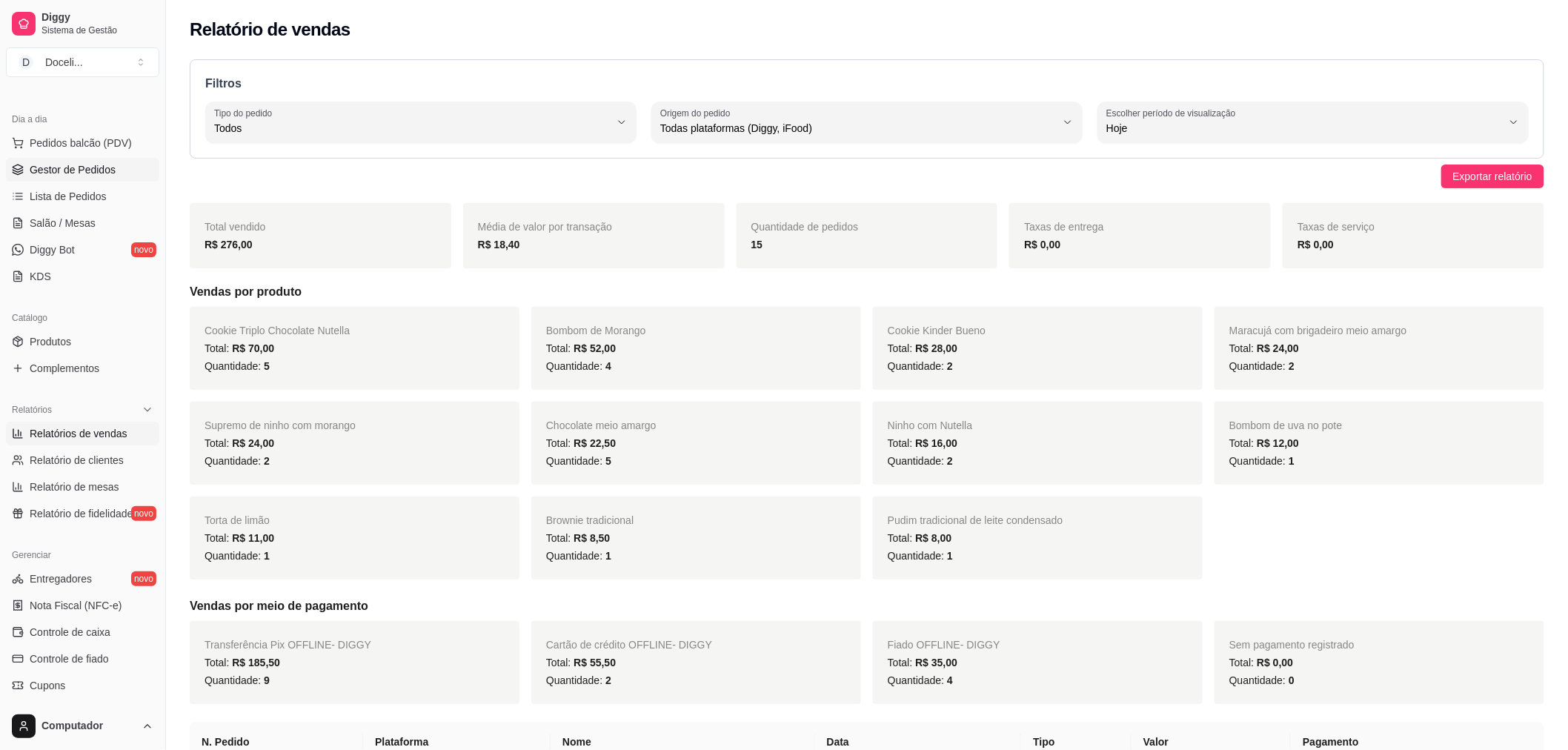
click at [56, 162] on span "Gestor de Pedidos" at bounding box center [72, 169] width 86 height 15
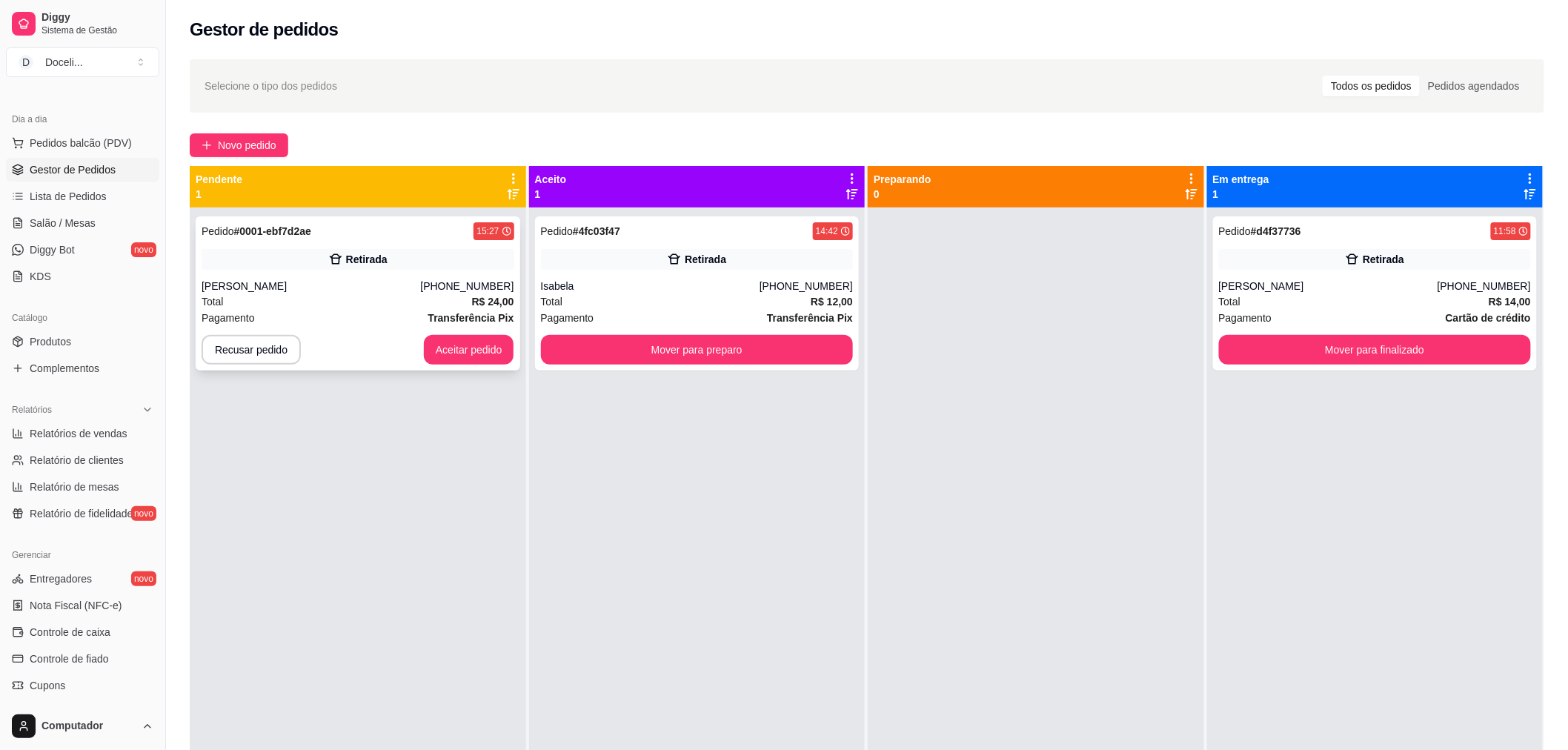
click at [344, 287] on div "[PERSON_NAME]" at bounding box center [310, 286] width 219 height 15
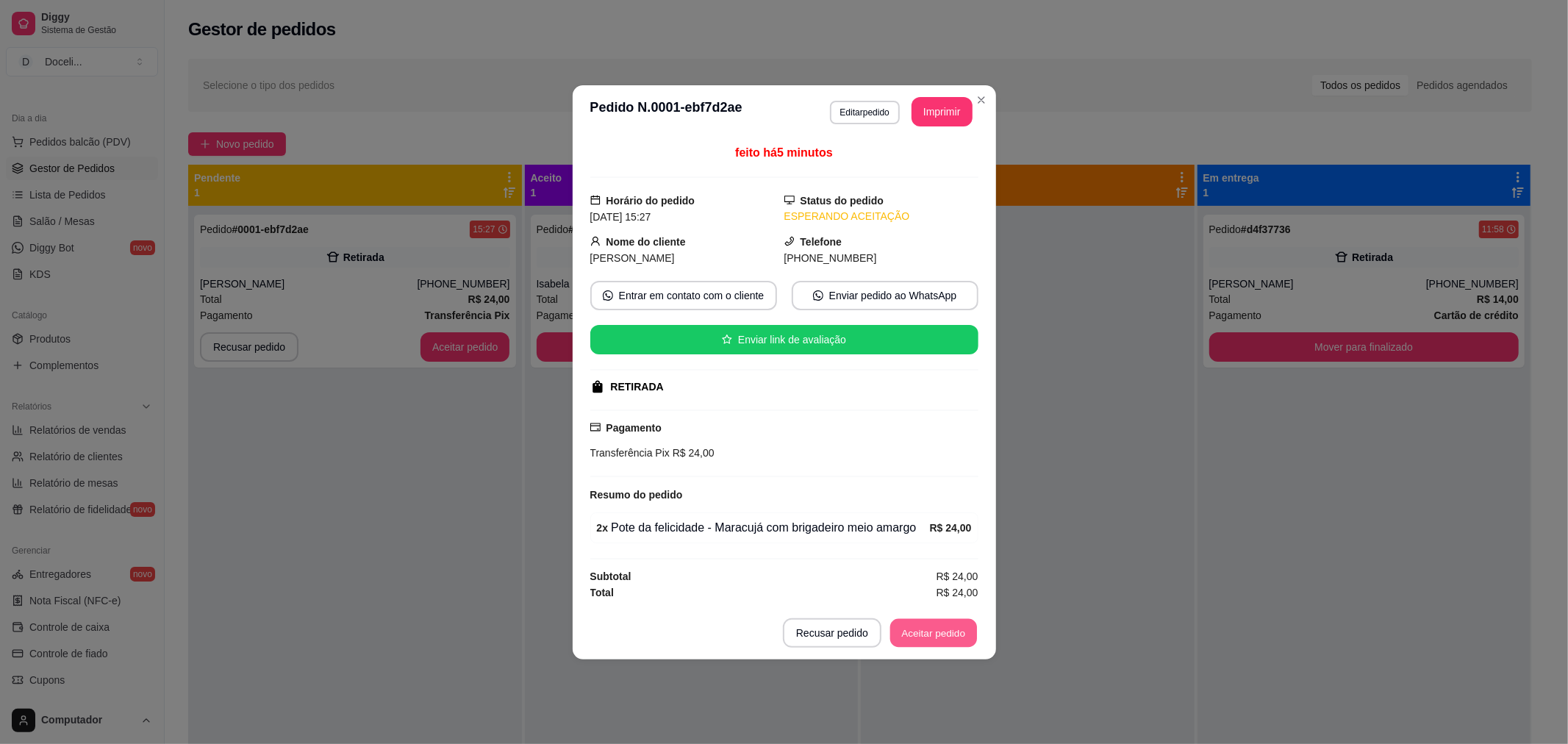
click at [933, 625] on button "Aceitar pedido" at bounding box center [934, 632] width 86 height 29
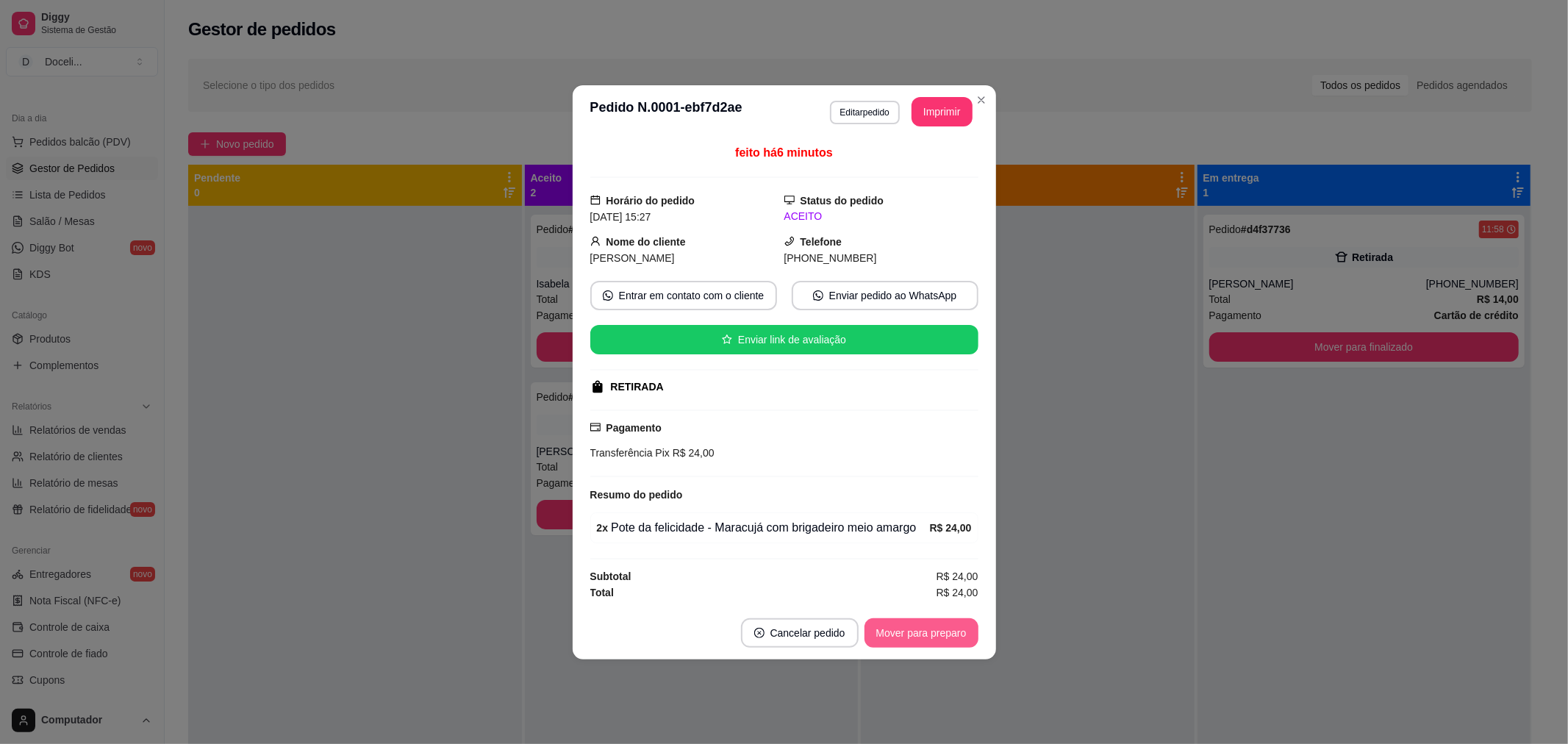
click at [914, 625] on button "Mover para preparo" at bounding box center [921, 632] width 114 height 29
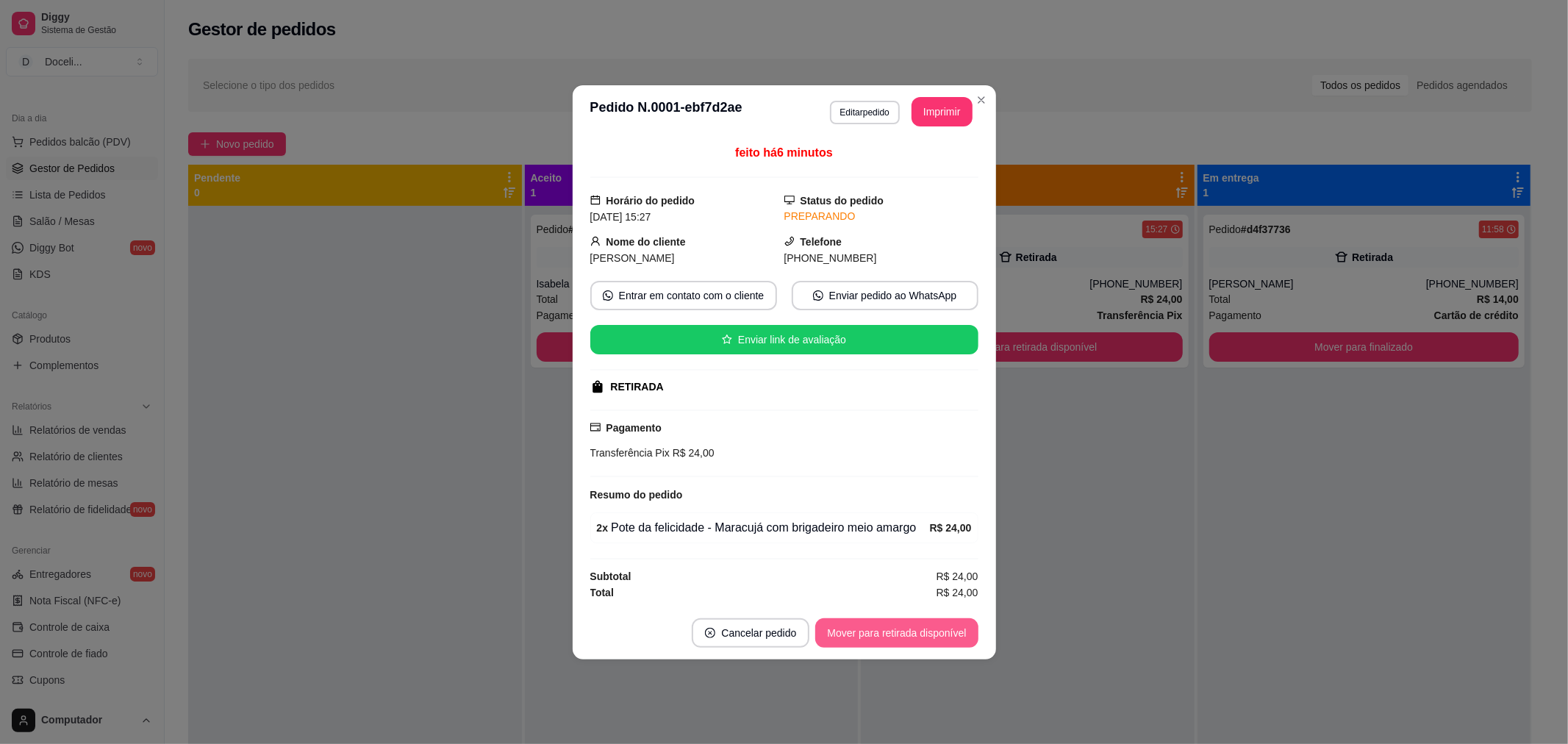
click at [920, 628] on button "Mover para retirada disponível" at bounding box center [896, 632] width 163 height 29
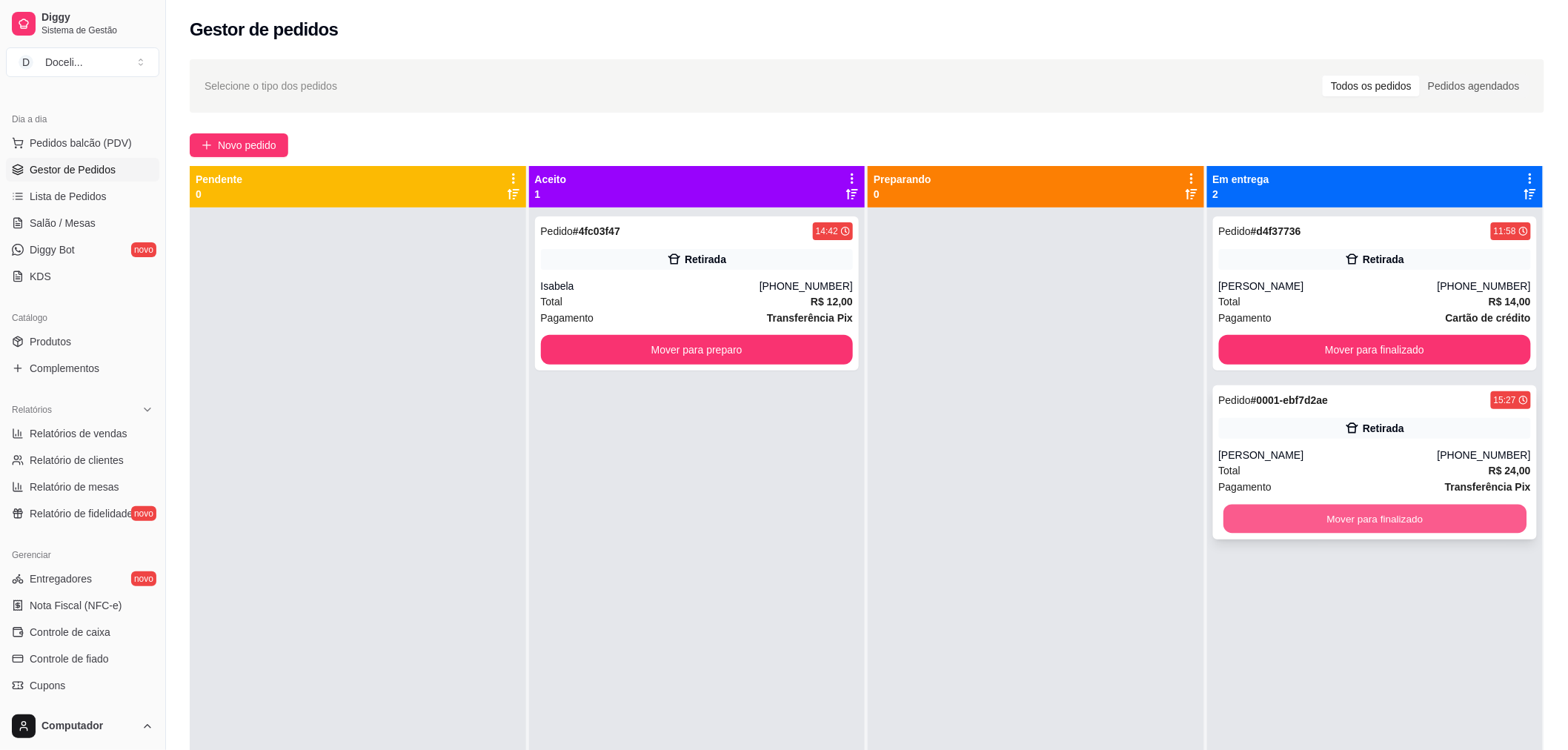
click at [1378, 517] on button "Mover para finalizado" at bounding box center [1375, 519] width 303 height 29
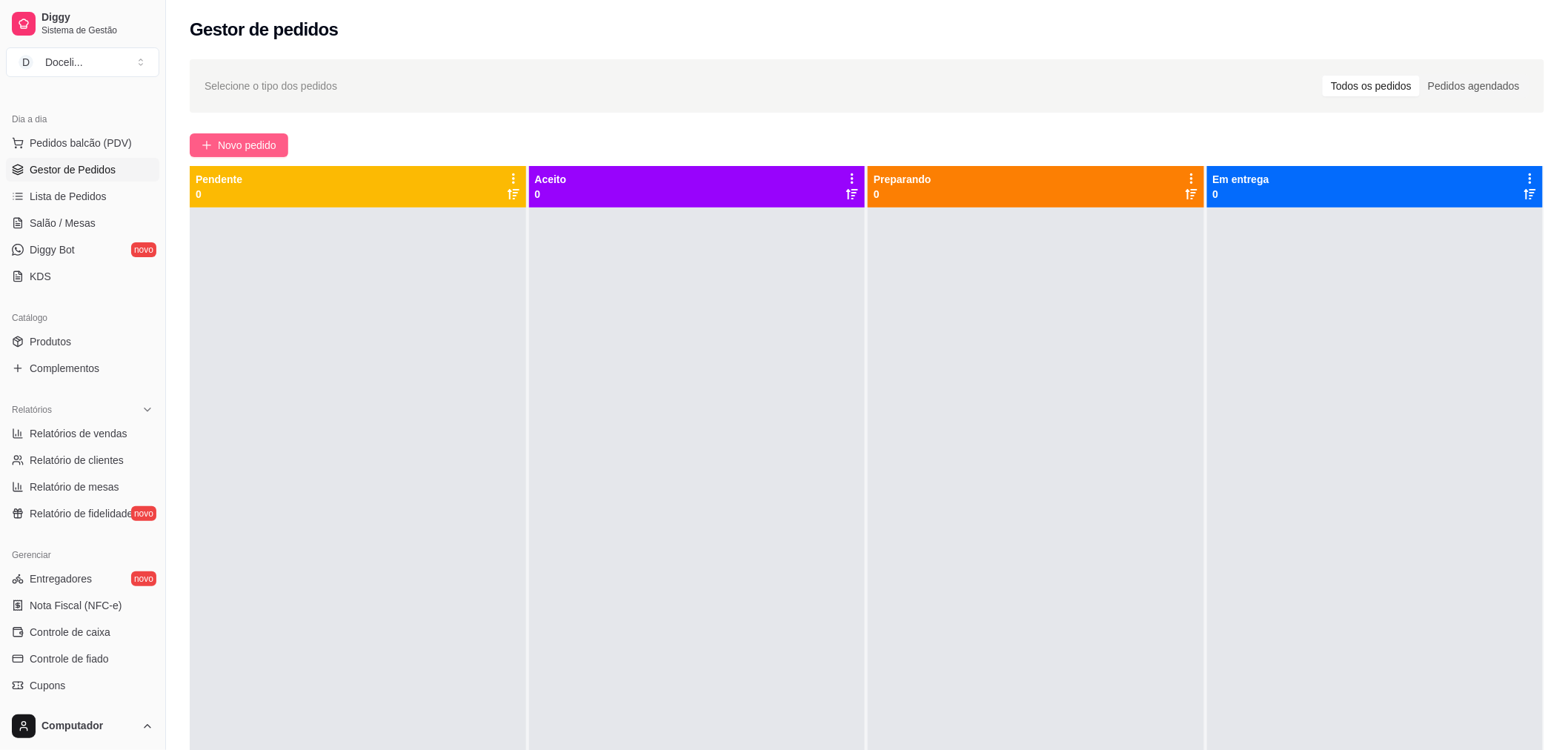
click at [215, 145] on button "Novo pedido" at bounding box center [239, 146] width 99 height 24
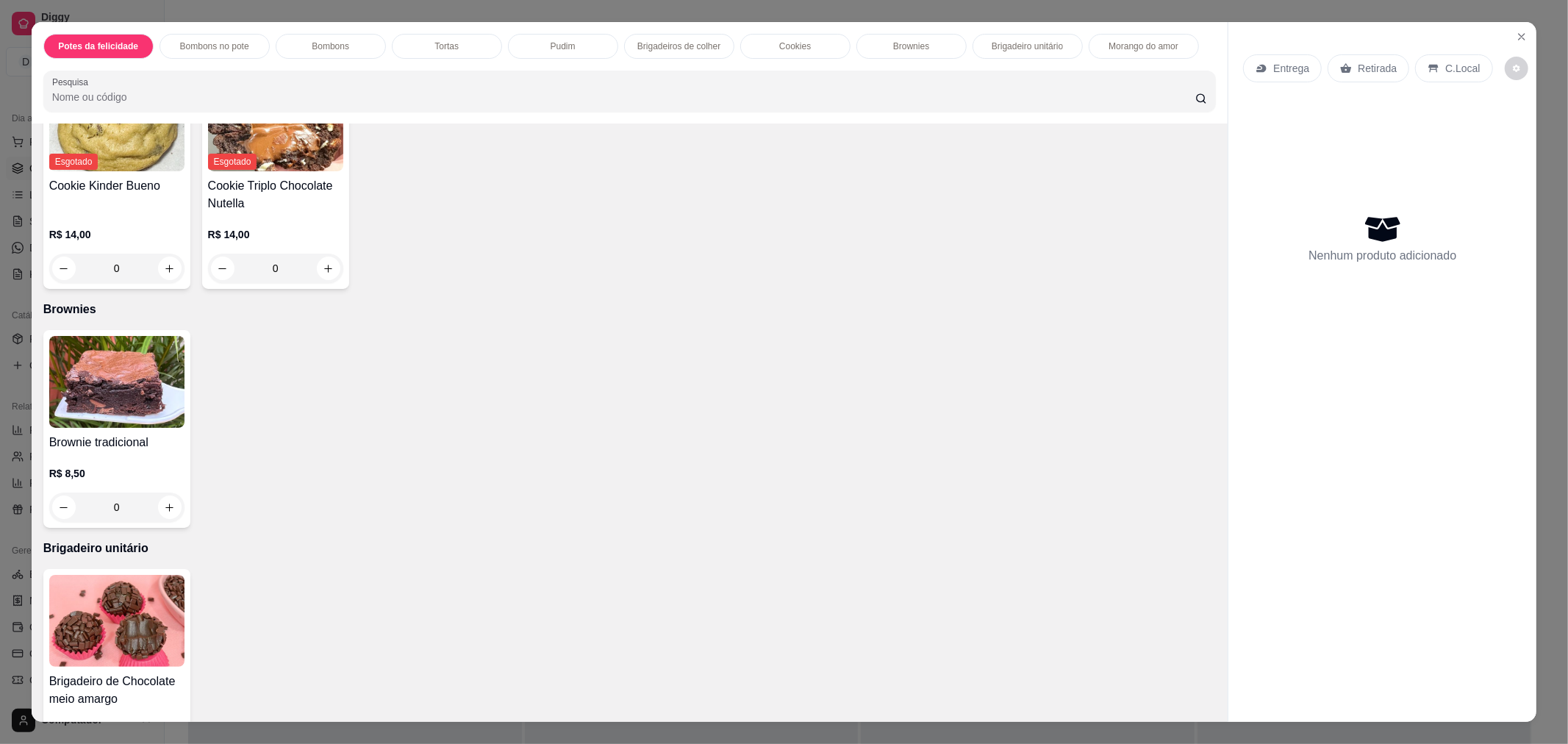
scroll to position [1632, 0]
click at [79, 380] on img at bounding box center [116, 380] width 135 height 92
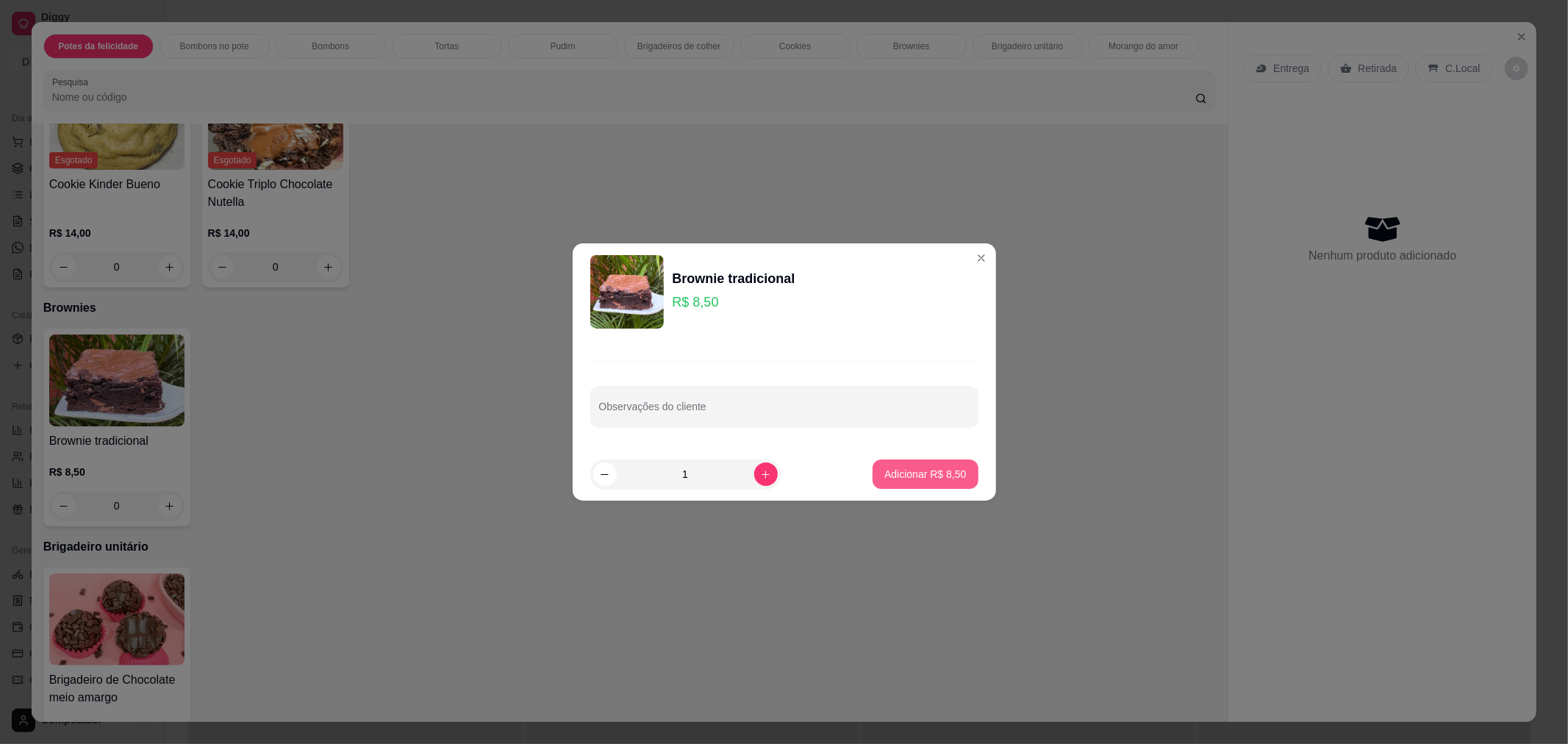
click at [894, 463] on button "Adicionar R$ 8,50" at bounding box center [925, 474] width 105 height 29
type input "1"
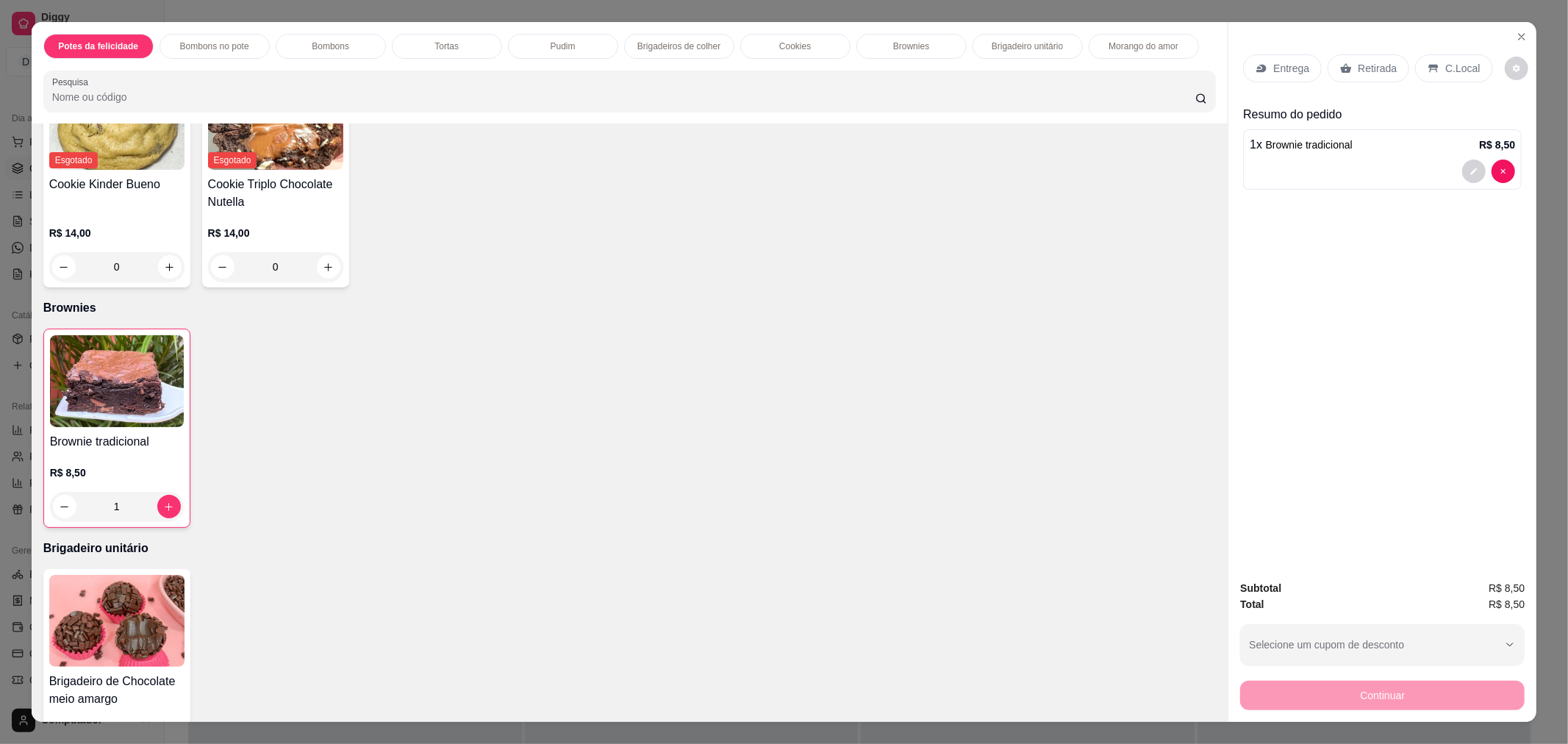
click at [1356, 589] on div "Subtotal R$ 8,50" at bounding box center [1383, 588] width 285 height 16
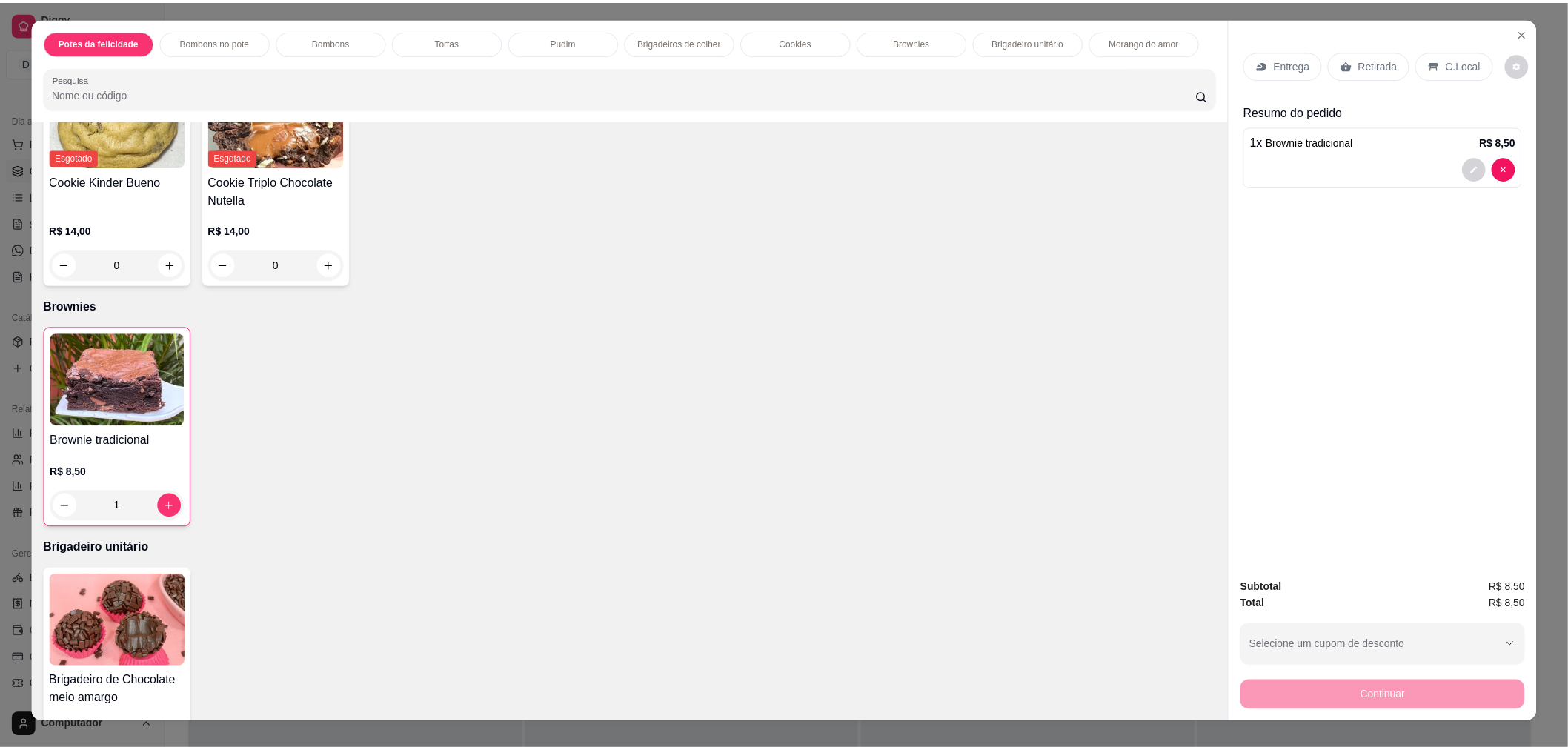
scroll to position [0, 0]
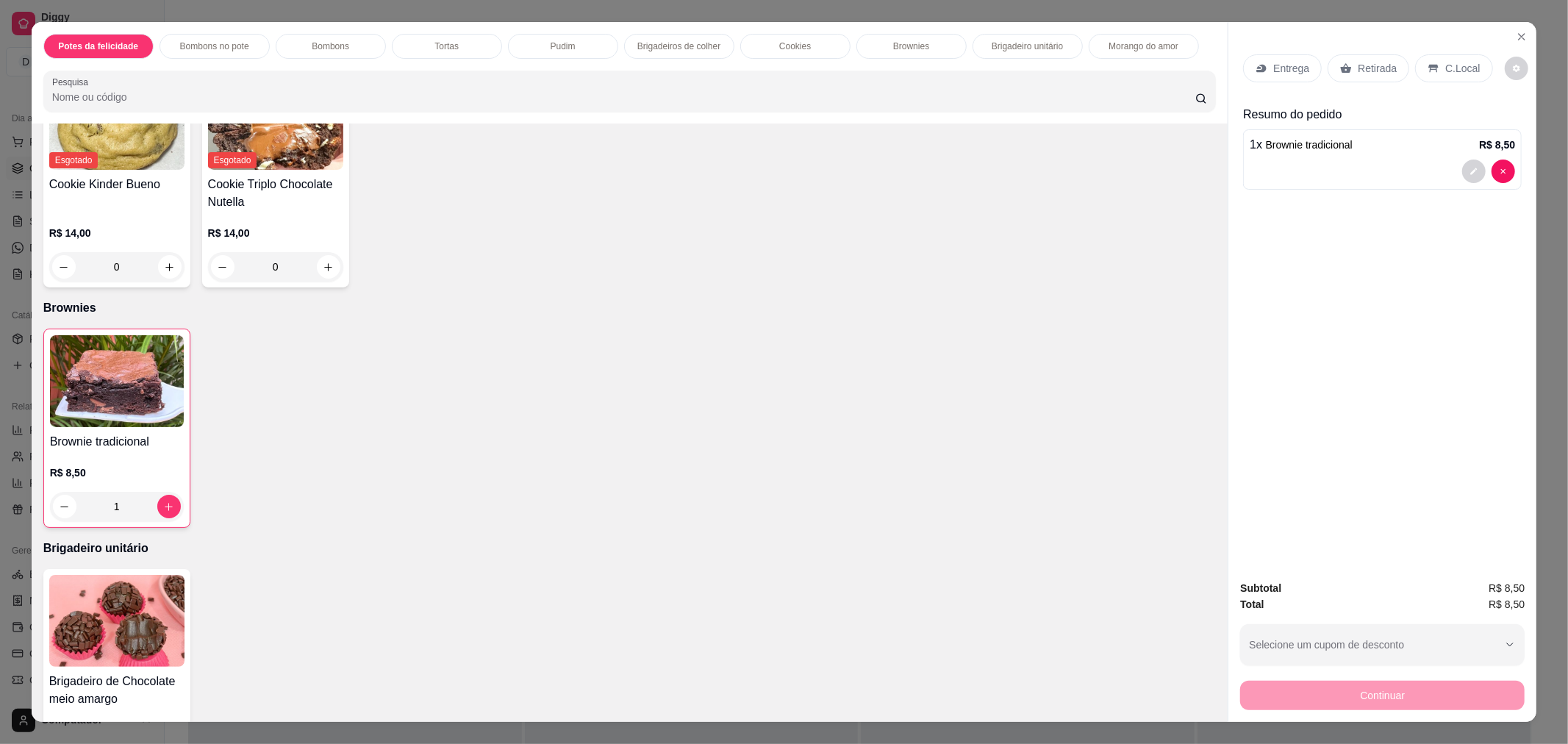
click at [1400, 687] on div "Continuar" at bounding box center [1383, 693] width 285 height 33
click at [1360, 64] on p "Retirada" at bounding box center [1377, 68] width 39 height 15
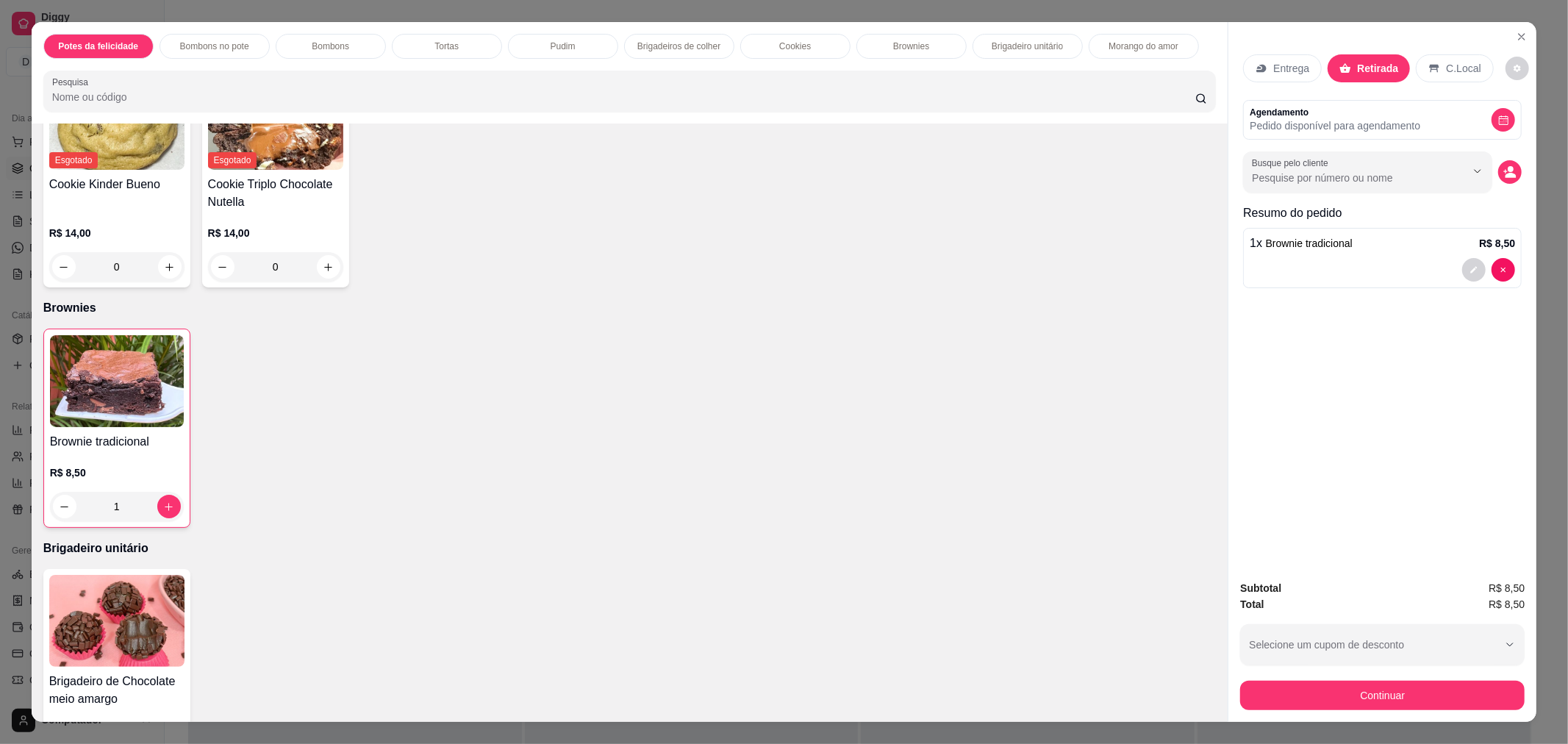
click at [1284, 67] on p "Entrega" at bounding box center [1292, 68] width 36 height 15
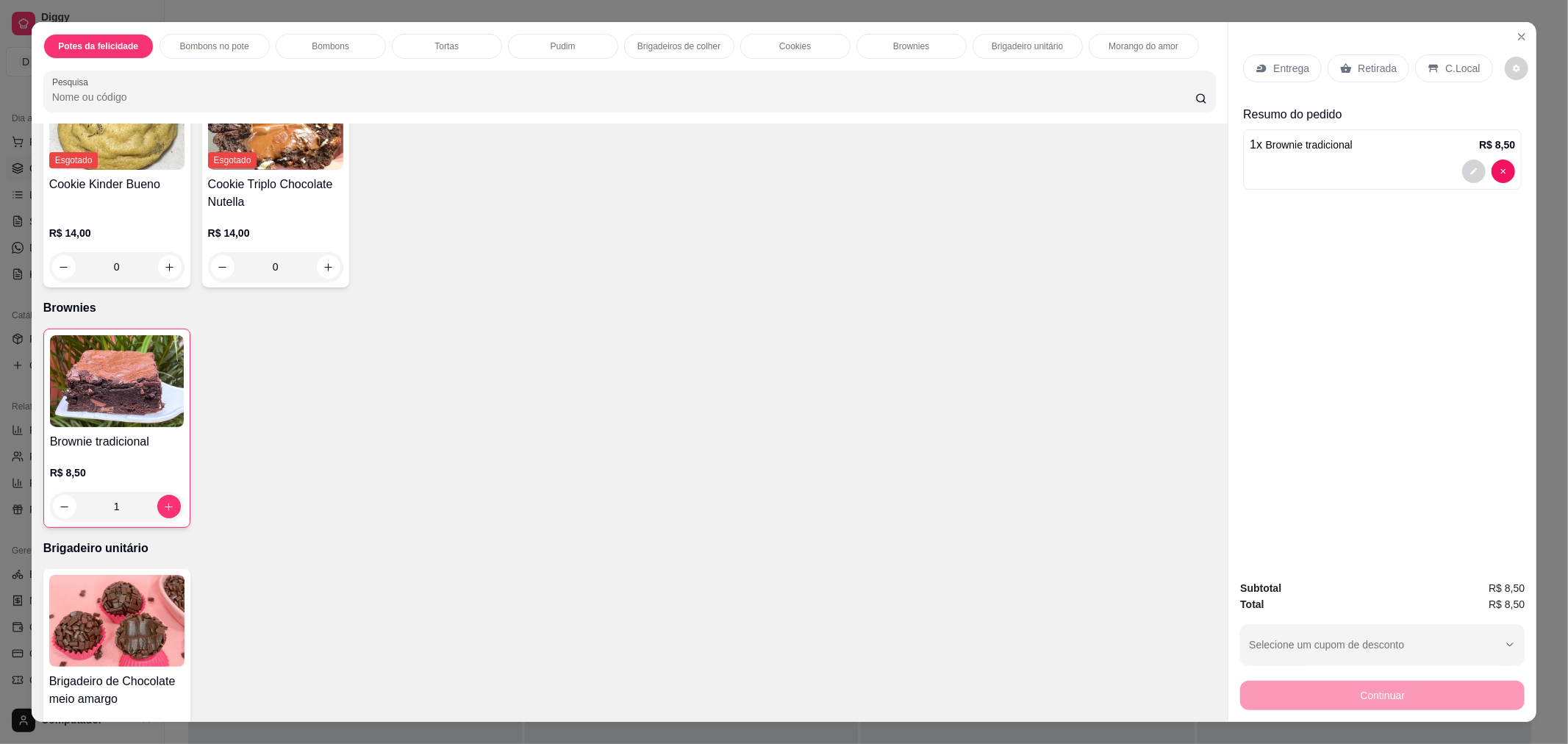
click at [1358, 69] on p "Retirada" at bounding box center [1377, 68] width 39 height 15
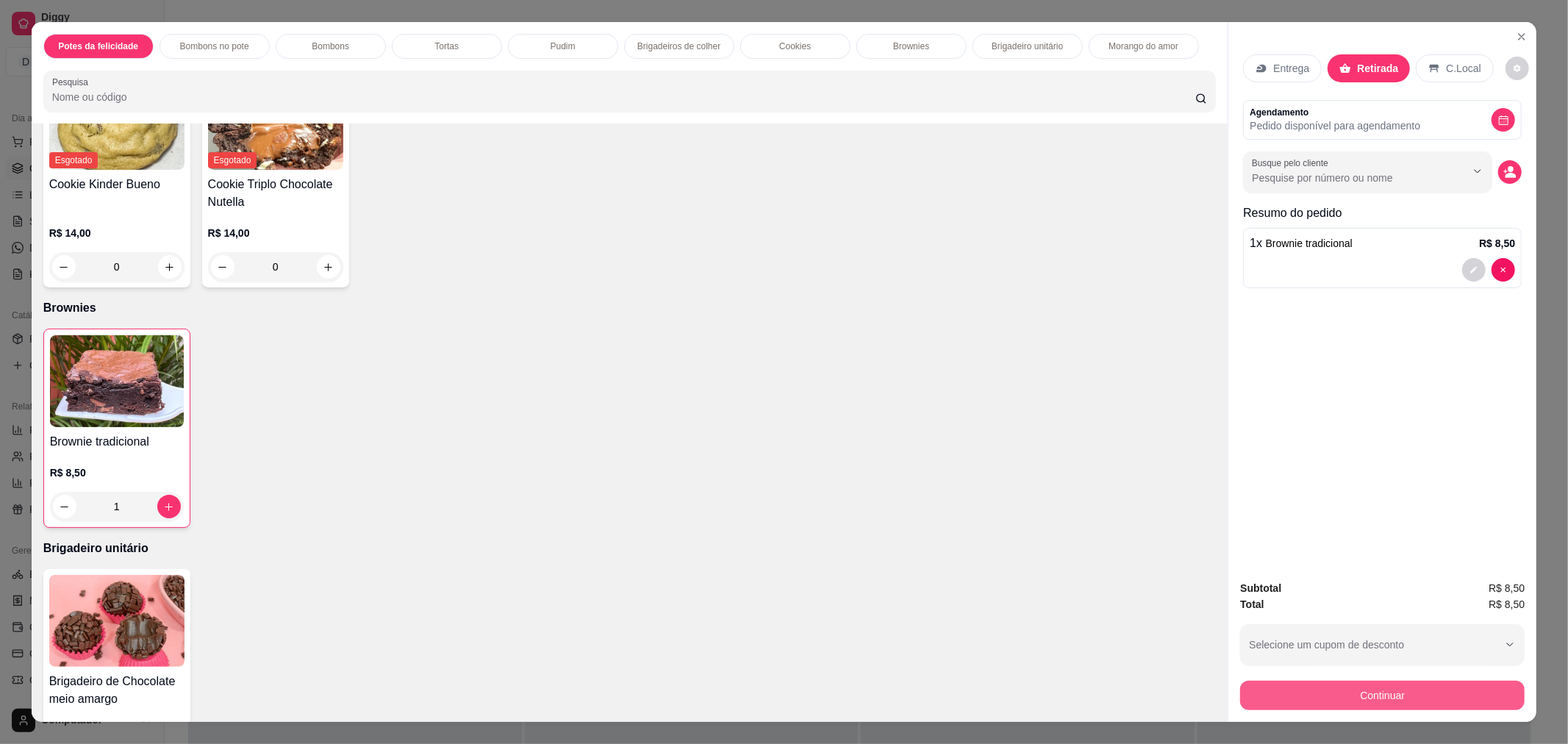
click at [1373, 706] on button "Continuar" at bounding box center [1383, 695] width 285 height 29
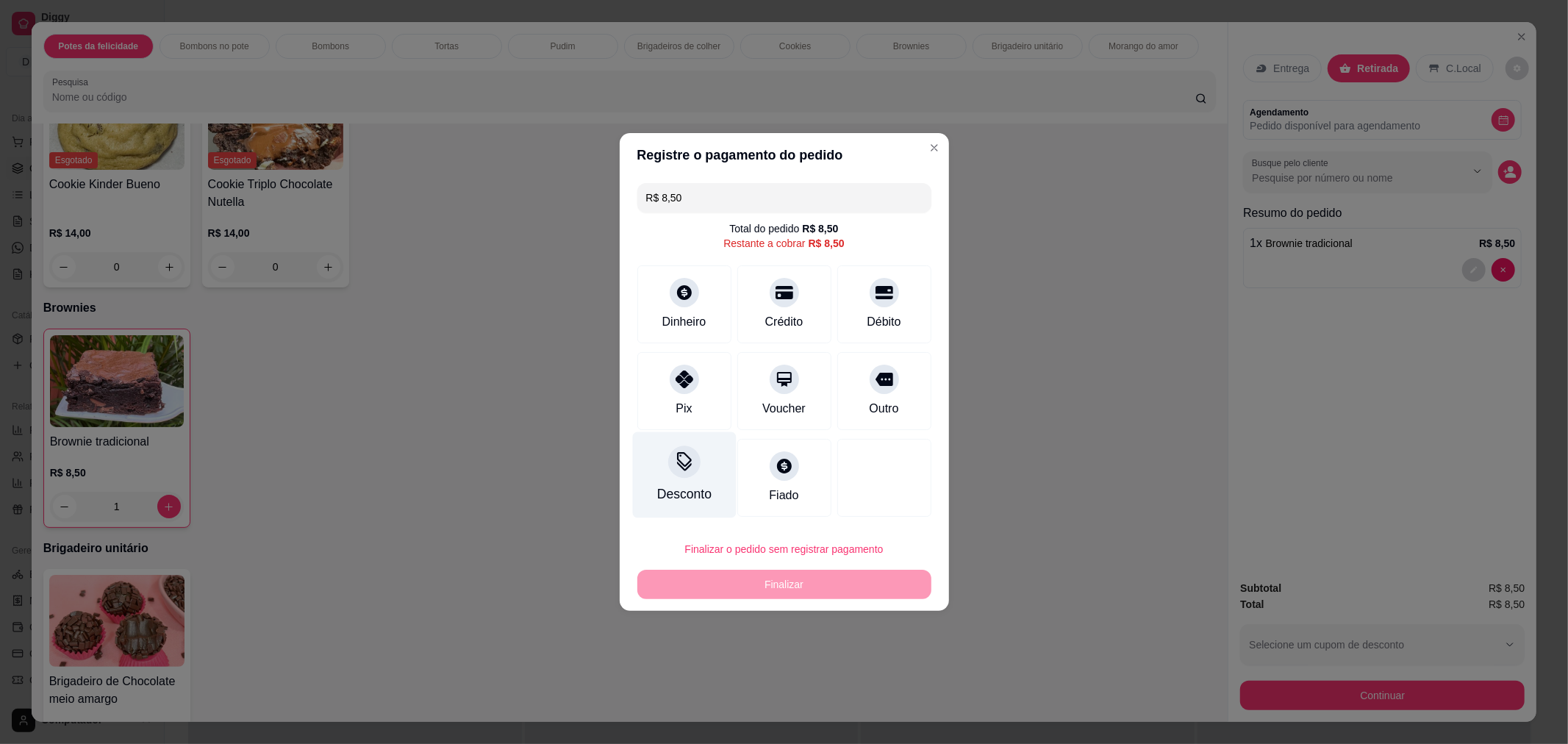
click at [679, 463] on icon at bounding box center [684, 459] width 15 height 15
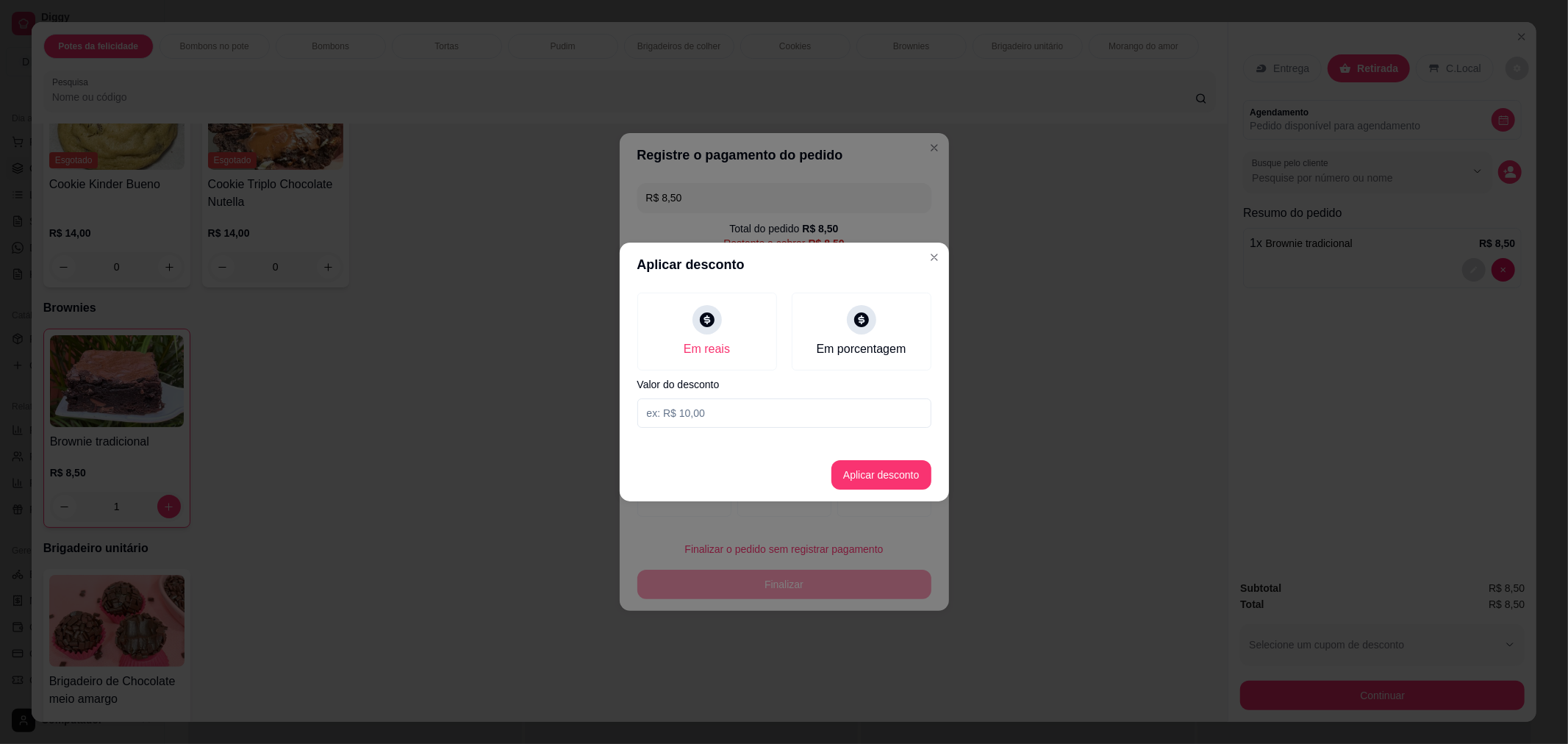
click at [704, 408] on input at bounding box center [784, 412] width 295 height 29
type input "8,50"
click at [869, 471] on button "Aplicar desconto" at bounding box center [882, 474] width 100 height 29
type input "R$ 0,00"
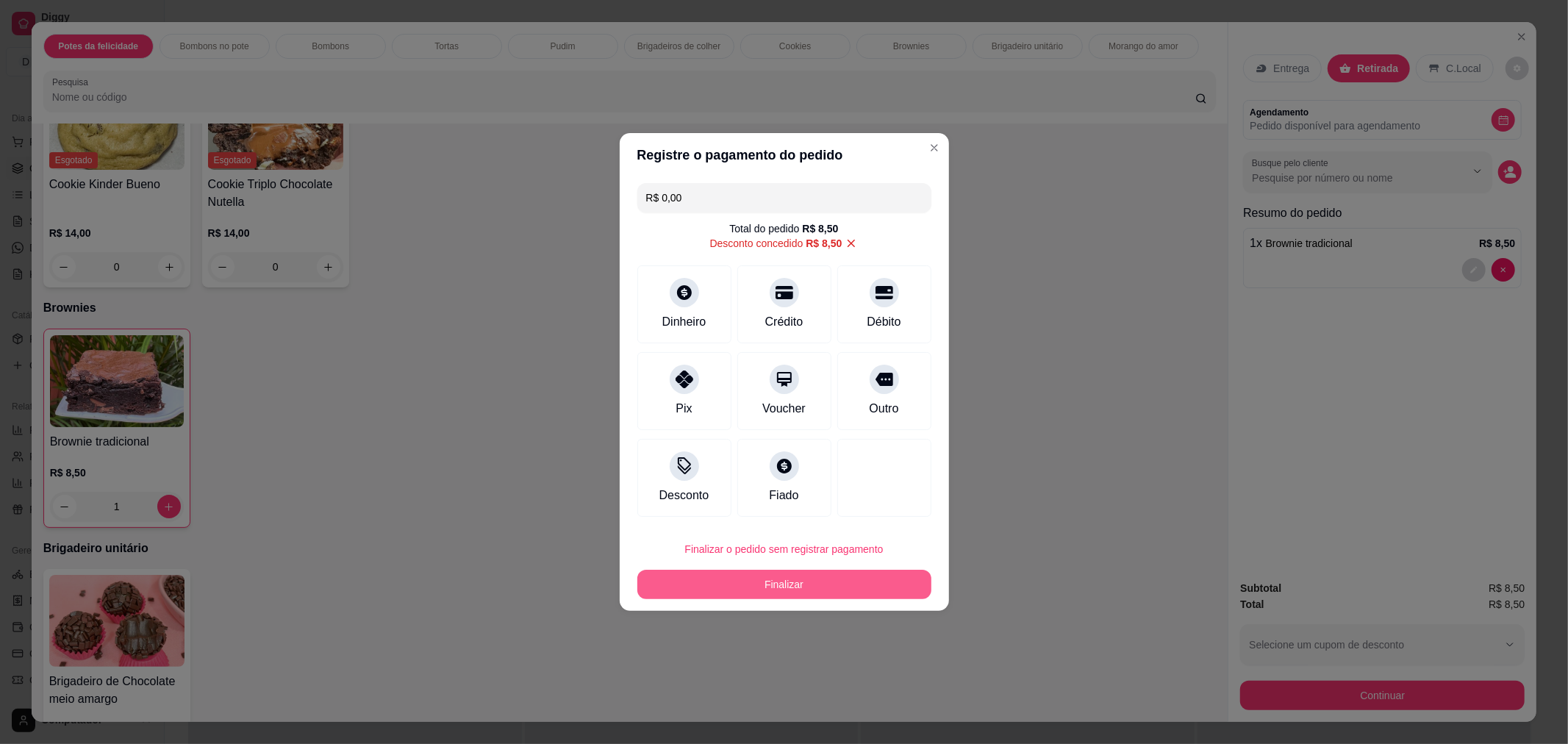
click at [819, 580] on button "Finalizar" at bounding box center [784, 584] width 295 height 29
type input "0"
type input "-R$ 8,50"
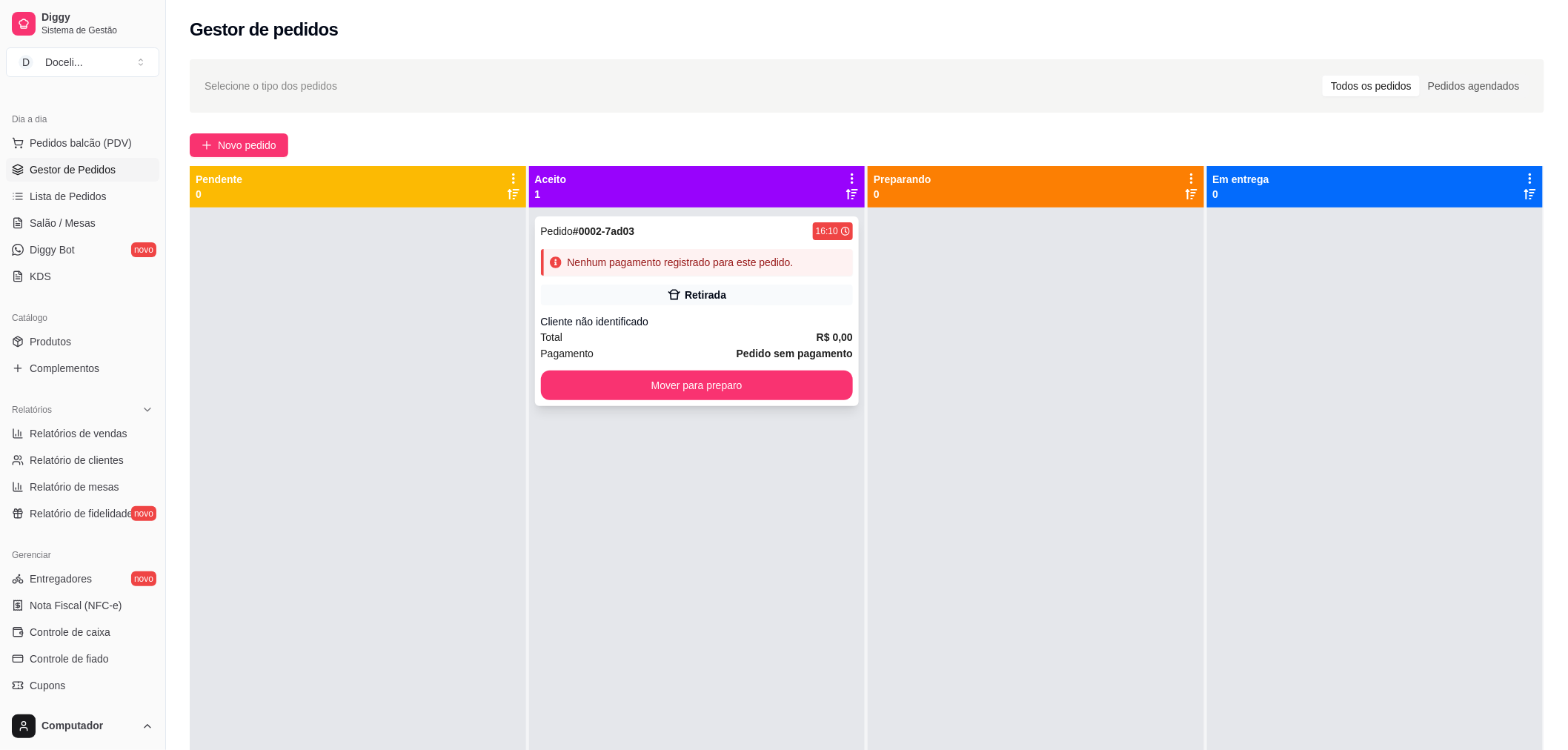
click at [757, 234] on div "Pedido # 0002-7ad03 16:10" at bounding box center [697, 231] width 312 height 17
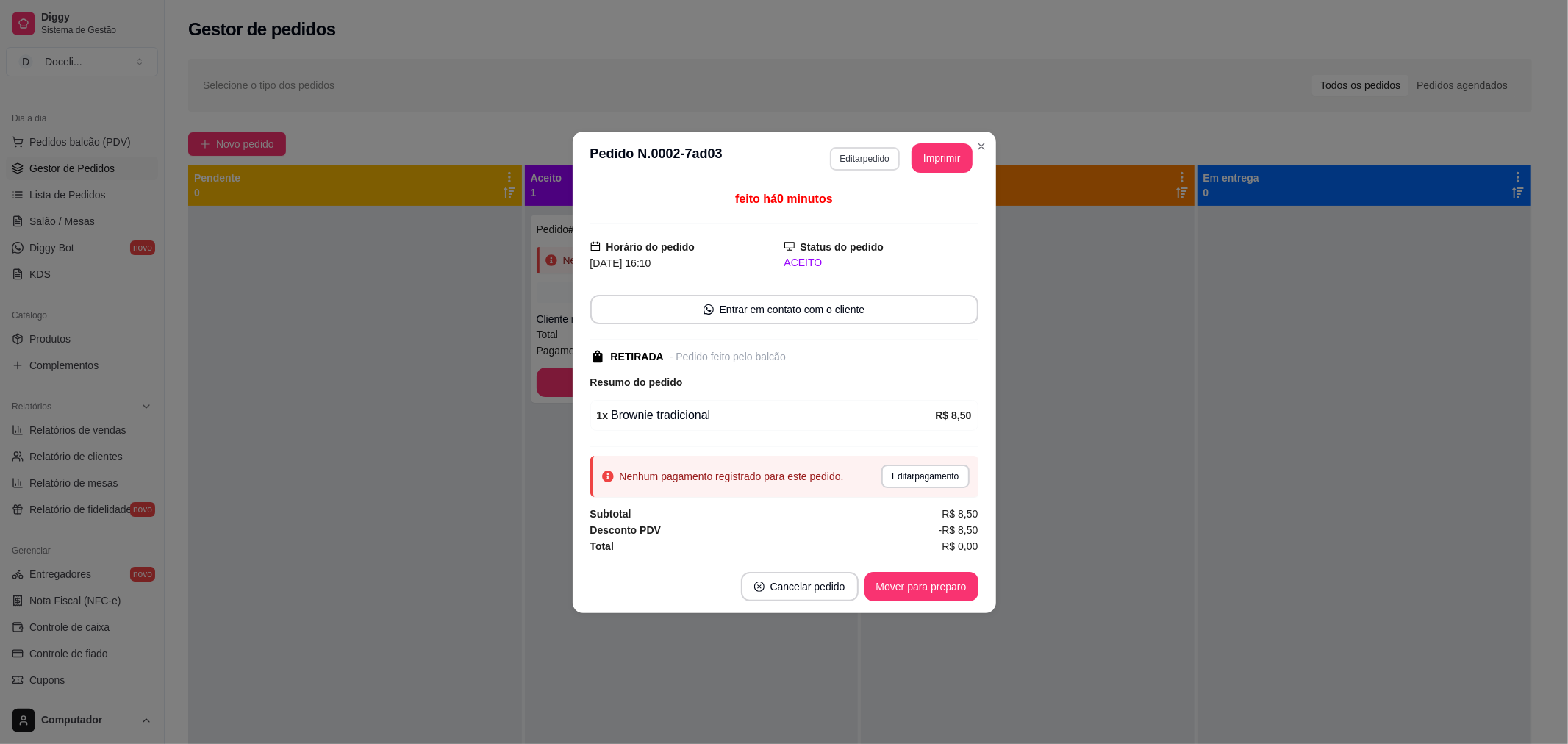
click at [844, 151] on button "Editar pedido" at bounding box center [864, 159] width 70 height 24
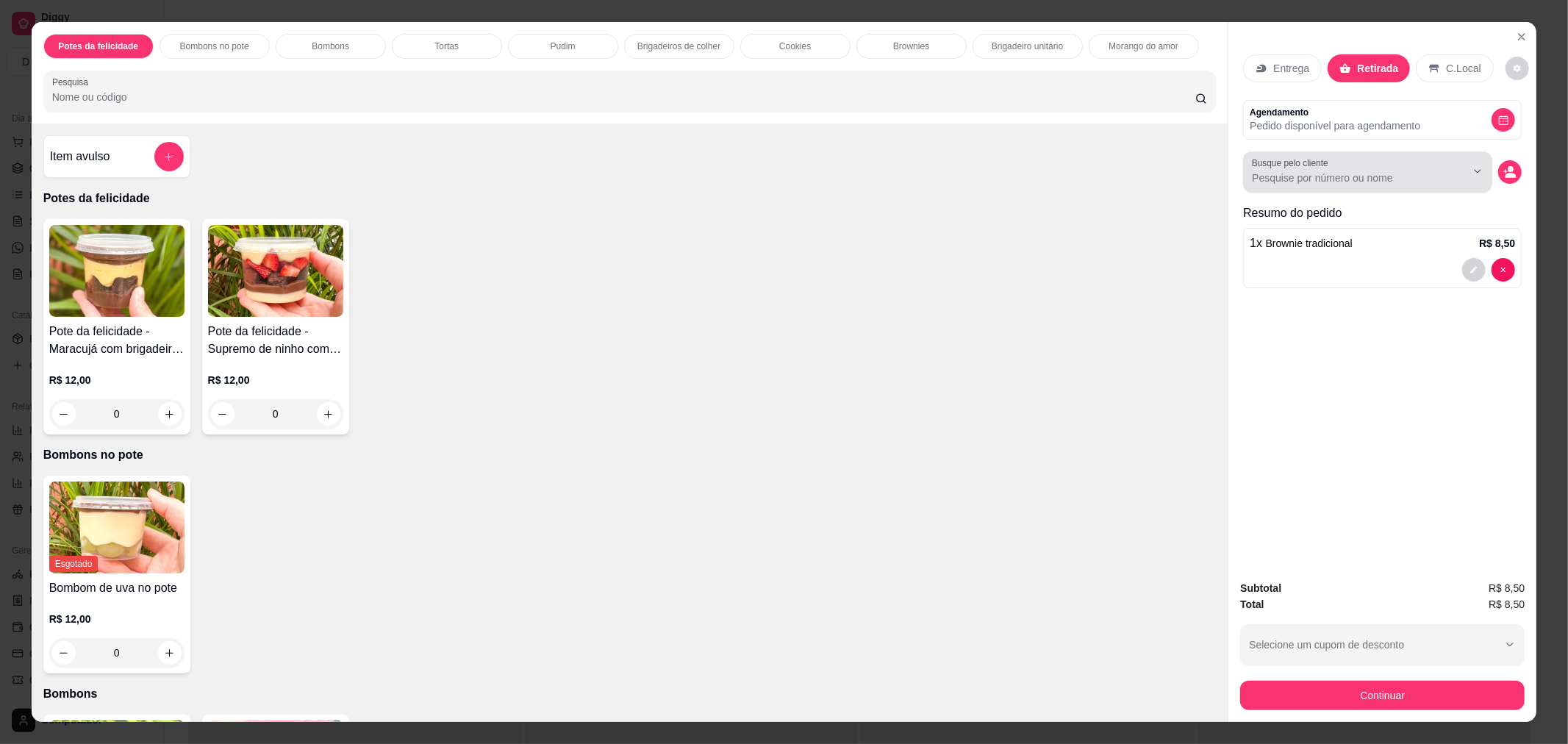
click at [1319, 184] on input "Busque pelo cliente" at bounding box center [1348, 178] width 191 height 15
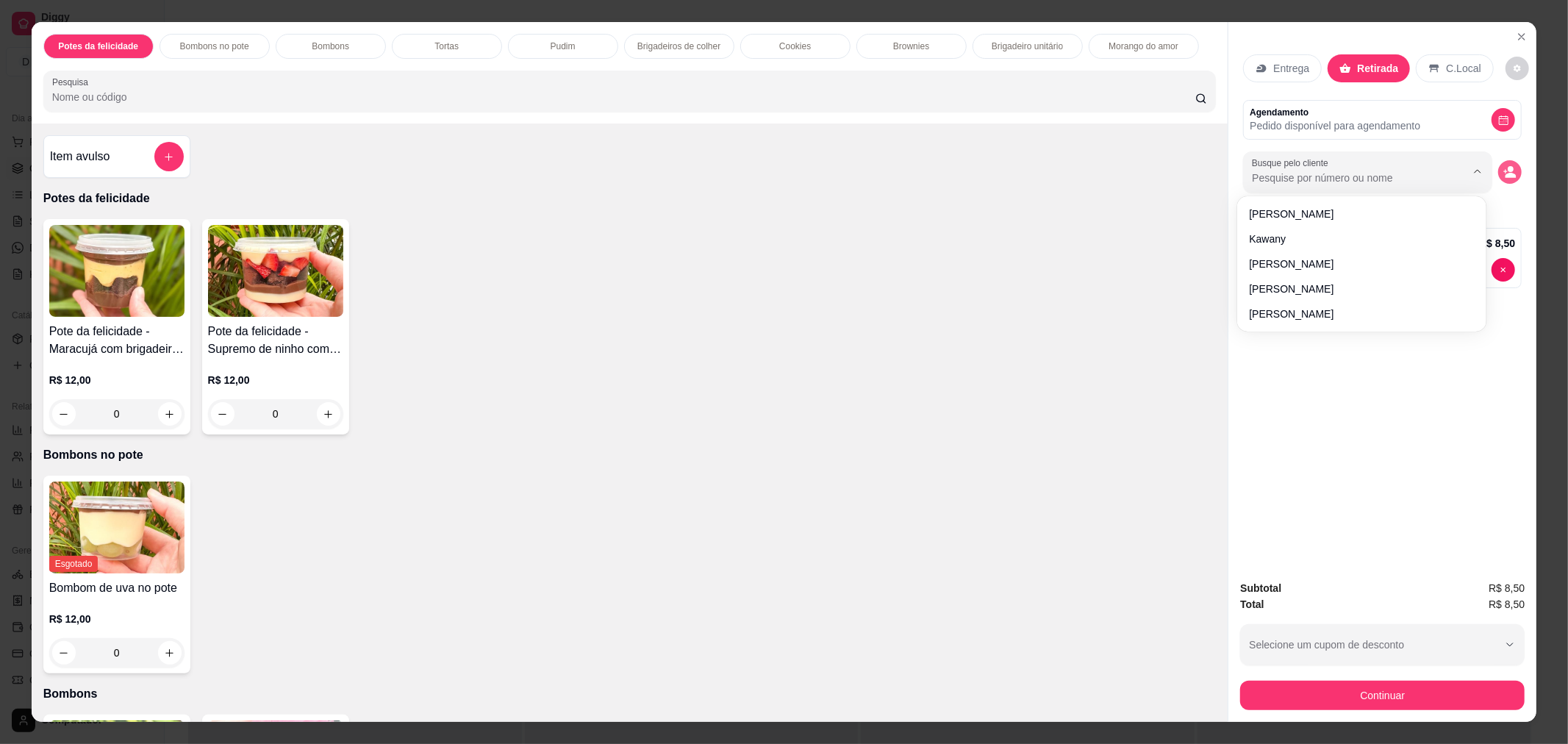
click at [1503, 171] on icon "decrease-product-quantity" at bounding box center [1510, 172] width 14 height 14
click at [1508, 167] on icon "decrease-product-quantity" at bounding box center [1510, 172] width 14 height 14
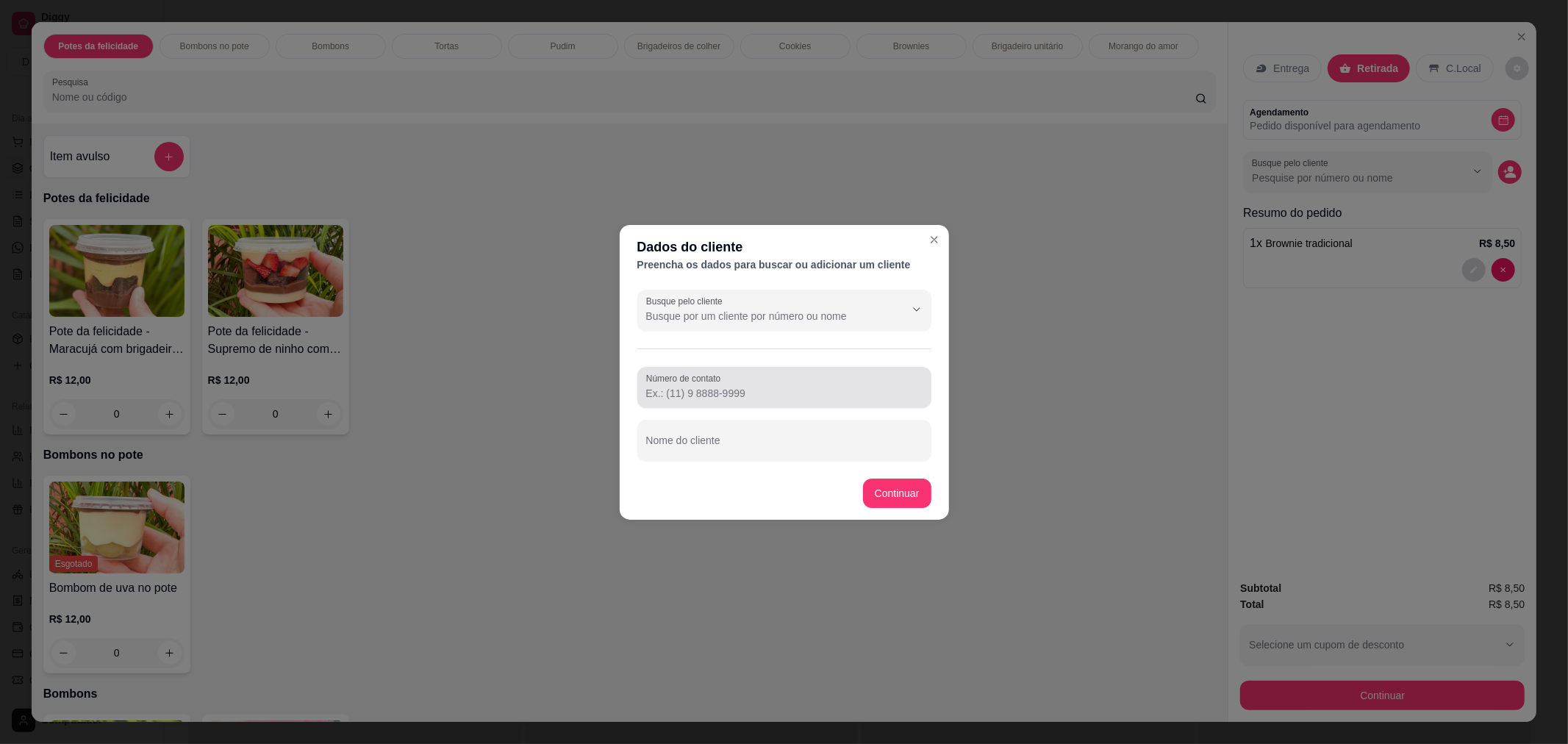
click at [722, 382] on label "Número de contato" at bounding box center [685, 378] width 79 height 13
click at [722, 386] on input "Número de contato" at bounding box center [784, 393] width 276 height 15
type input "[PHONE_NUMBER]"
click at [724, 442] on input "Nome do cliente" at bounding box center [784, 446] width 276 height 15
type input "[PERSON_NAME]"
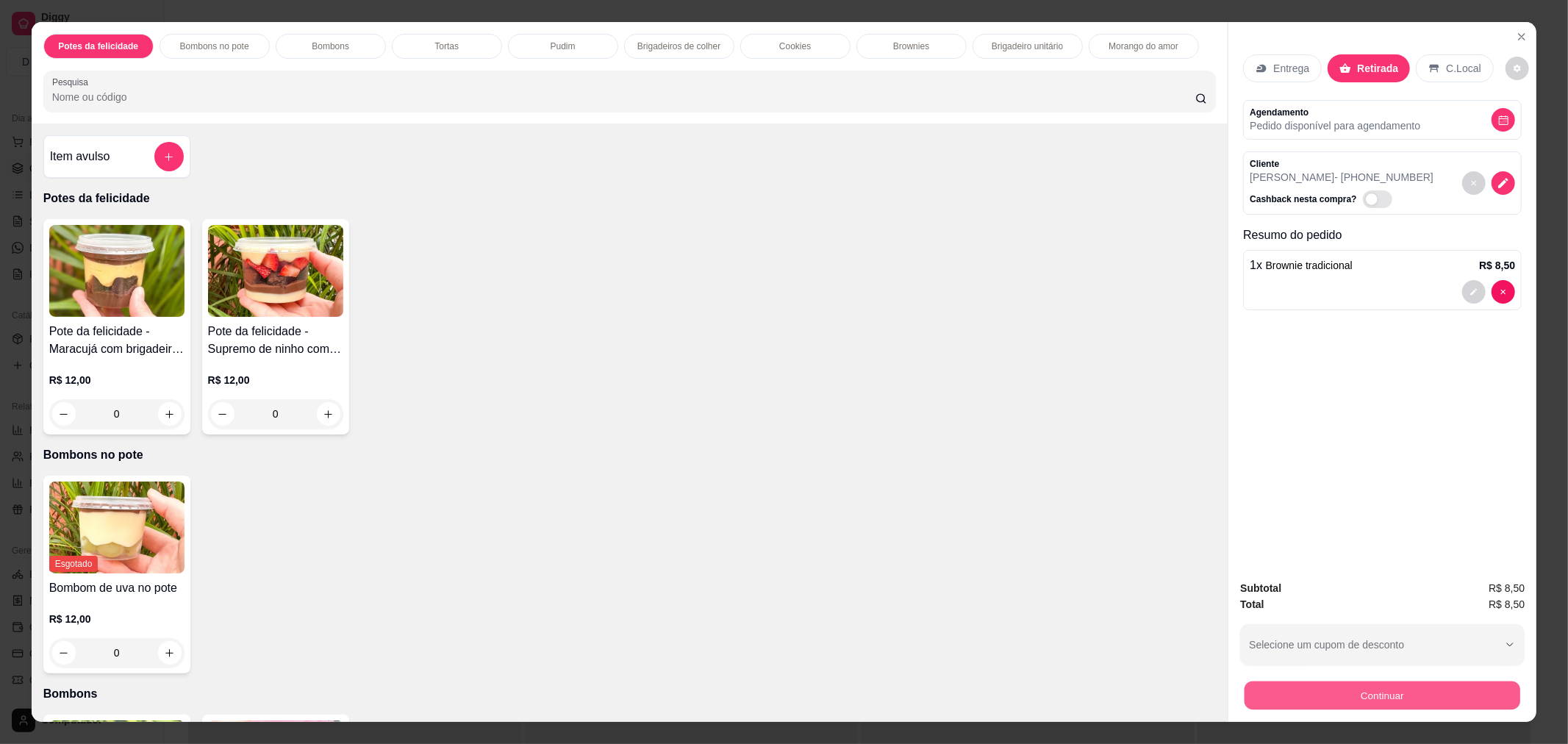
click at [1390, 687] on button "Continuar" at bounding box center [1382, 695] width 275 height 29
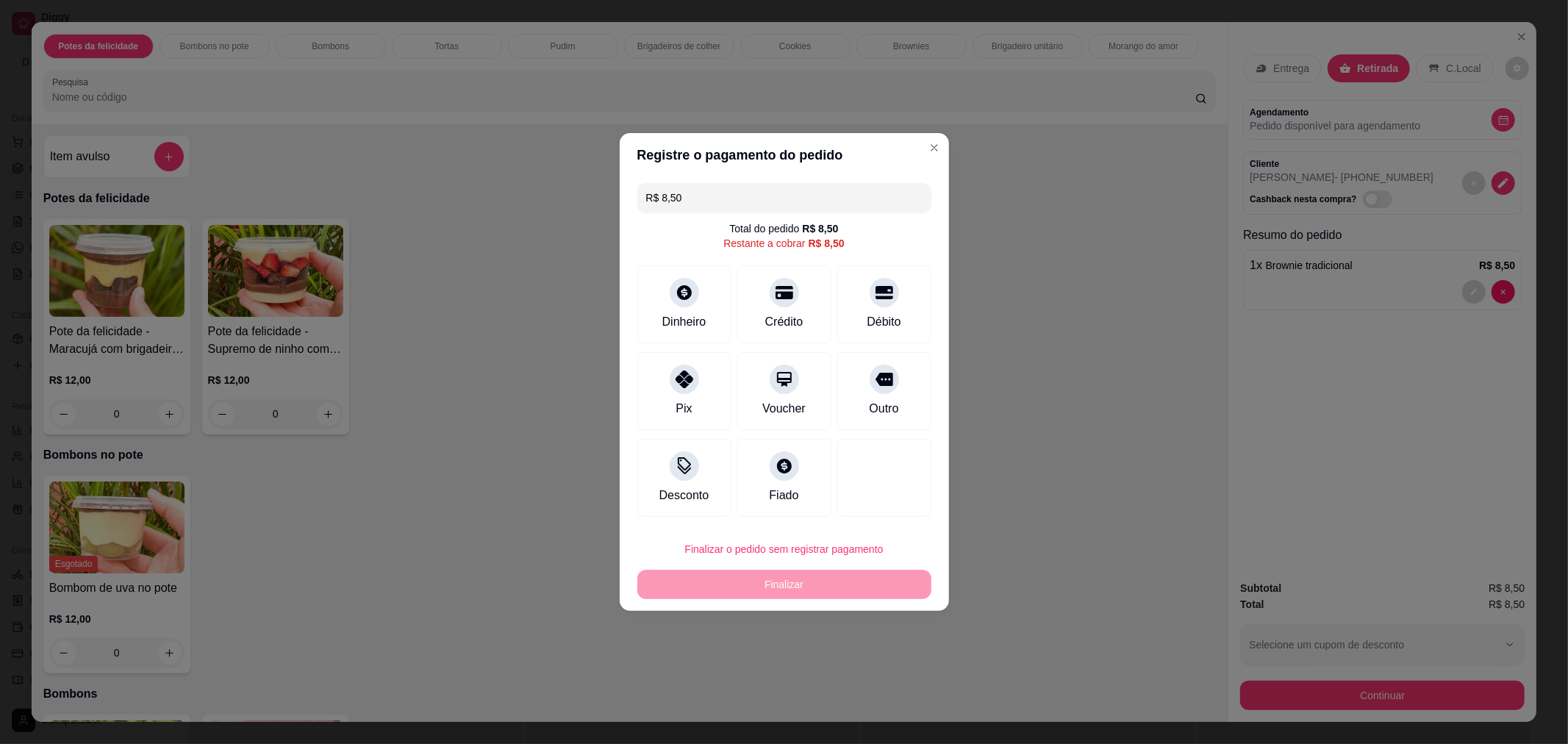
click at [840, 588] on div "Finalizar o pedido sem registrar pagamento Finalizar" at bounding box center [784, 566] width 295 height 64
click at [682, 468] on icon at bounding box center [684, 466] width 15 height 10
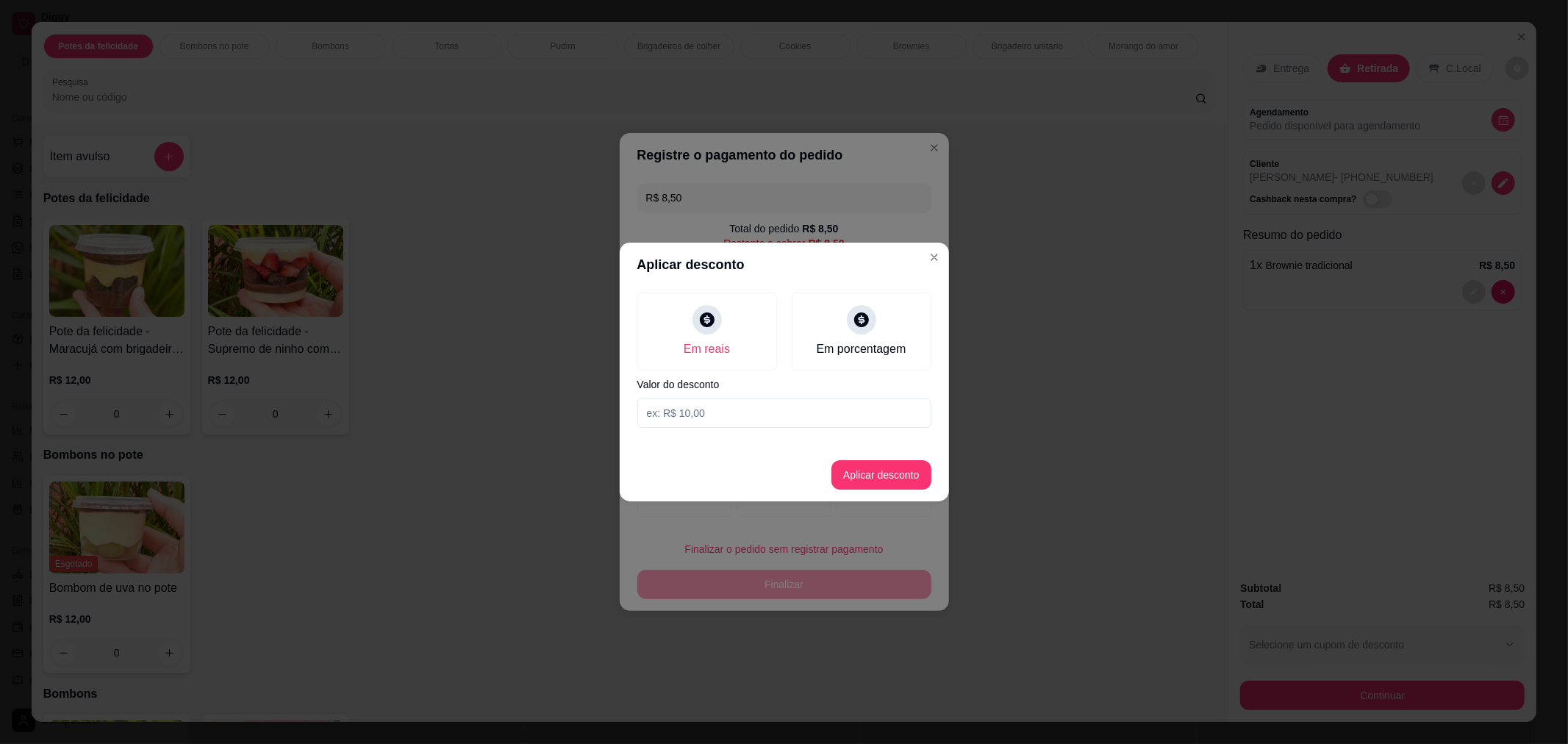
click at [706, 412] on input at bounding box center [784, 412] width 295 height 29
type input "8,50"
click at [857, 472] on button "Aplicar desconto" at bounding box center [882, 475] width 96 height 29
type input "R$ 0,00"
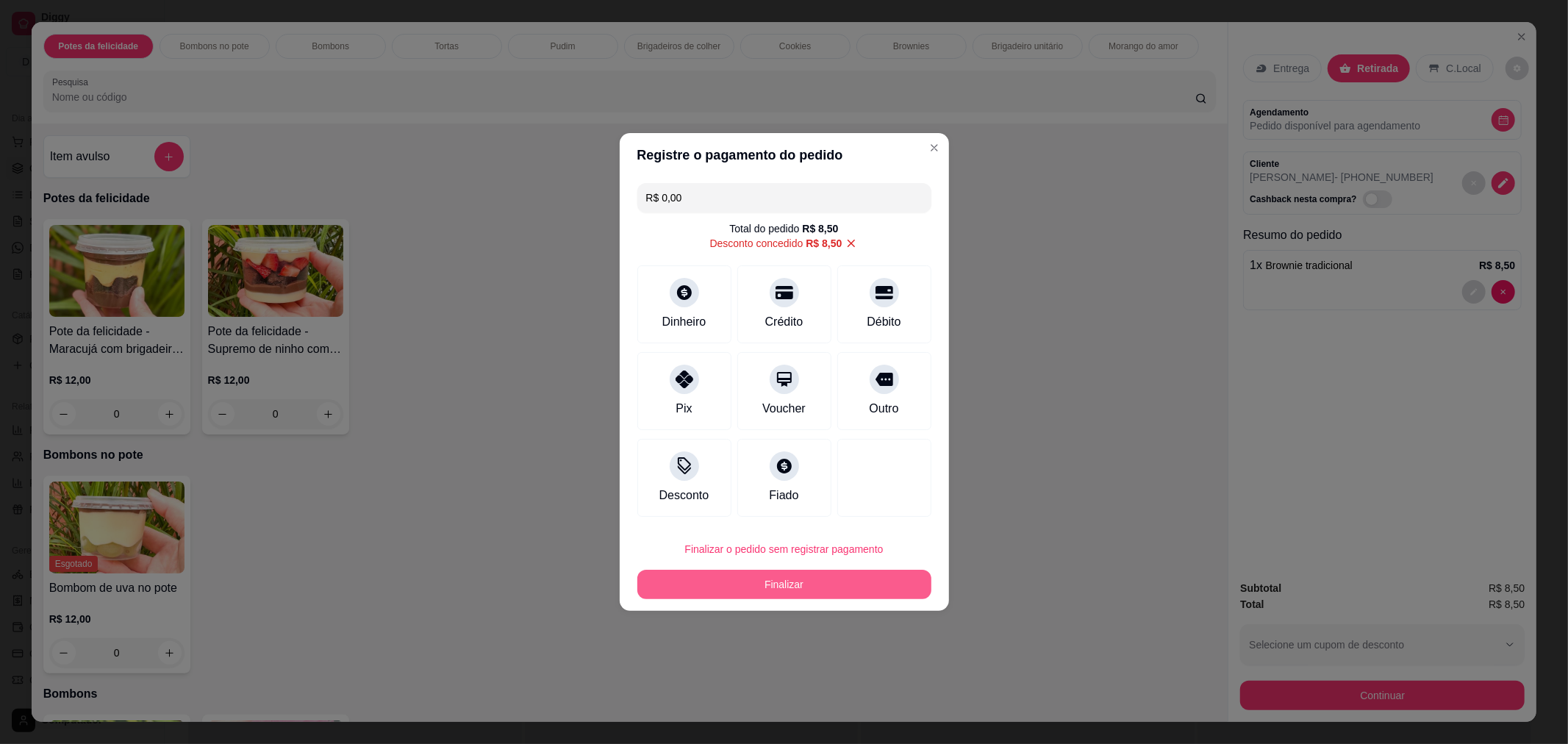
click at [794, 583] on button "Finalizar" at bounding box center [784, 584] width 295 height 29
type input "0"
type input "-R$ 8,50"
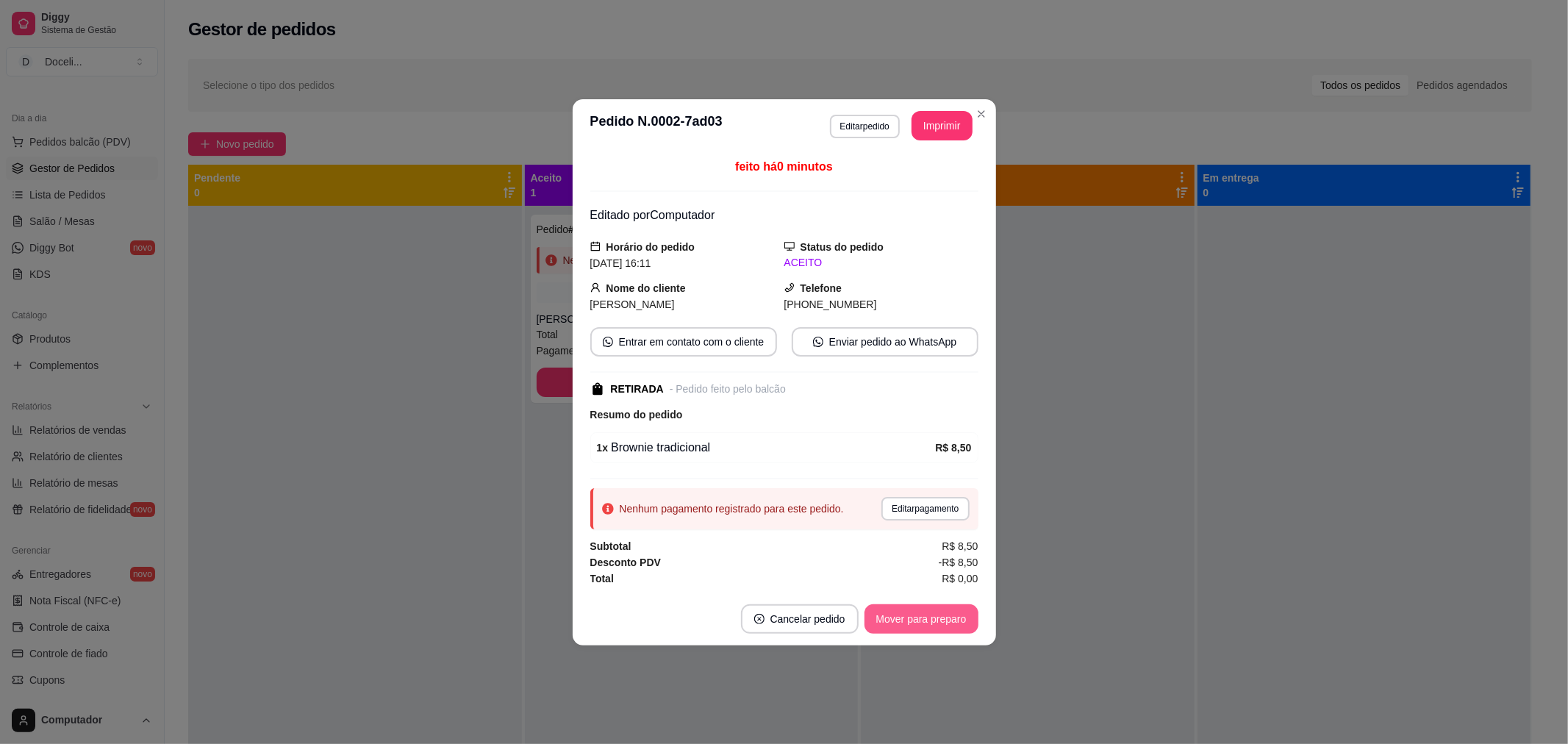
click at [931, 612] on button "Mover para preparo" at bounding box center [921, 619] width 114 height 29
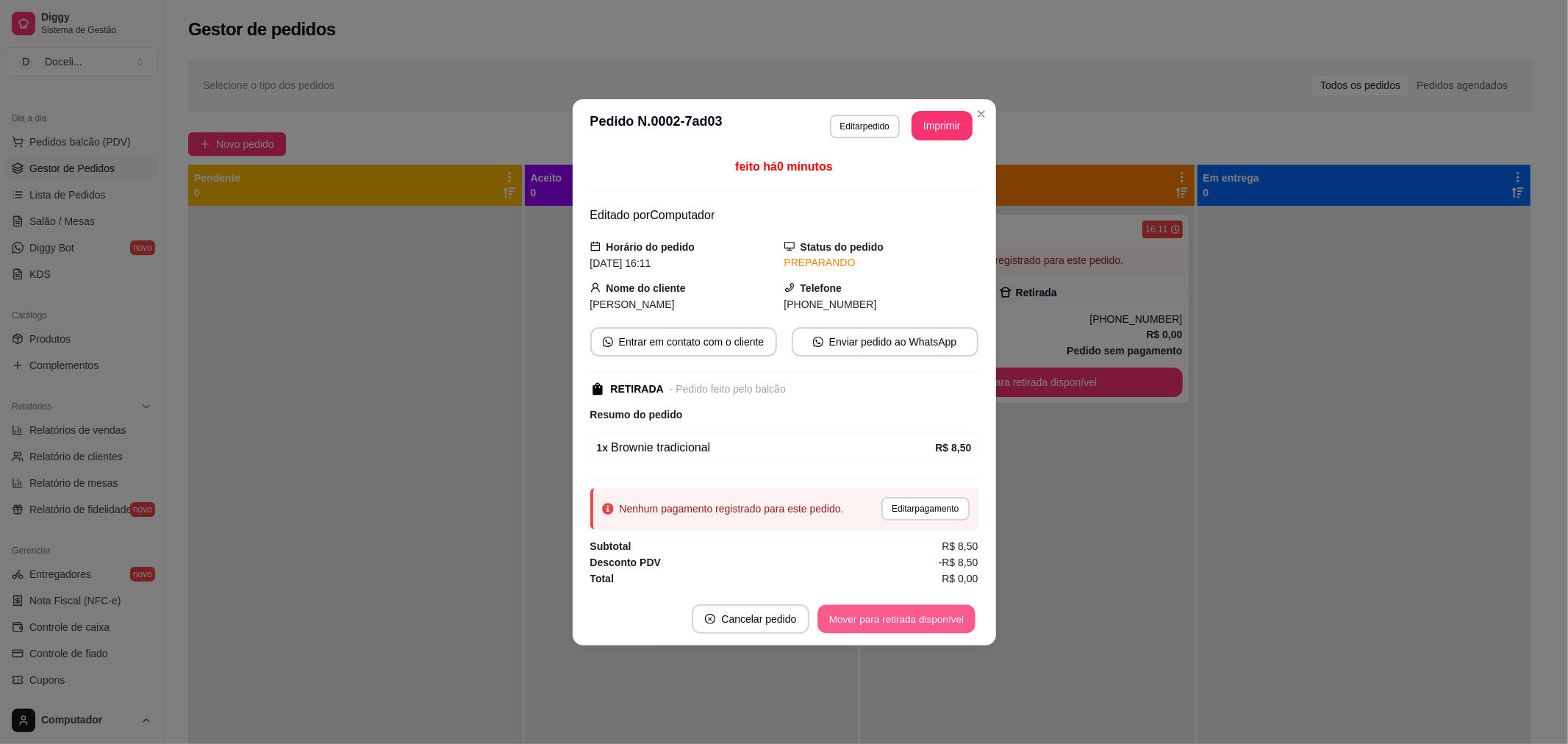
click at [926, 620] on button "Mover para retirada disponível" at bounding box center [896, 619] width 157 height 29
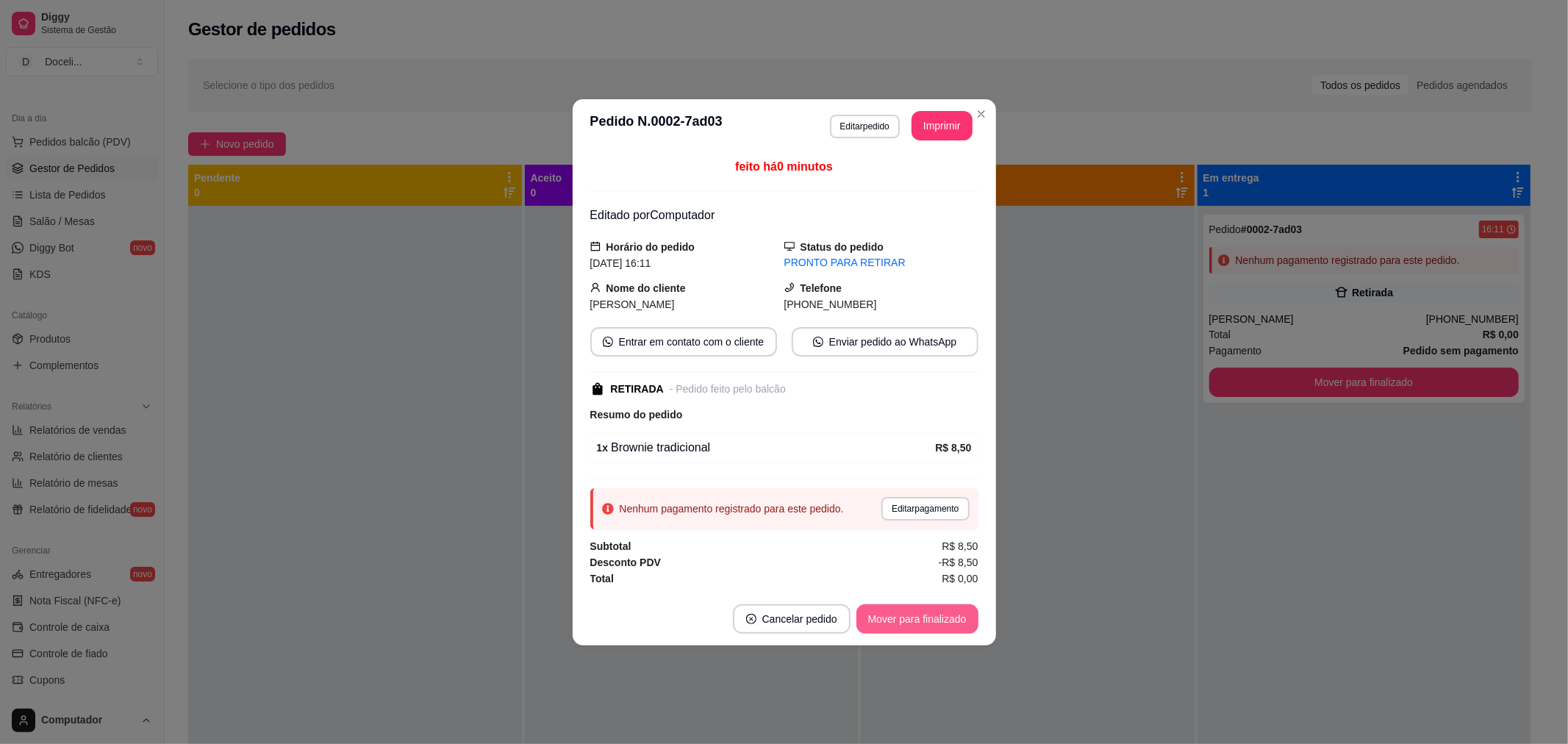
click at [926, 620] on button "Mover para finalizado" at bounding box center [917, 619] width 122 height 29
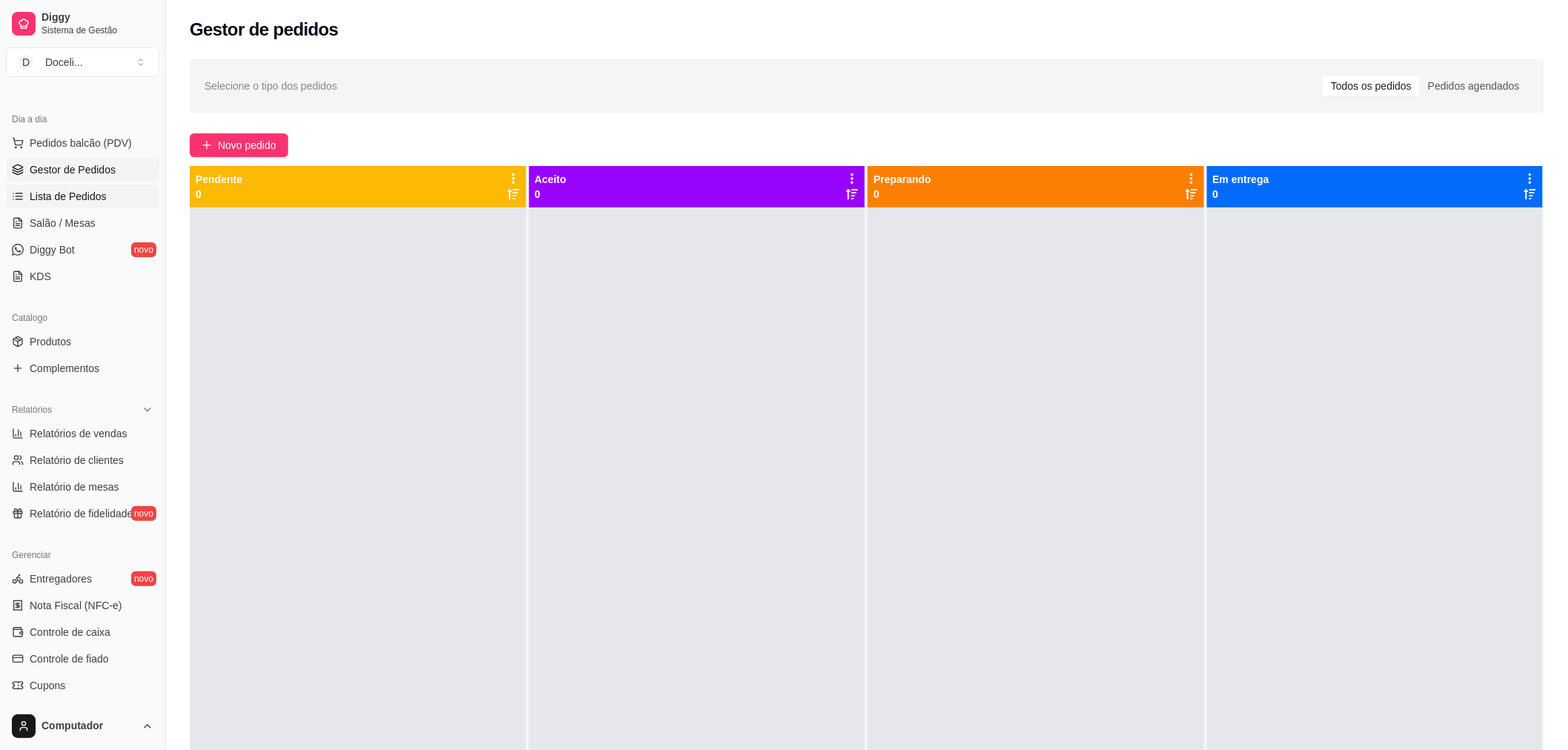
click at [67, 192] on span "Lista de Pedidos" at bounding box center [68, 196] width 77 height 15
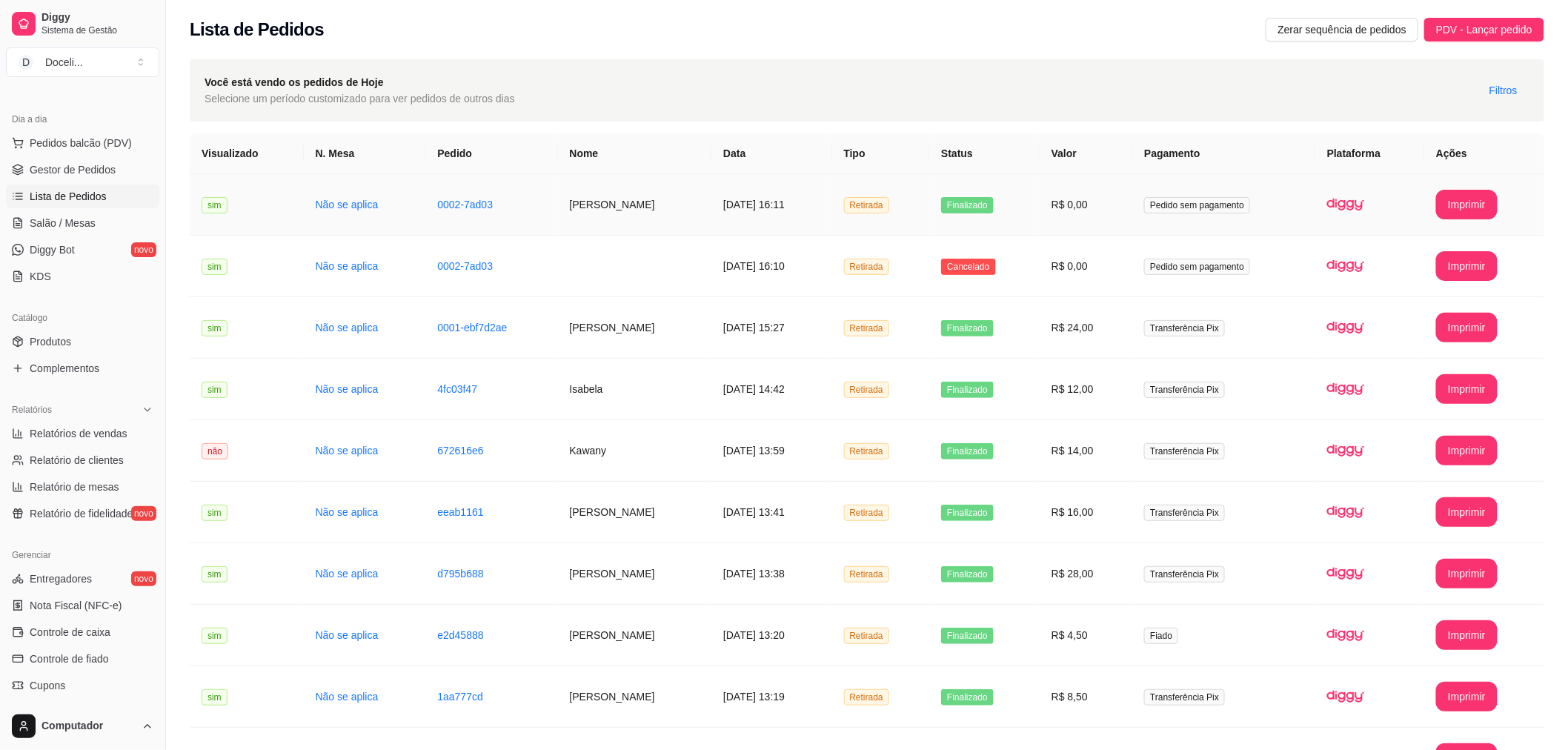
click at [1194, 204] on span "Pedido sem pagamento" at bounding box center [1197, 205] width 106 height 16
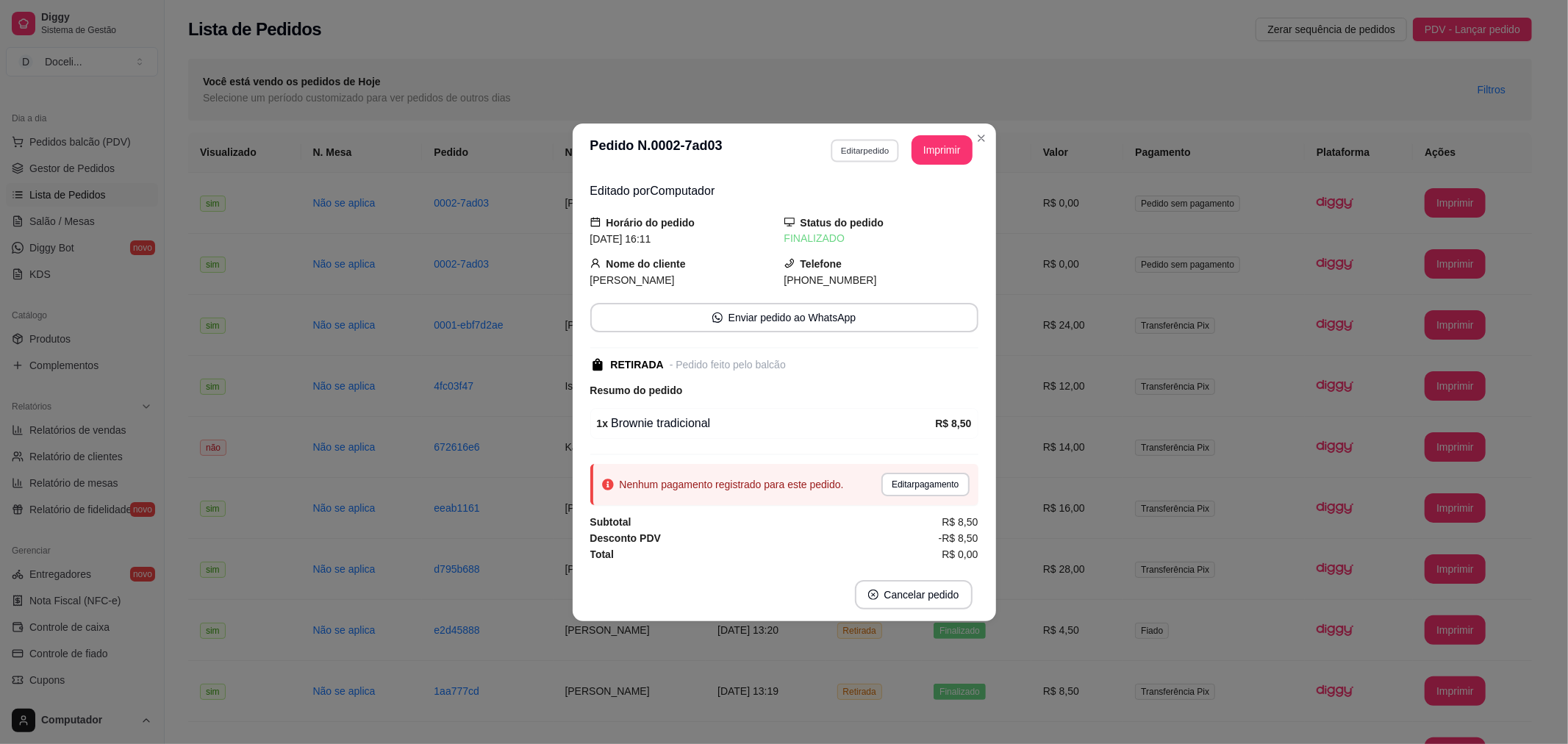
click at [849, 160] on button "Editar pedido" at bounding box center [864, 150] width 68 height 23
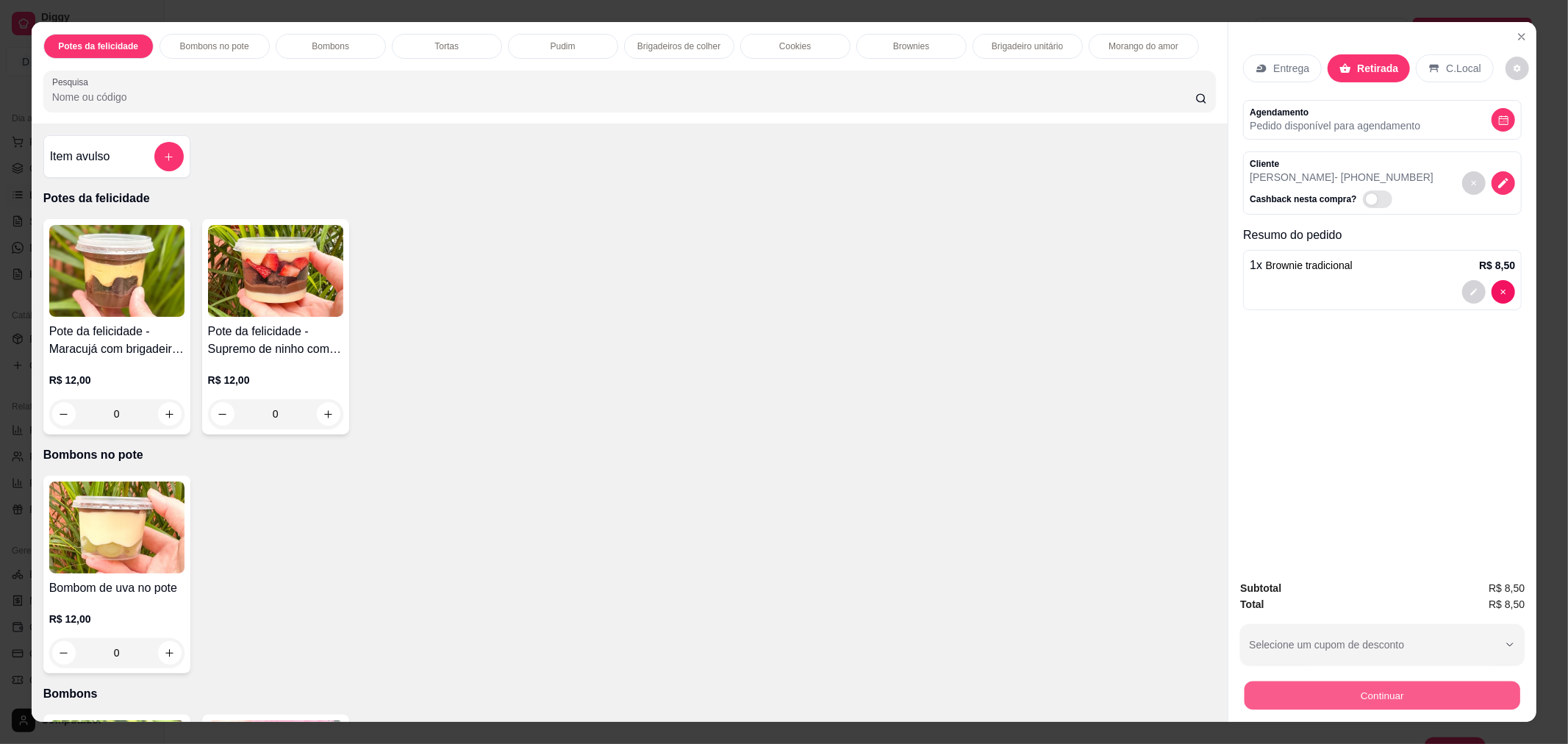
click at [1337, 695] on button "Continuar" at bounding box center [1382, 695] width 275 height 29
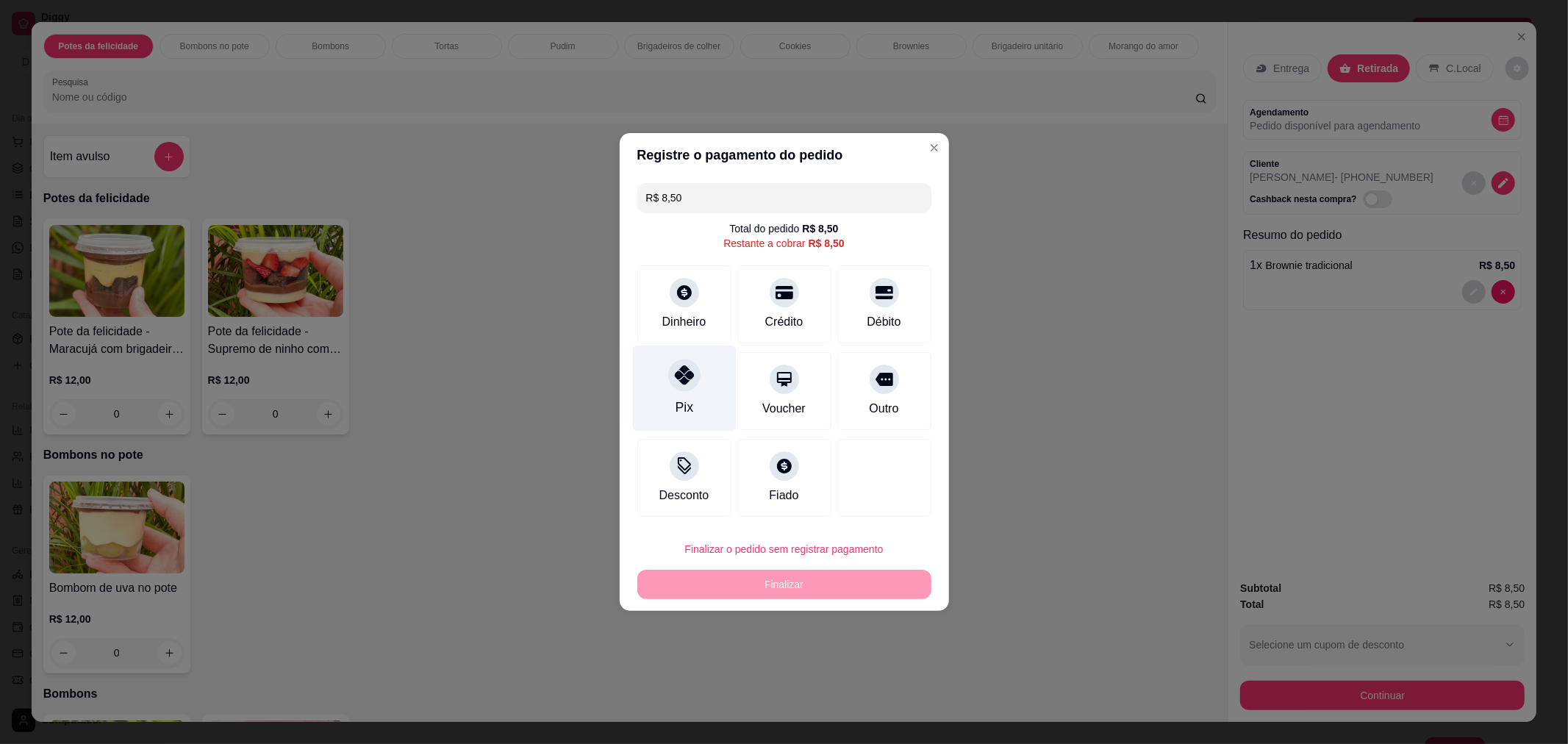
click at [689, 387] on div at bounding box center [684, 375] width 33 height 33
type input "R$ 0,00"
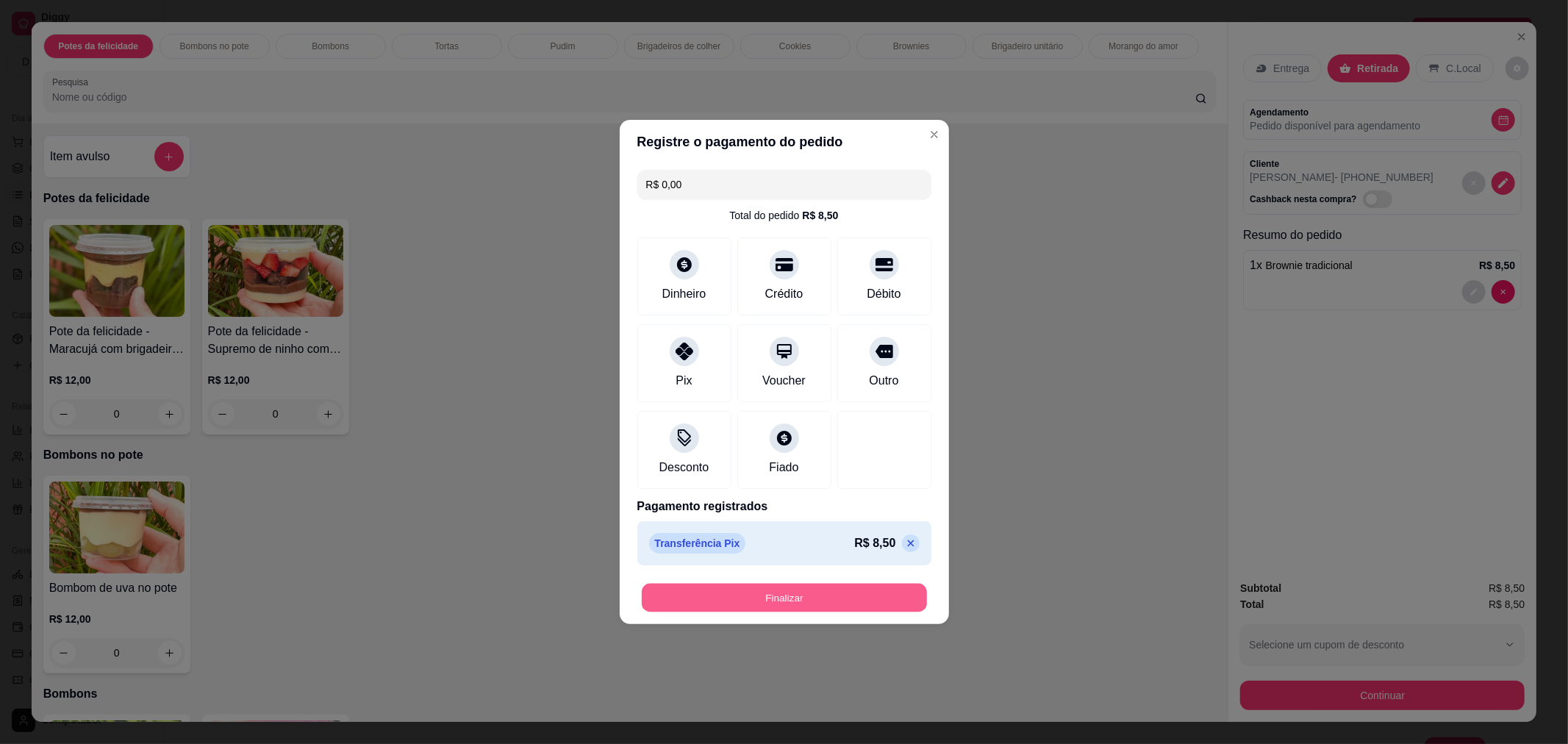
click at [780, 598] on button "Finalizar" at bounding box center [784, 598] width 285 height 29
type input "0"
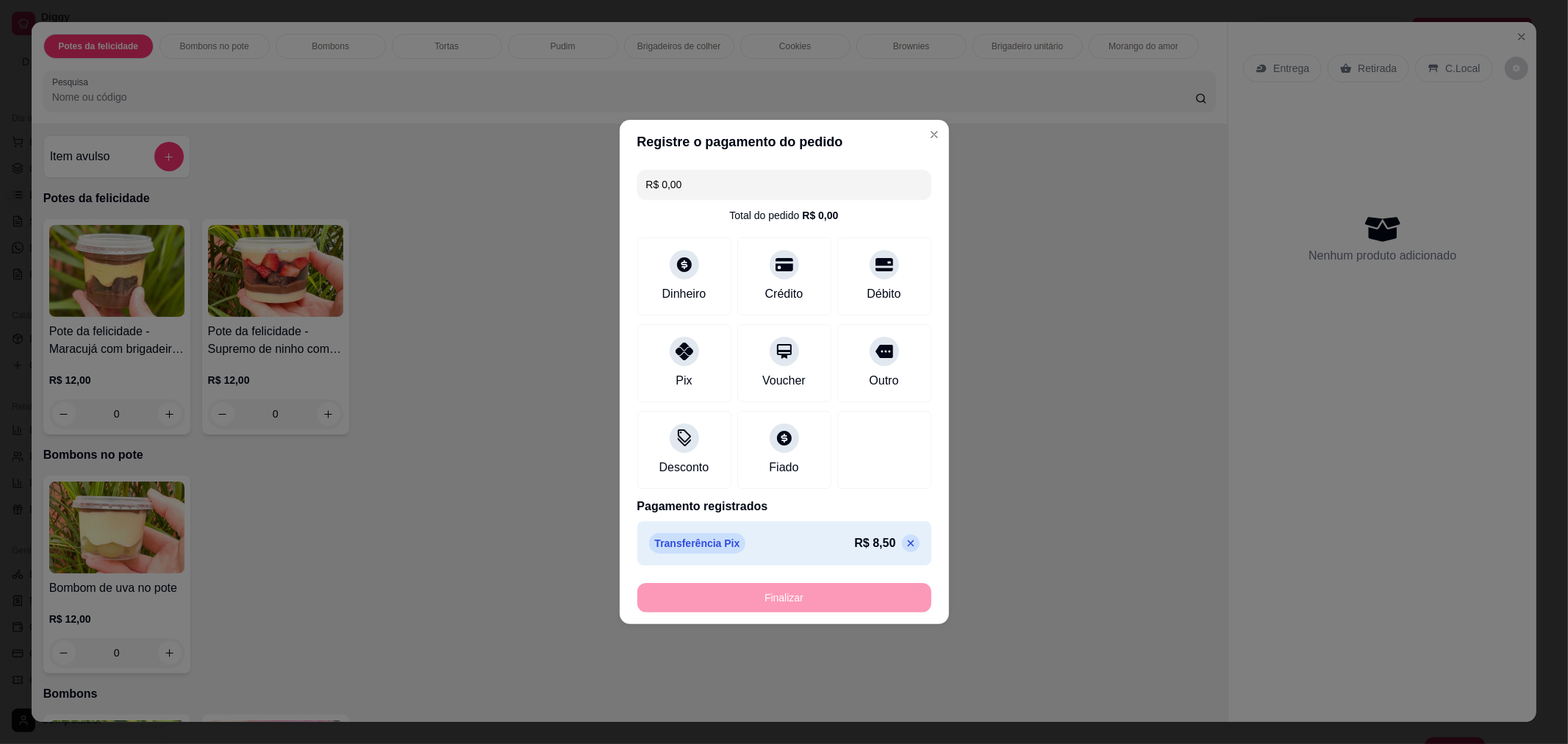
type input "-R$ 8,50"
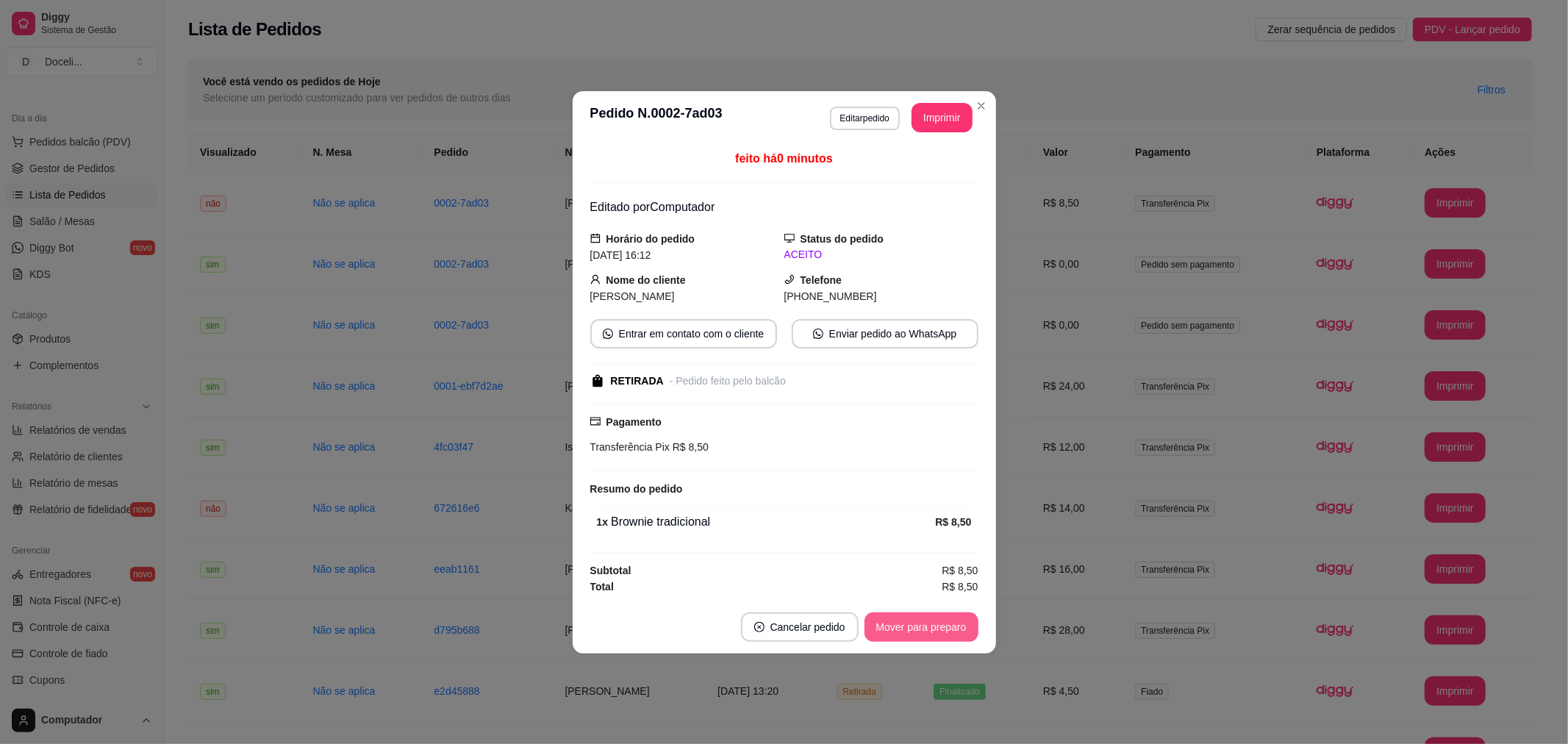
click at [923, 626] on button "Mover para preparo" at bounding box center [921, 627] width 114 height 29
click at [923, 626] on button "Mover para retirada disponível" at bounding box center [896, 627] width 157 height 29
click at [923, 626] on button "Mover para finalizado" at bounding box center [917, 627] width 122 height 29
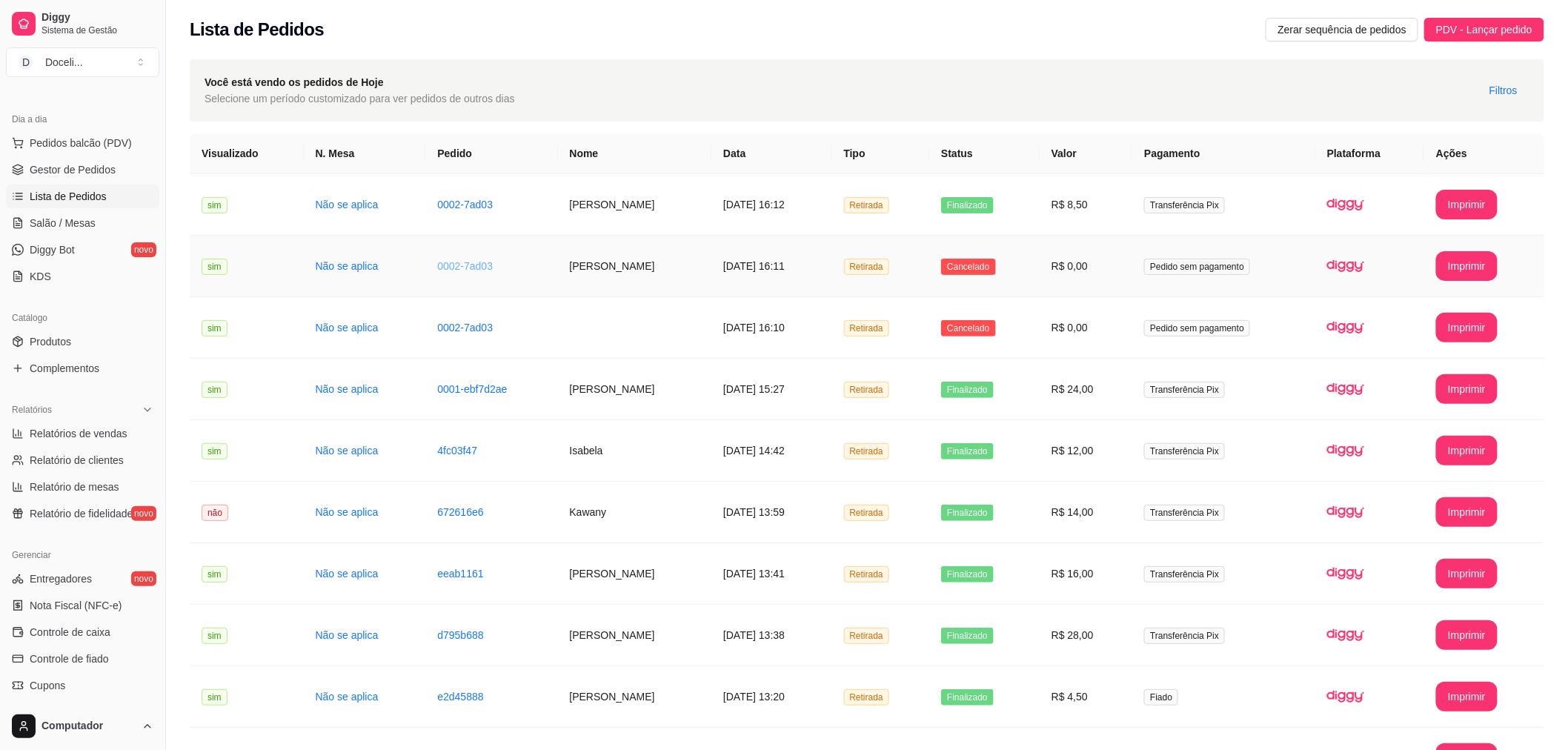
click at [437, 265] on link "0002-7ad03" at bounding box center [464, 266] width 56 height 12
click at [1487, 21] on span "PDV - Lançar pedido" at bounding box center [1484, 29] width 96 height 16
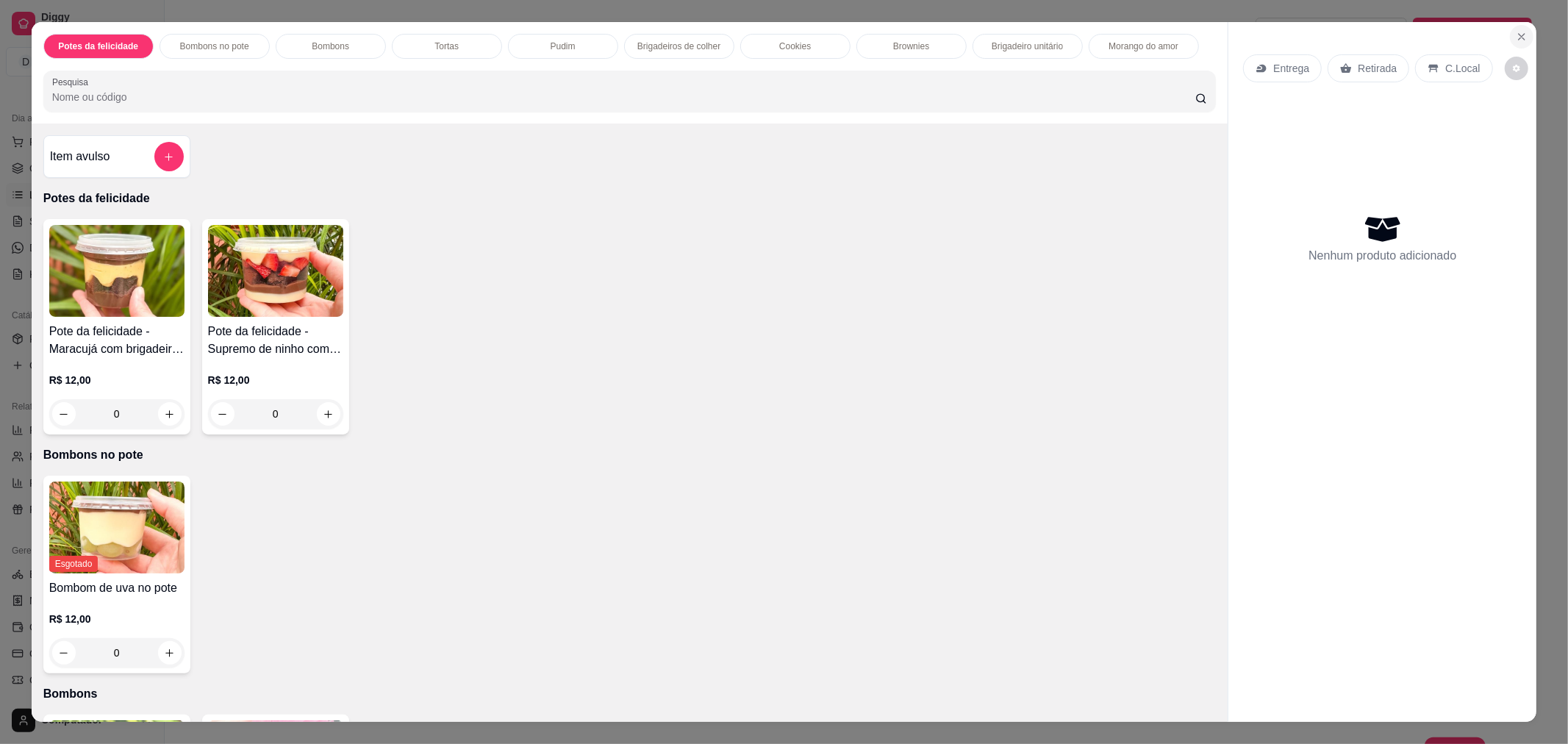
click at [1519, 35] on icon "Close" at bounding box center [1522, 36] width 5 height 5
